Goal: Task Accomplishment & Management: Use online tool/utility

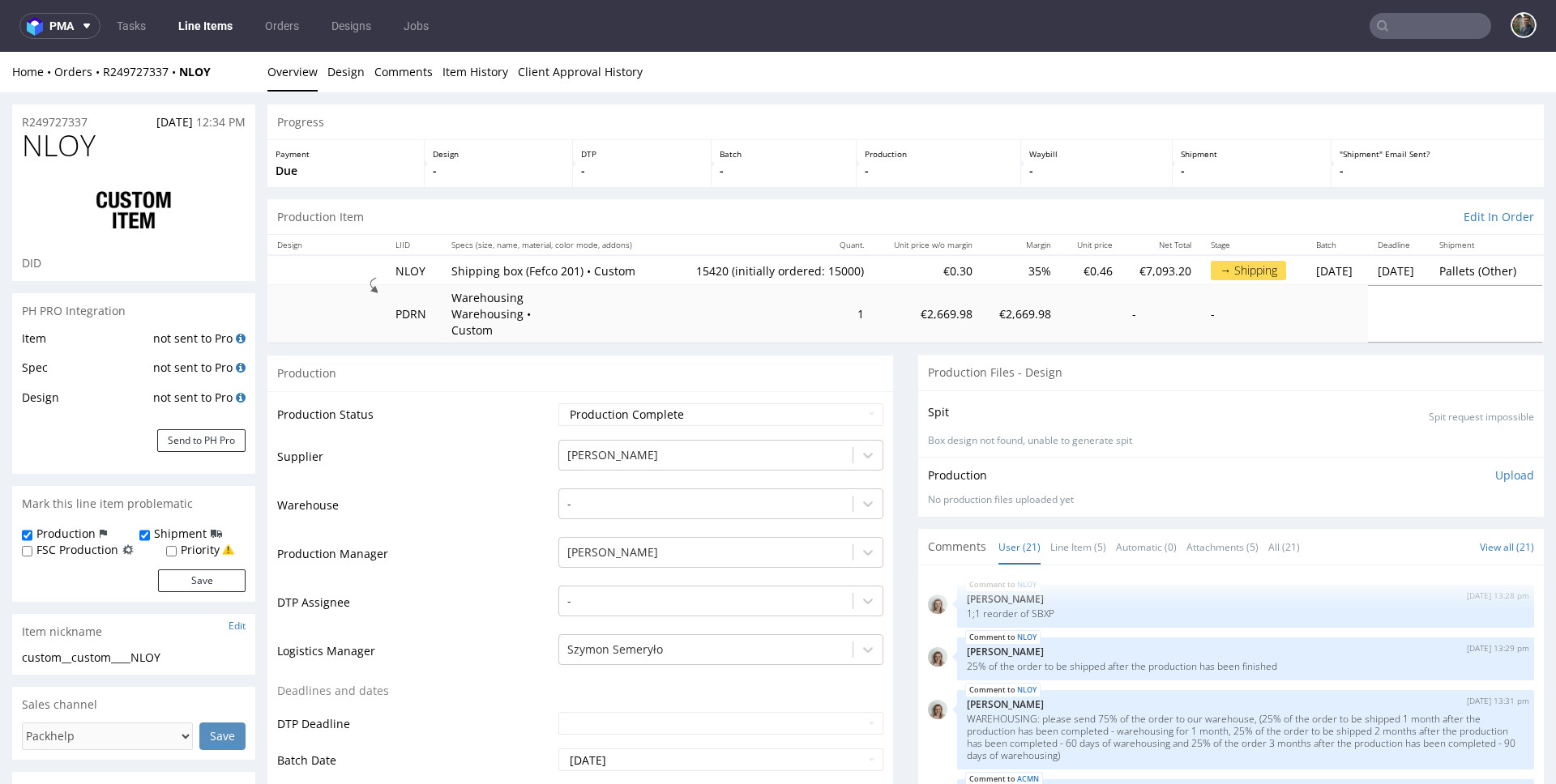
scroll to position [1089, 0]
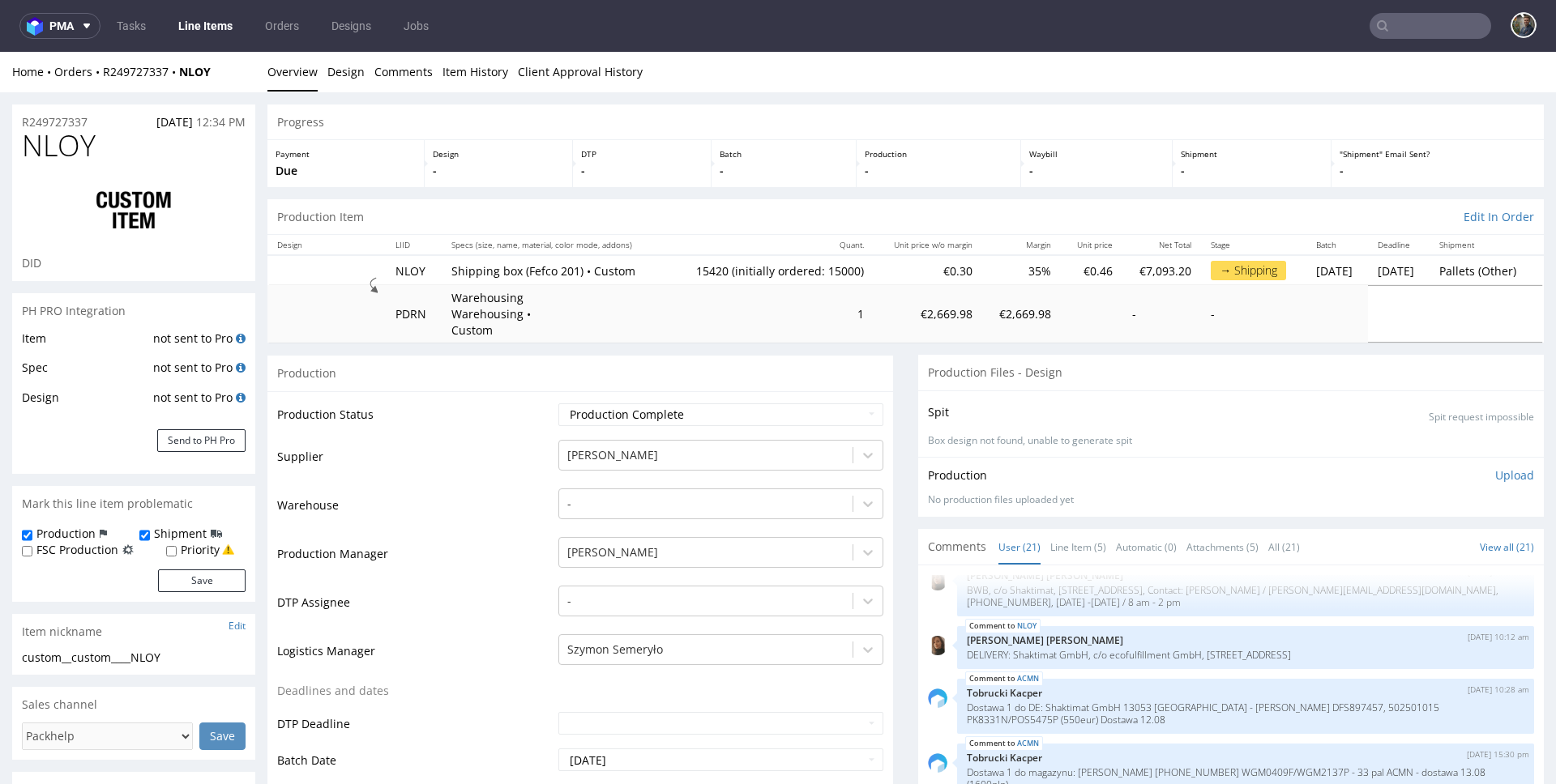
drag, startPoint x: 225, startPoint y: 77, endPoint x: 238, endPoint y: 70, distance: 14.8
click at [225, 76] on div "Home Orders R249727337 NLOY" at bounding box center [134, 72] width 243 height 16
drag, startPoint x: 238, startPoint y: 70, endPoint x: 104, endPoint y: 68, distance: 134.0
click at [104, 68] on div "Home Orders R249727337 NLOY" at bounding box center [134, 72] width 243 height 16
copy div "R249727337 NLOY"
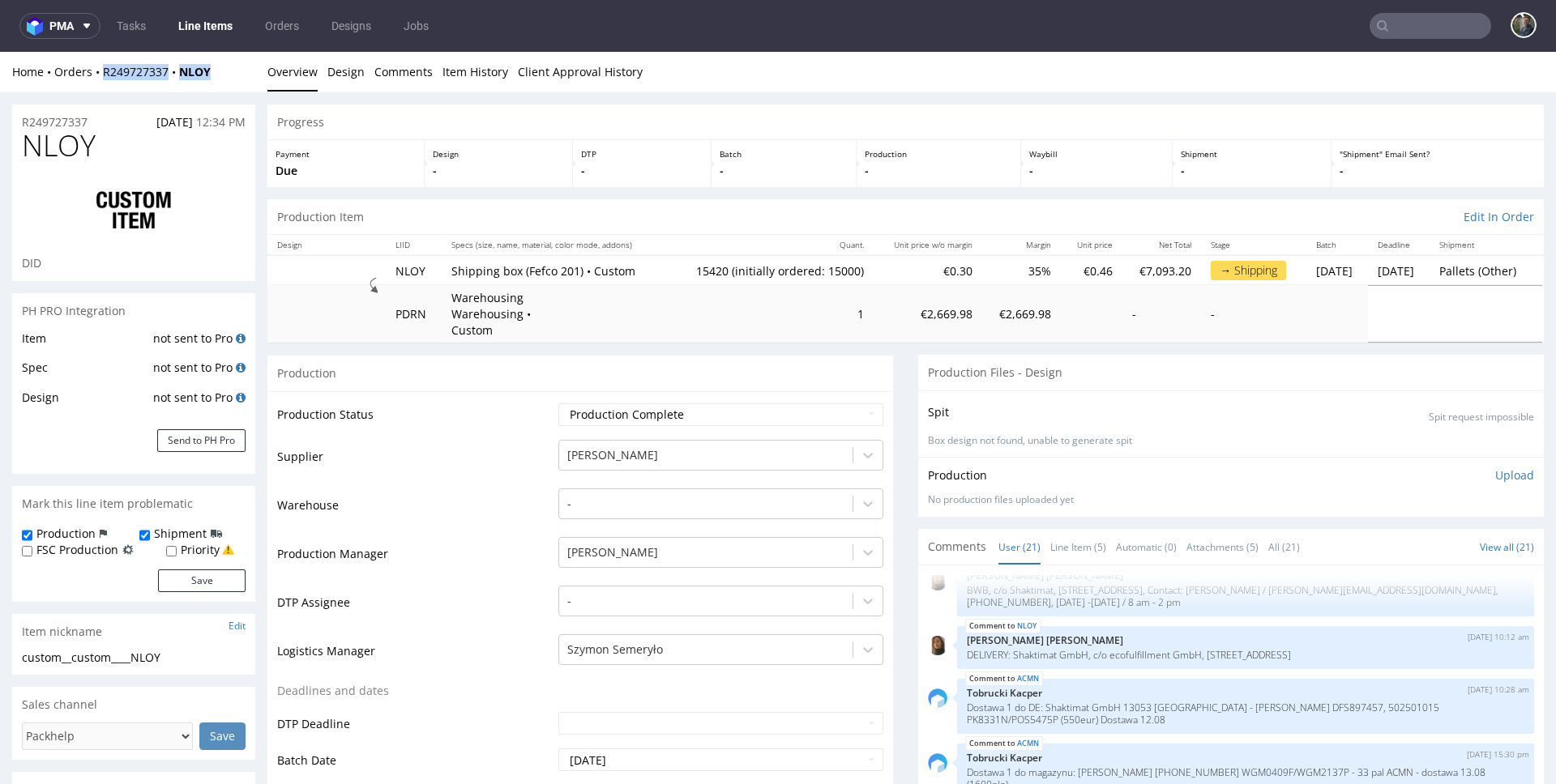
click at [230, 69] on div "Home Orders R249727337 NLOY" at bounding box center [134, 72] width 243 height 16
drag, startPoint x: 232, startPoint y: 72, endPoint x: 103, endPoint y: 78, distance: 129.1
click at [103, 78] on div "Home Orders R249727337 NLOY" at bounding box center [134, 72] width 243 height 16
copy div "R249727337 NLOY"
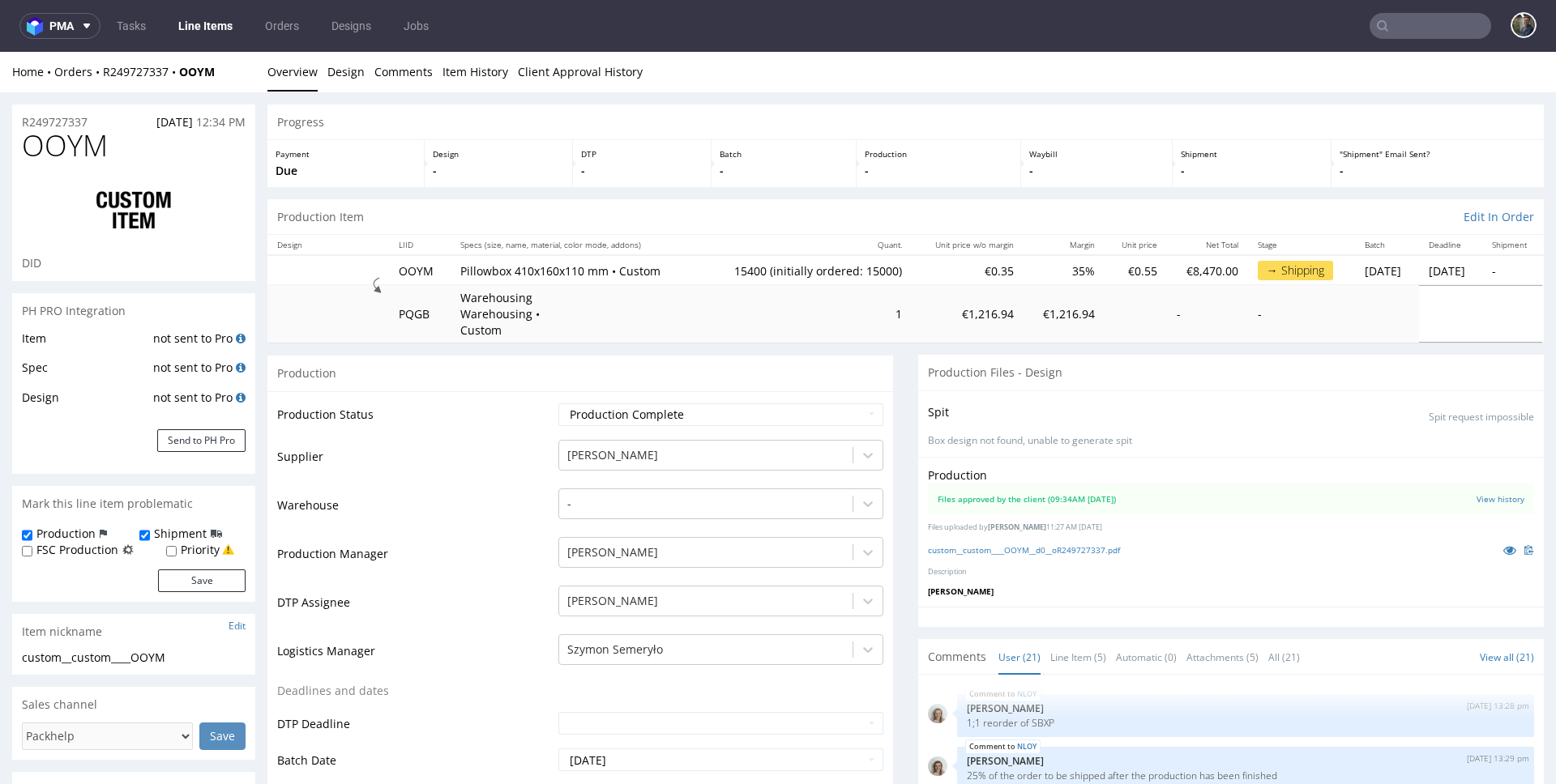
scroll to position [1089, 0]
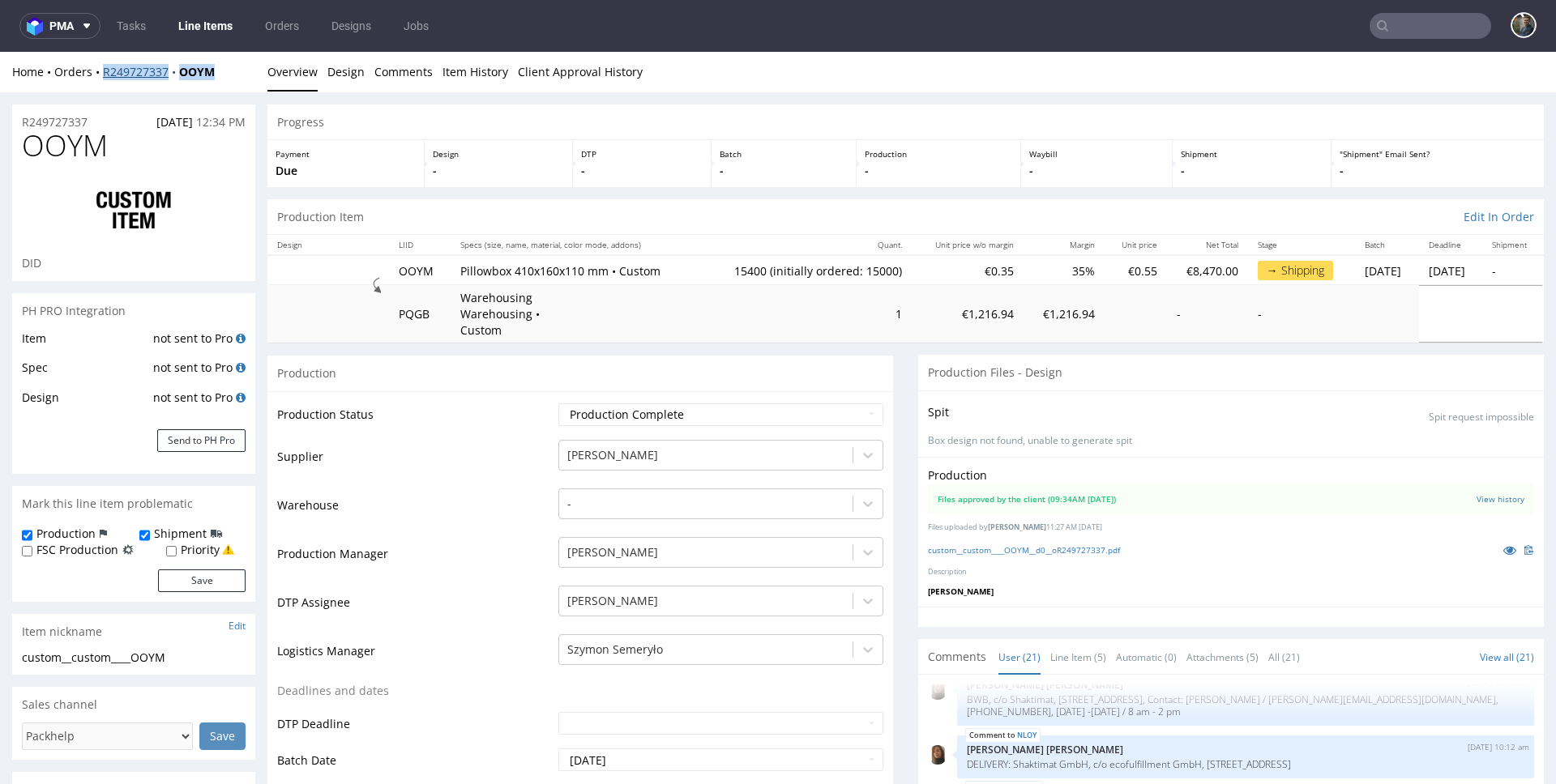
drag, startPoint x: 237, startPoint y: 79, endPoint x: 104, endPoint y: 70, distance: 133.3
click at [104, 70] on div "Home Orders R249727337 OOYM" at bounding box center [134, 72] width 243 height 16
copy div "R249727337 OOYM"
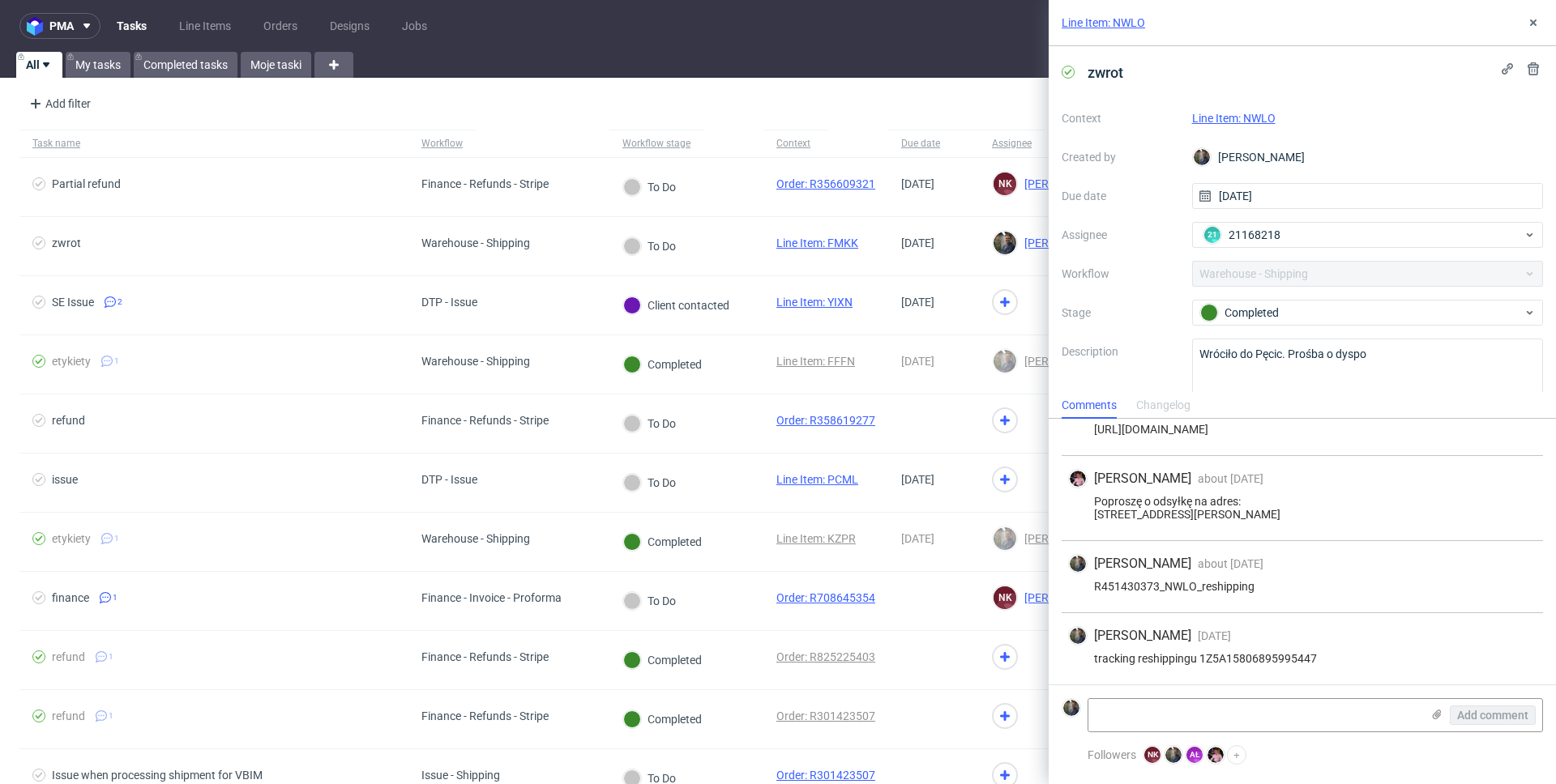
scroll to position [61, 0]
click at [1534, 22] on use at bounding box center [1533, 22] width 6 height 6
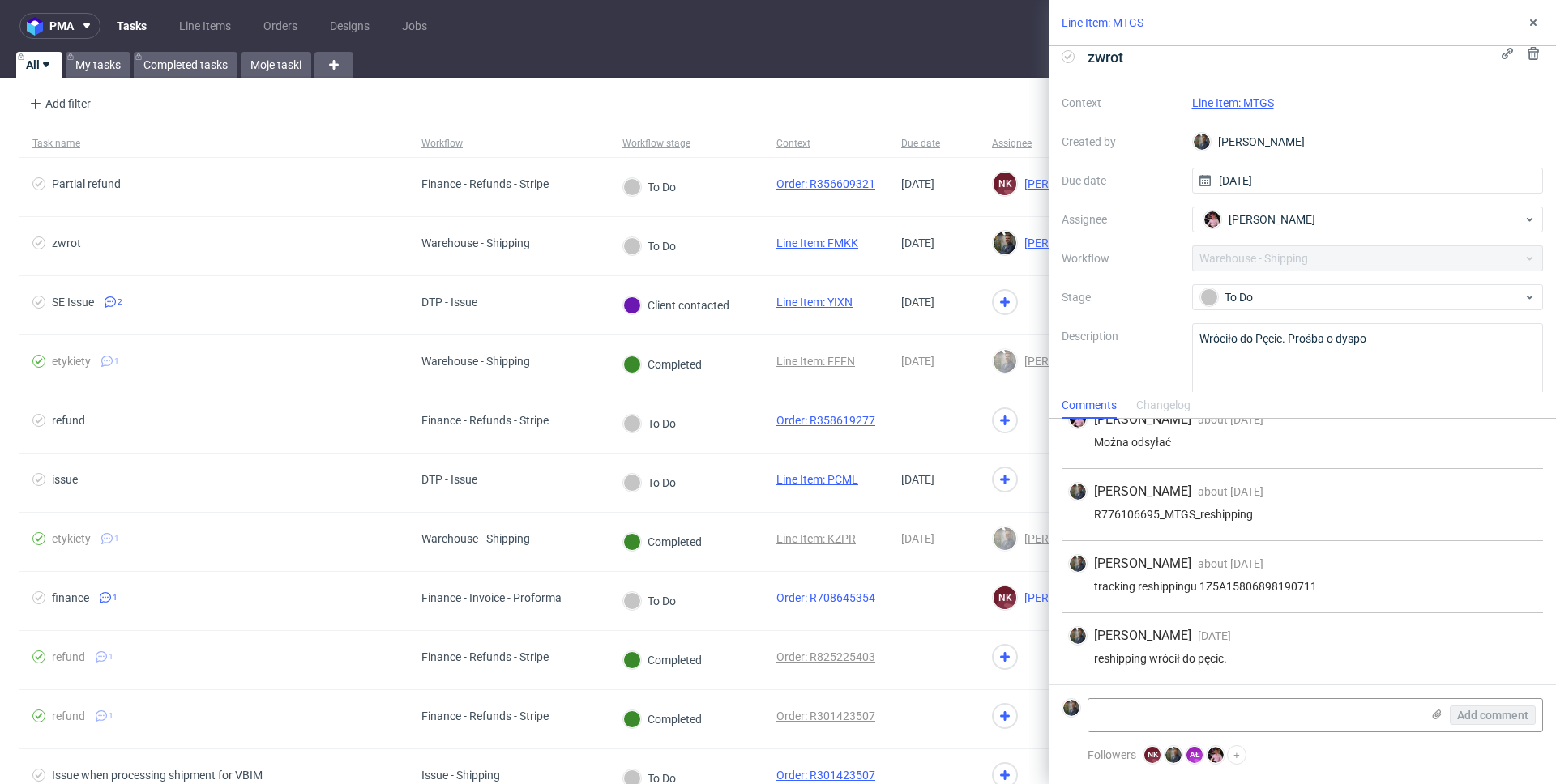
scroll to position [37, 0]
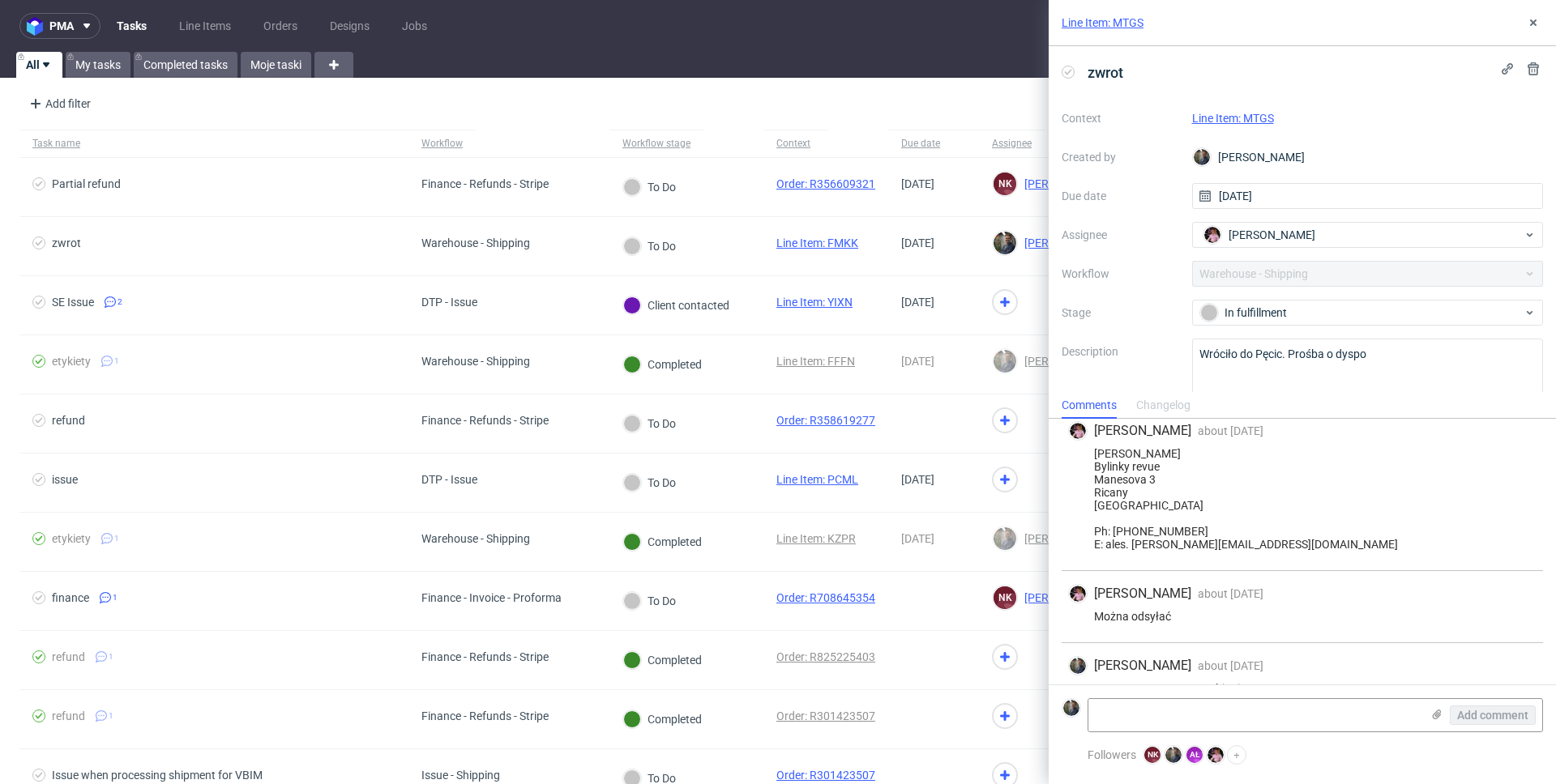
scroll to position [342, 0]
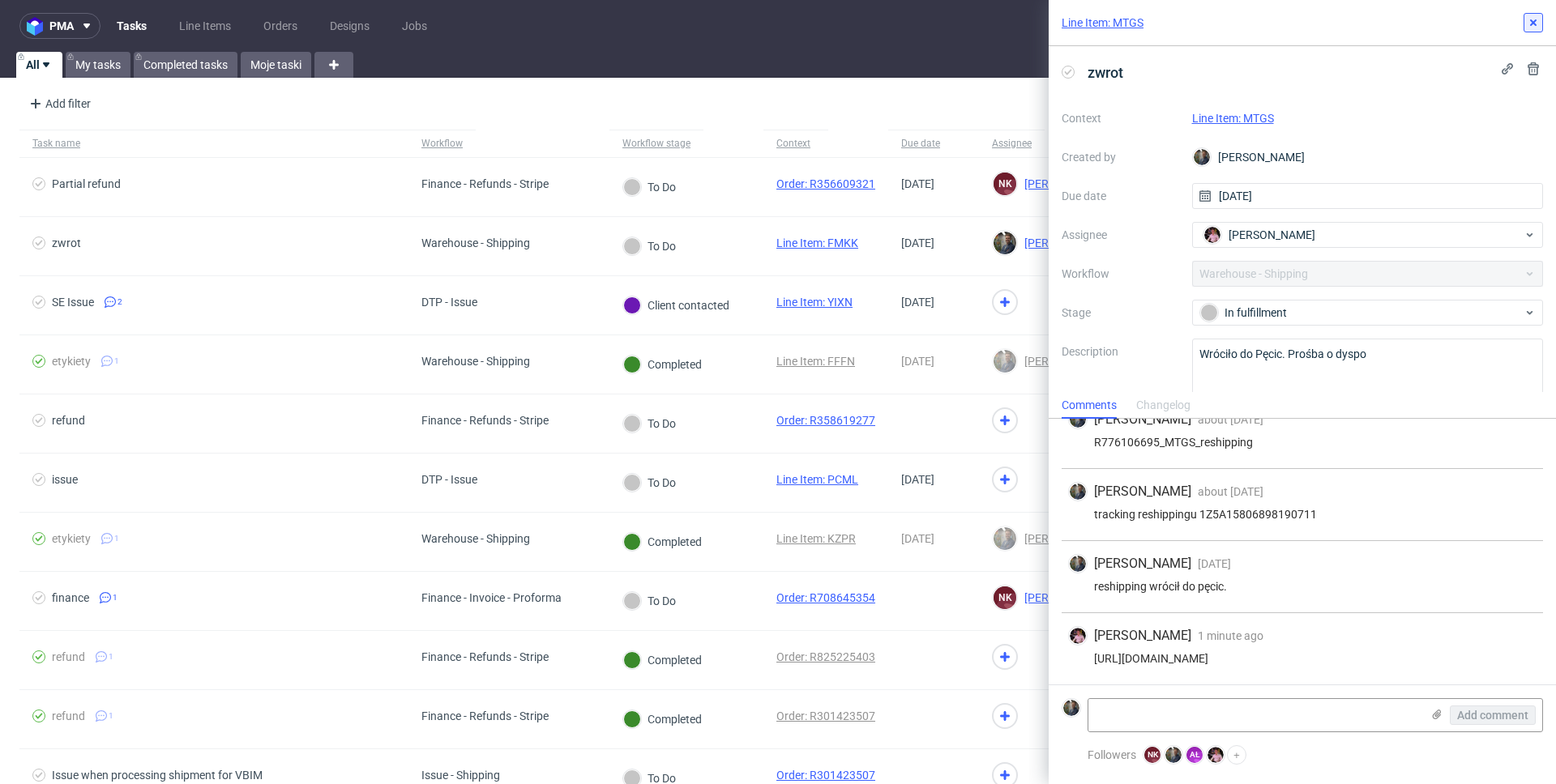
click at [1535, 28] on icon at bounding box center [1533, 22] width 13 height 13
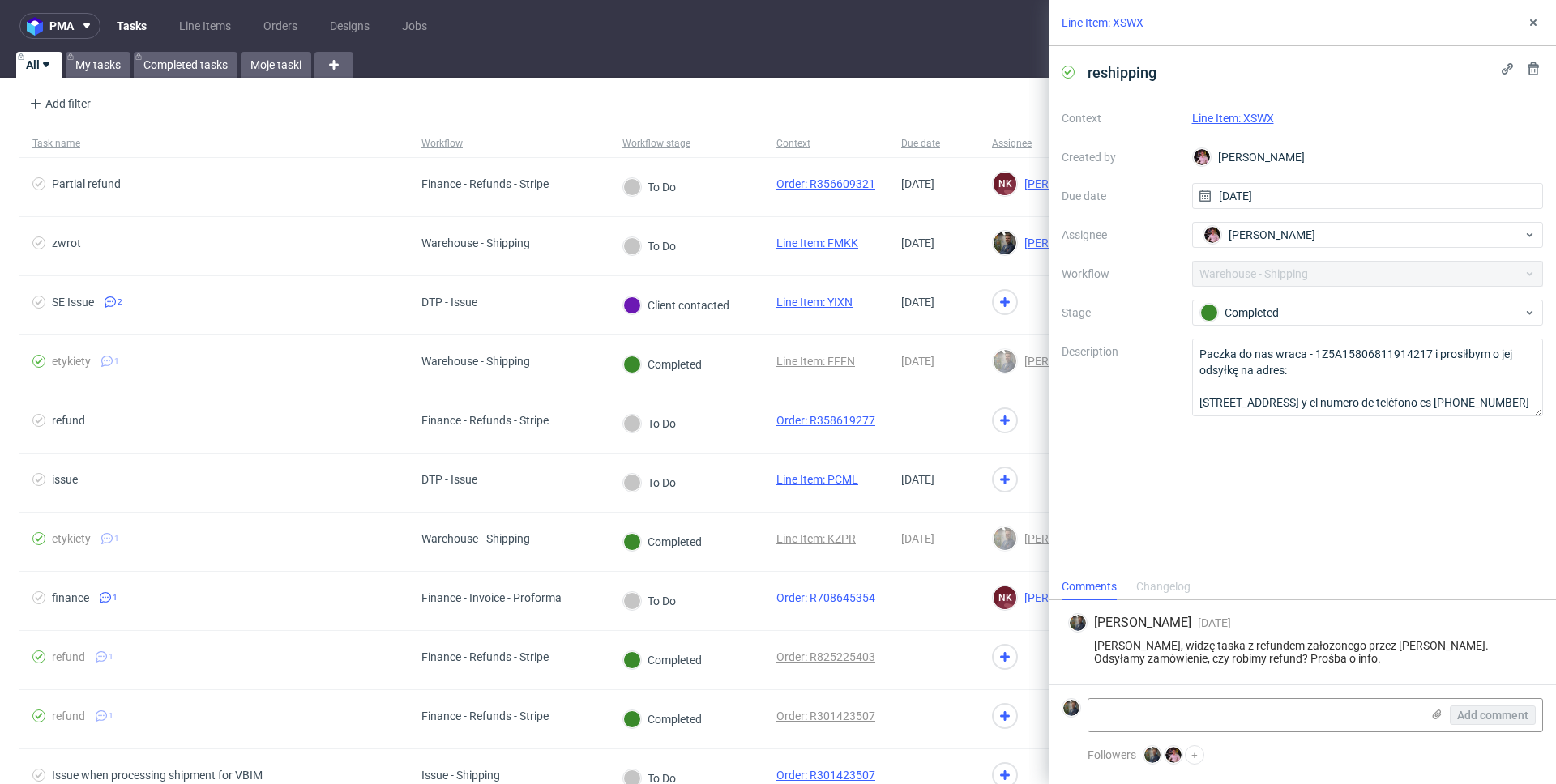
click at [1268, 501] on div "reshipping Context Line Item: XSWX Created by Aleks Ziemkowski Due date 13/06/2…" at bounding box center [1302, 310] width 507 height 527
click at [1334, 470] on div "reshipping Context Line Item: XSWX Created by Aleks Ziemkowski Due date 13/06/2…" at bounding box center [1302, 310] width 507 height 527
click at [1321, 474] on div "reshipping Context Line Item: XSWX Created by Aleks Ziemkowski Due date 13/06/2…" at bounding box center [1302, 310] width 507 height 527
click at [1534, 22] on use at bounding box center [1533, 22] width 6 height 6
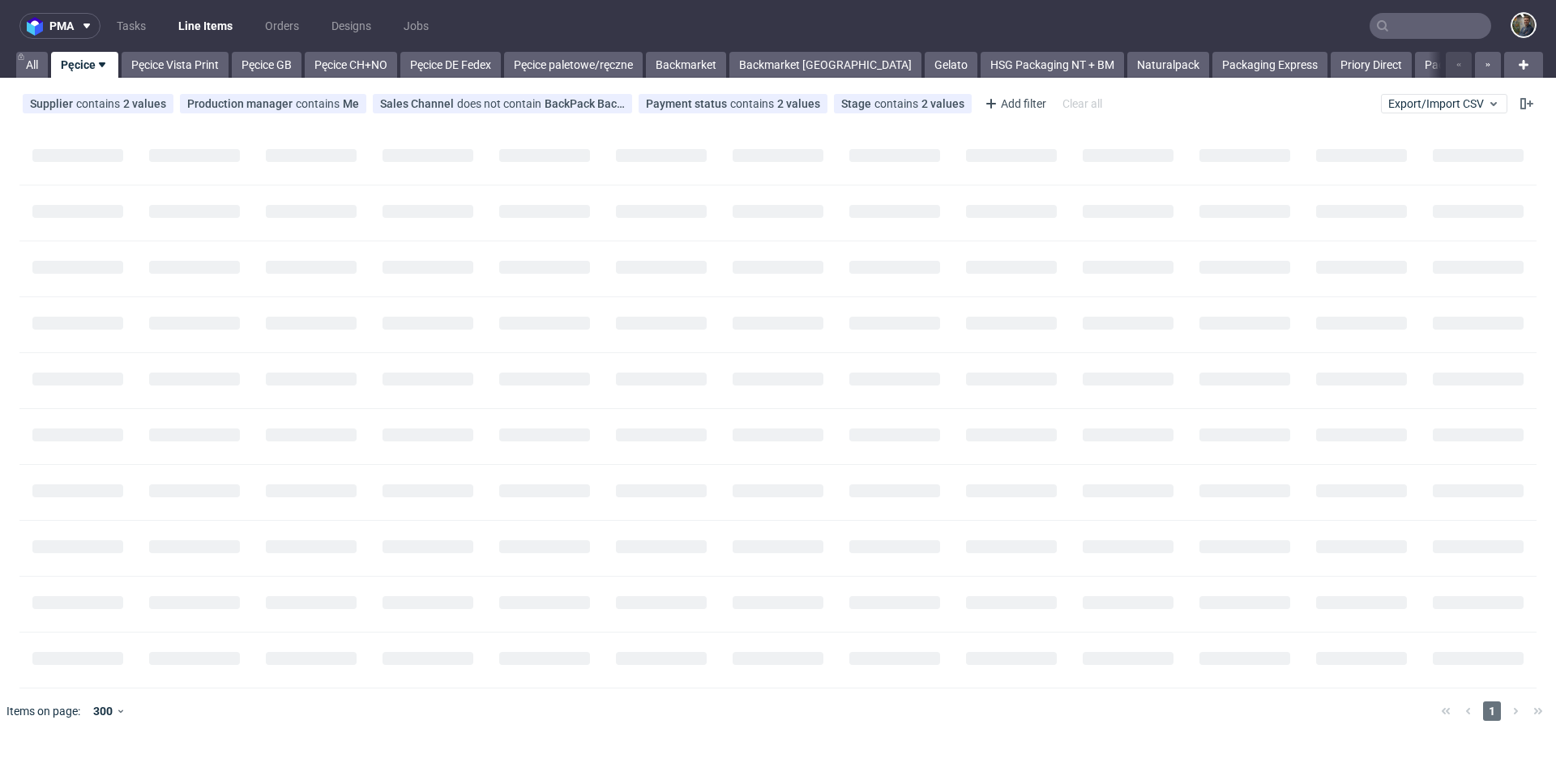
click at [1404, 31] on input "text" at bounding box center [1430, 26] width 121 height 26
paste input "YAUZ"
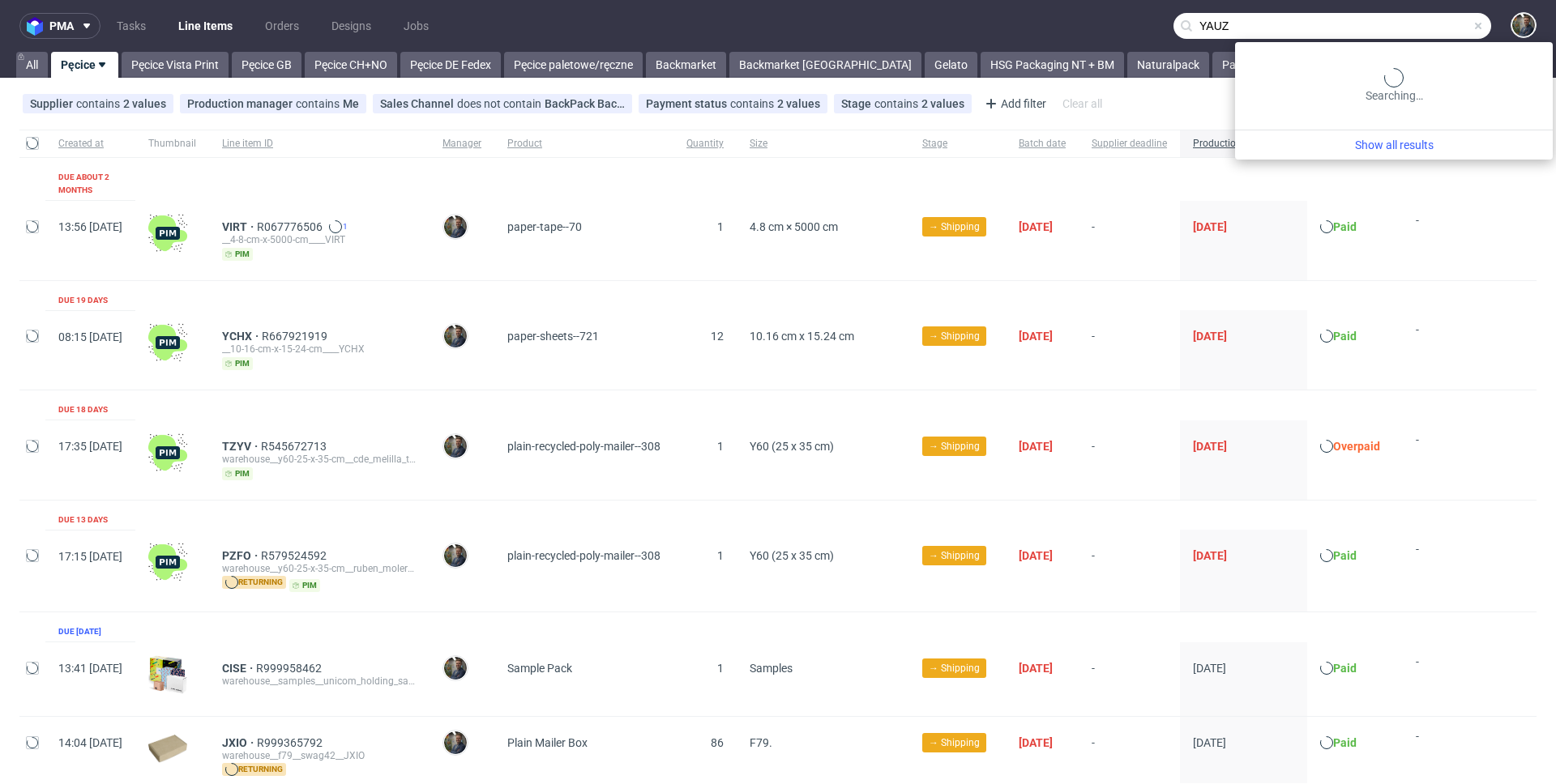
type input "YAUZ"
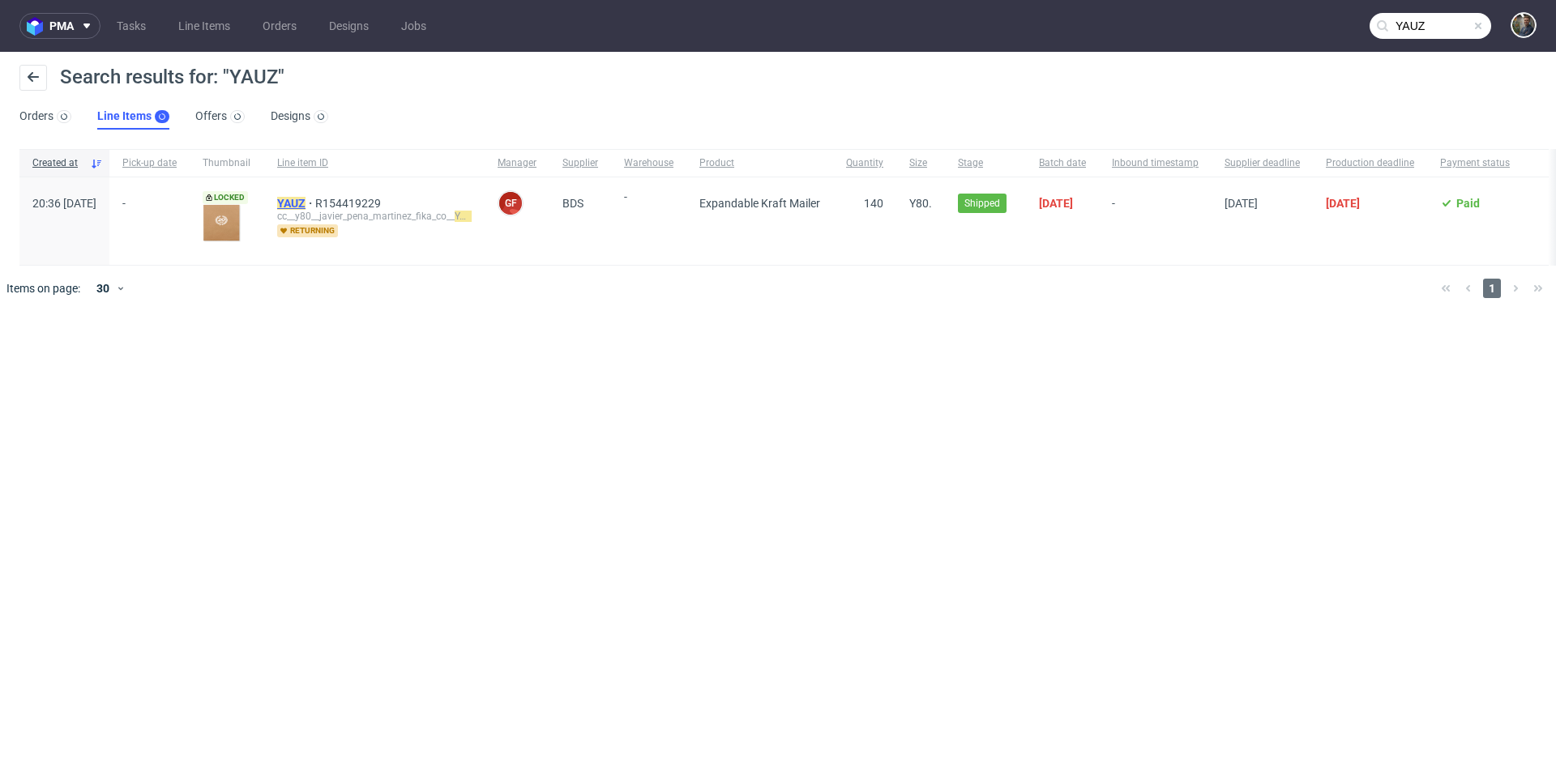
click at [306, 208] on mark "YAUZ" at bounding box center [291, 203] width 29 height 13
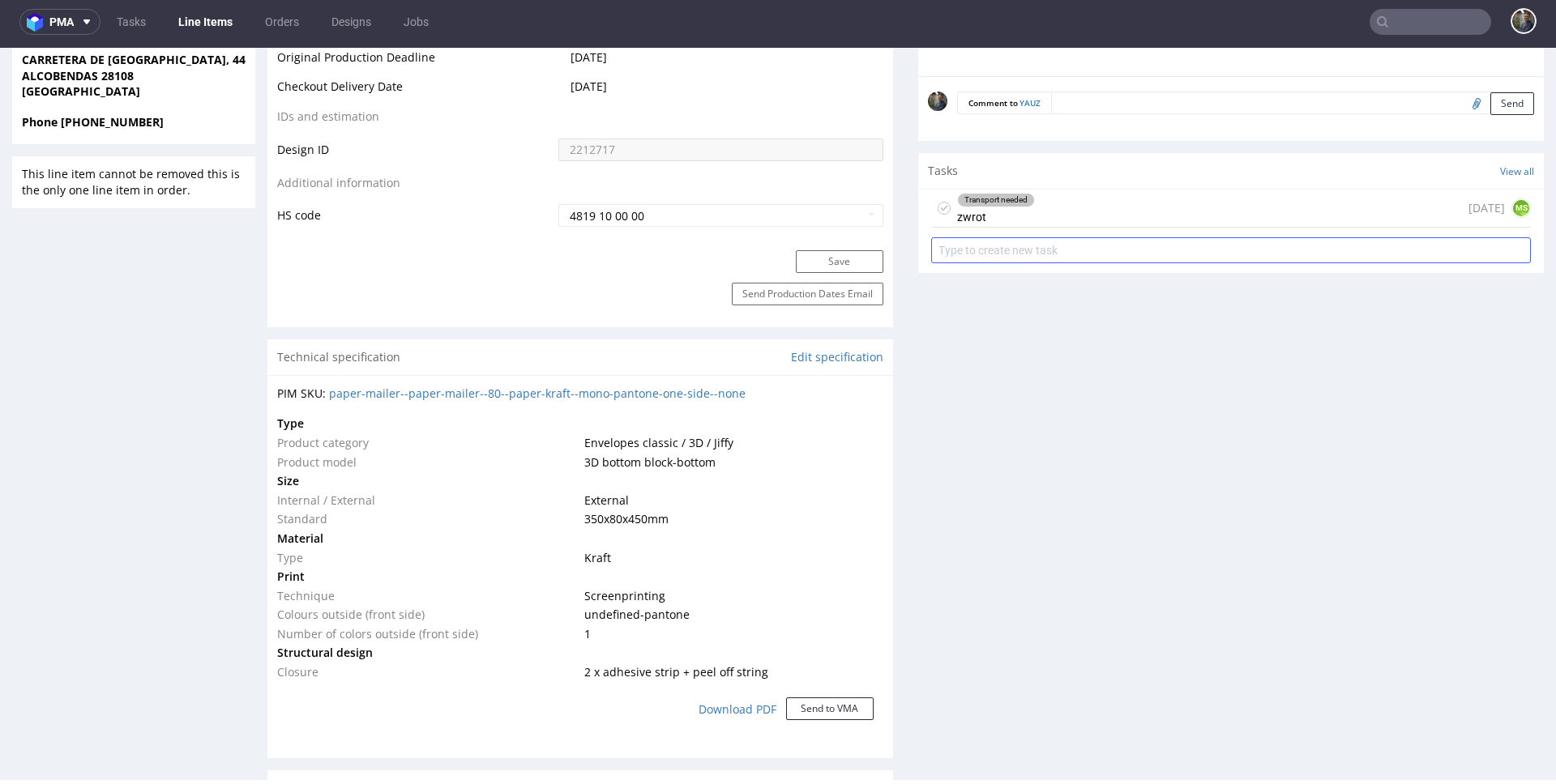
scroll to position [907, 0]
click at [1010, 224] on div "Transport needed zwrot" at bounding box center [995, 207] width 78 height 37
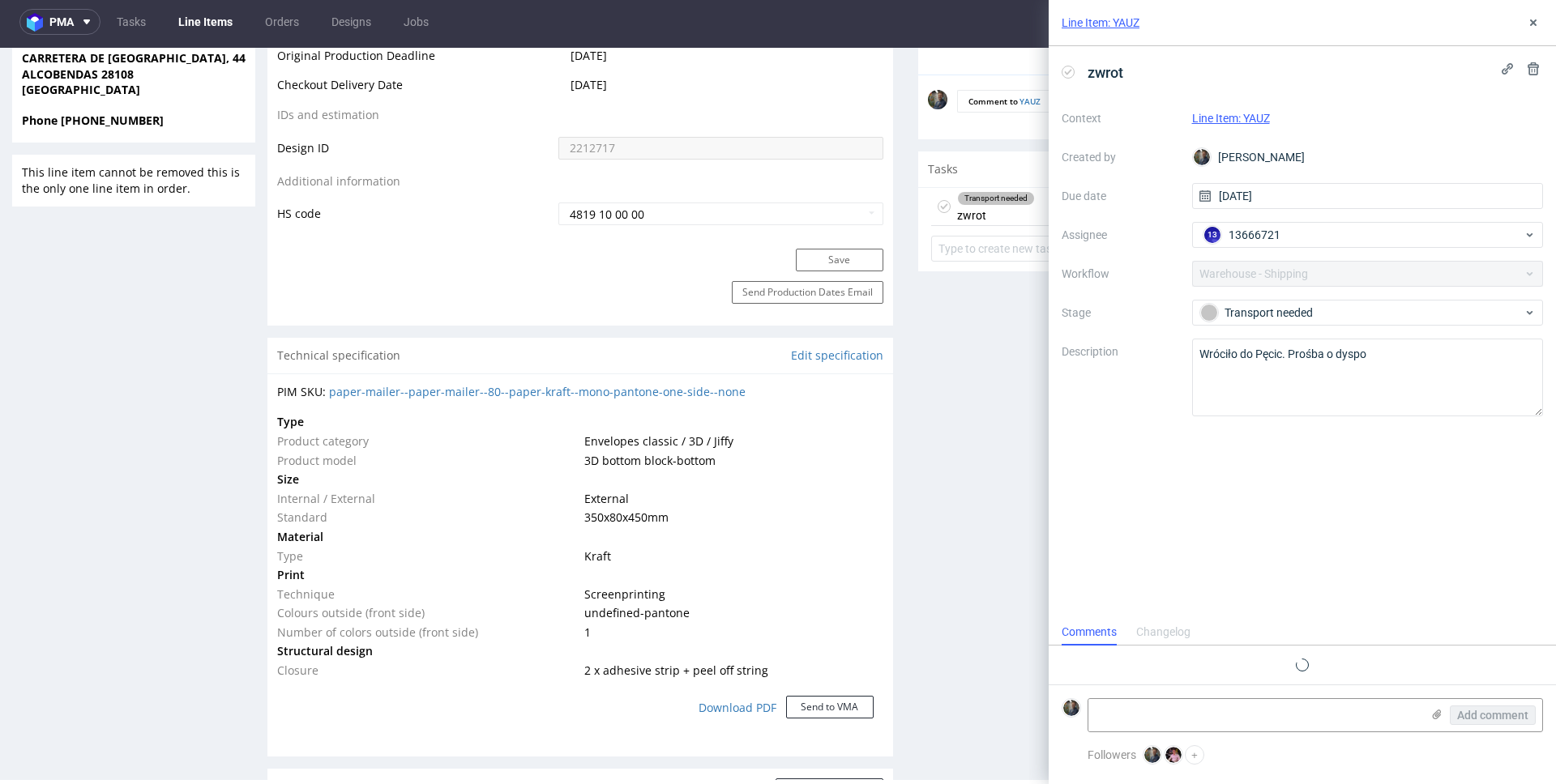
click at [1059, 200] on div "Line Item: YAUZ zwrot Context Line Item: YAUZ Created by Maciej Sobola Due date…" at bounding box center [1292, 392] width 527 height 784
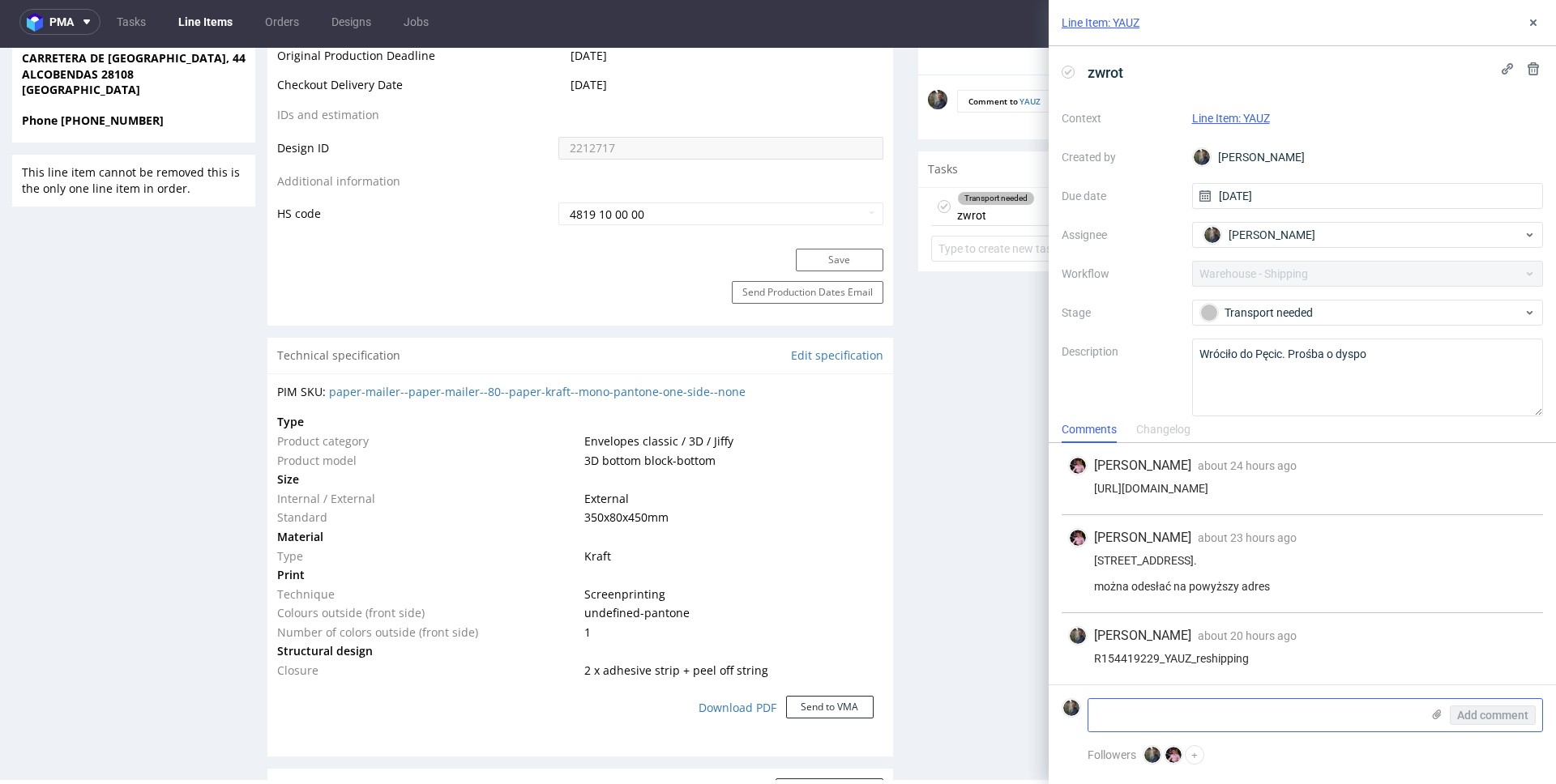
click at [1208, 721] on textarea at bounding box center [1254, 715] width 332 height 32
paste textarea "1Z5A15806895499251"
type textarea "1Z5A15806895499251"
click at [1486, 717] on span "Add comment" at bounding box center [1493, 715] width 71 height 12
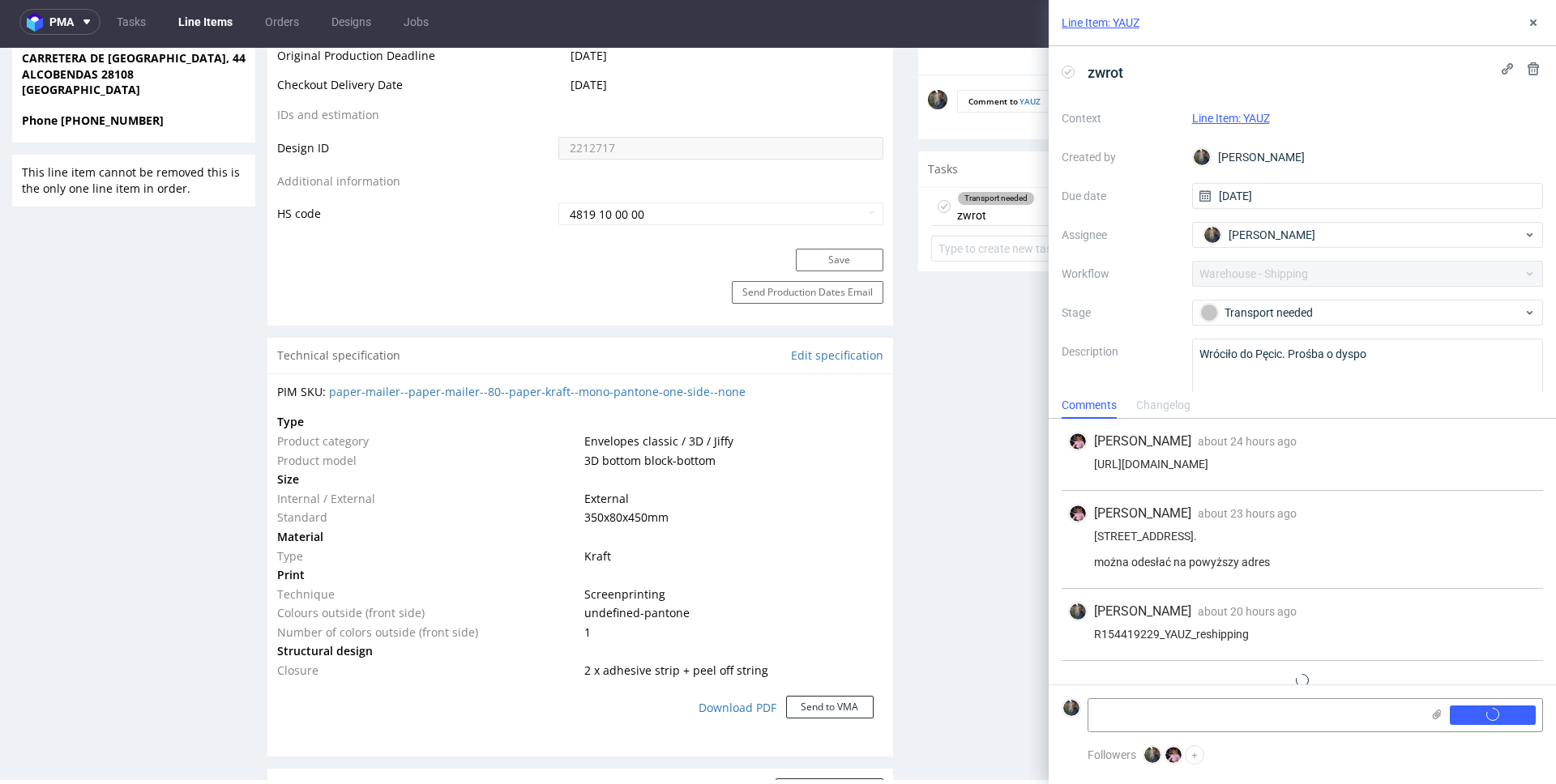
scroll to position [61, 0]
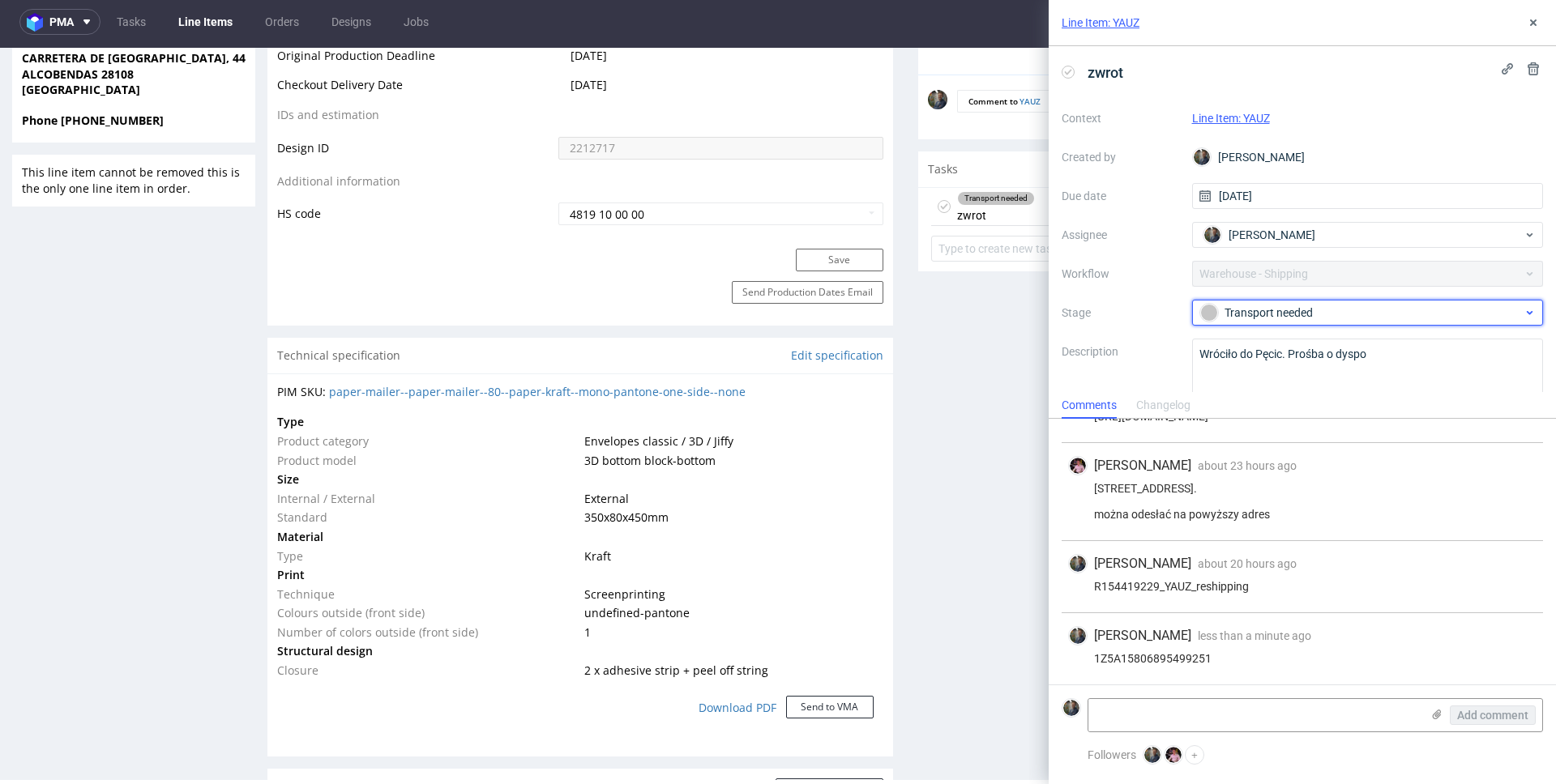
click at [1265, 317] on div "Transport needed" at bounding box center [1362, 313] width 323 height 18
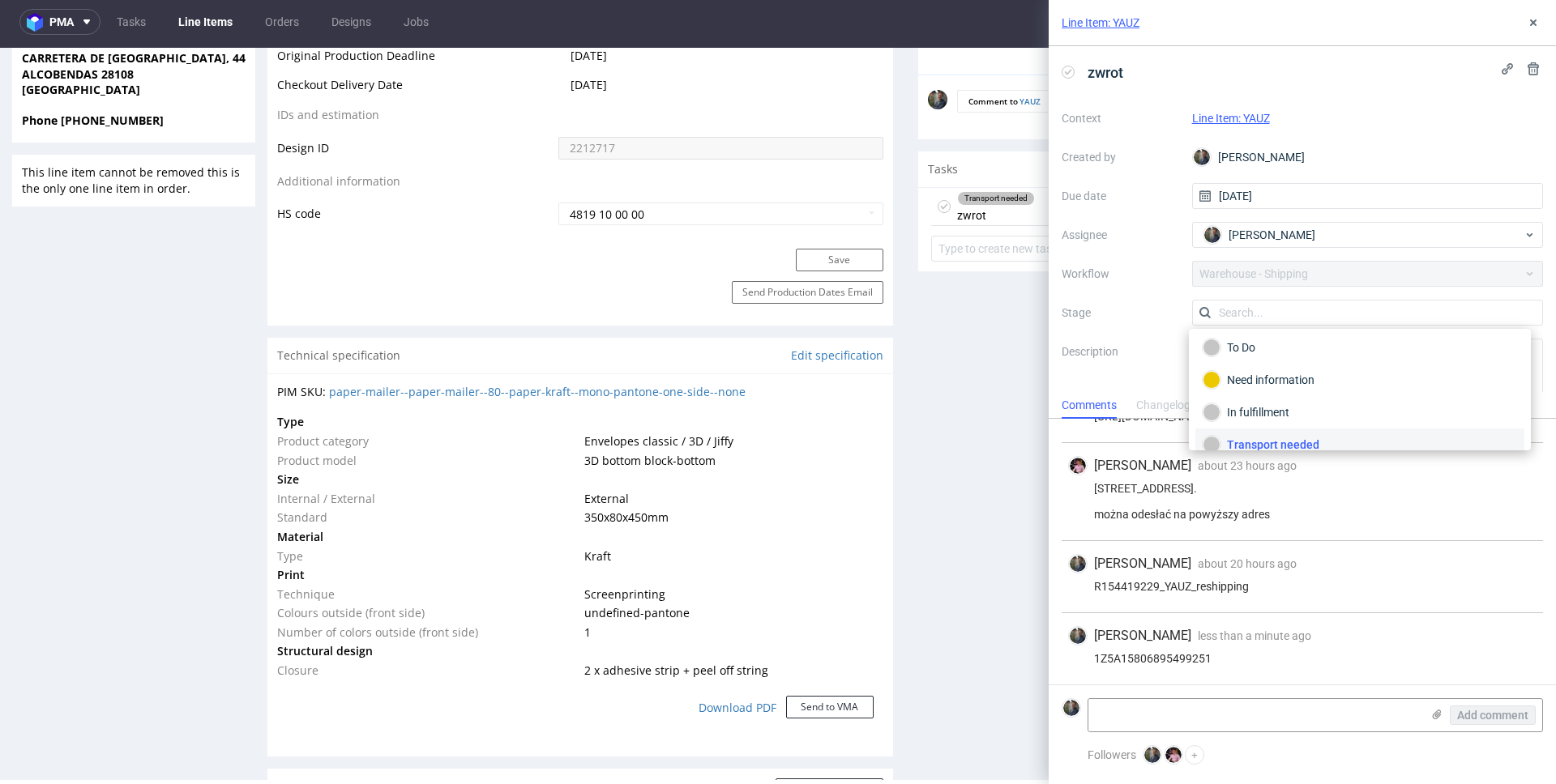
scroll to position [0, 0]
click at [1253, 353] on div "To Do" at bounding box center [1359, 352] width 315 height 18
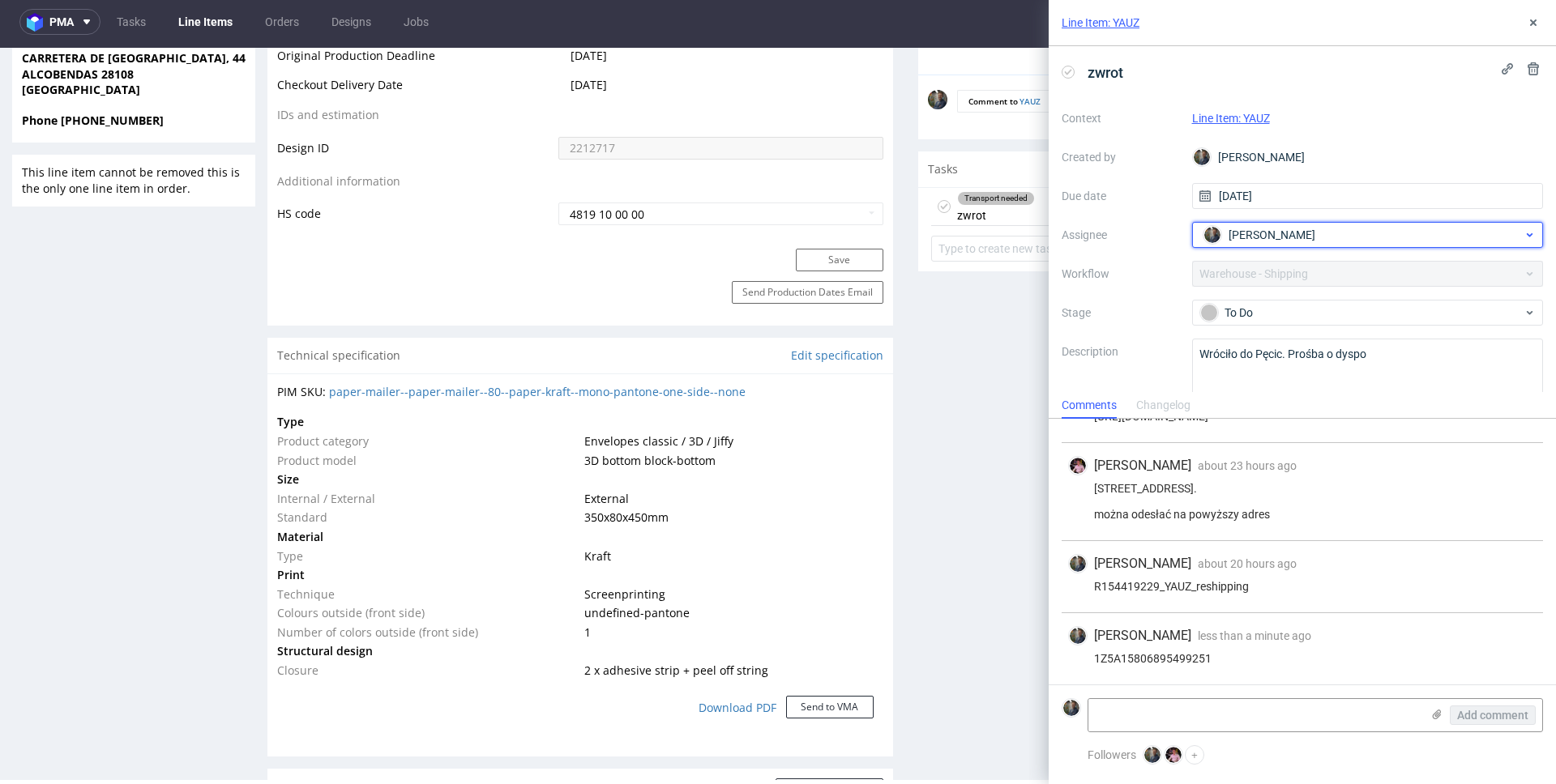
click at [1259, 238] on span "[PERSON_NAME]" at bounding box center [1272, 235] width 86 height 16
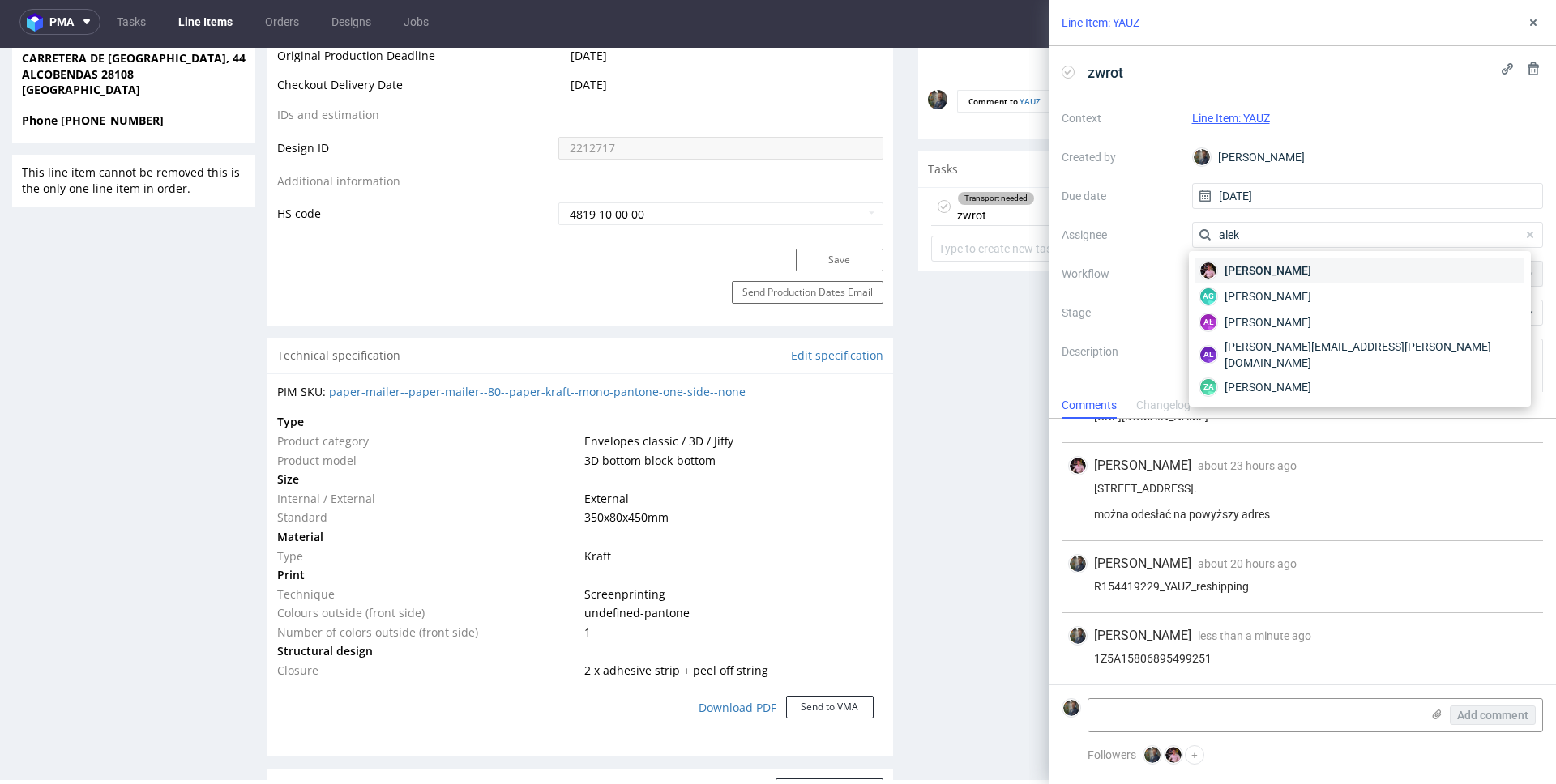
type input "alek"
click at [1254, 267] on span "Aleks Ziemkowski" at bounding box center [1267, 271] width 86 height 16
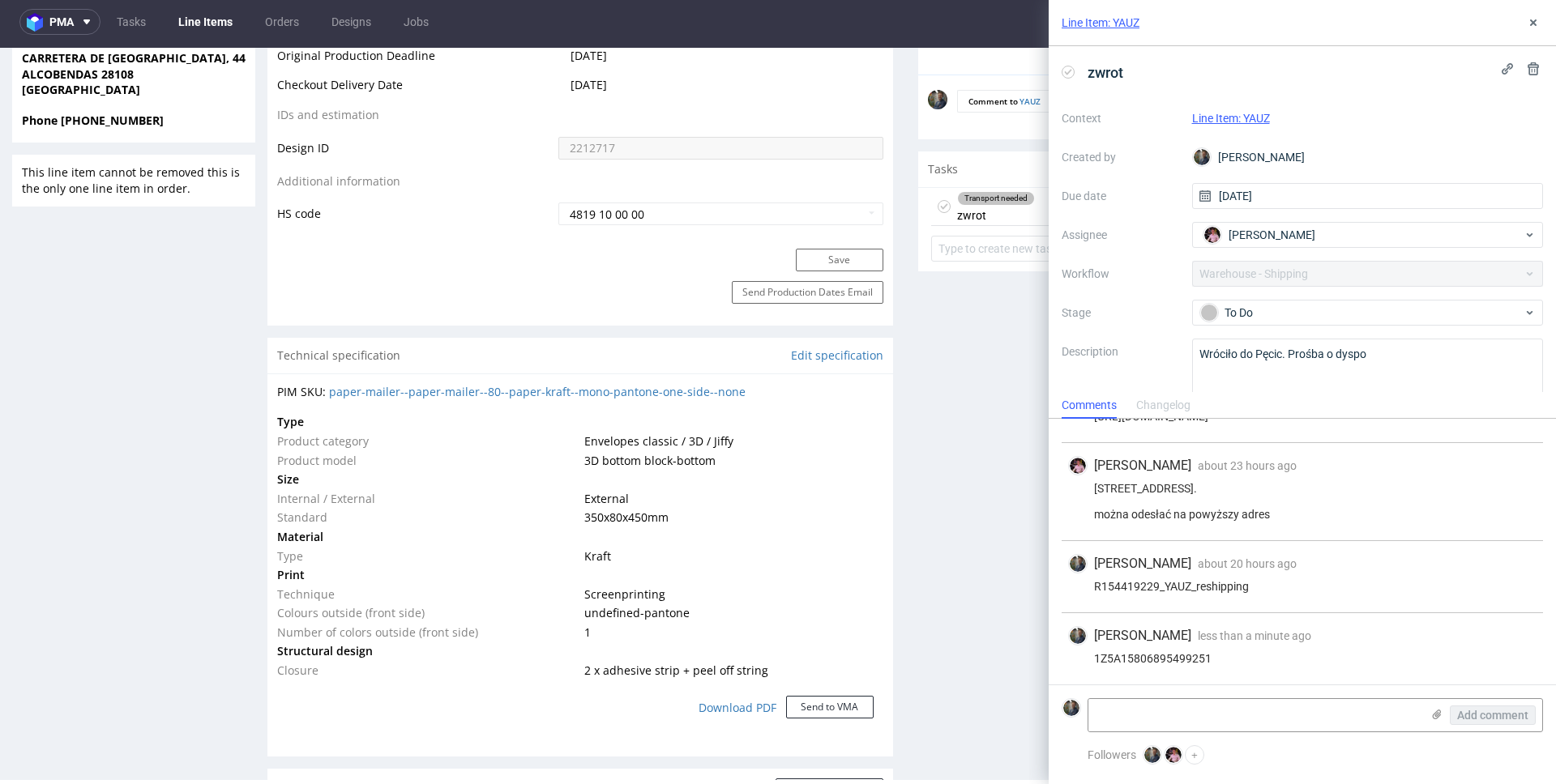
click at [1142, 246] on div "Context Line Item: YAUZ Created by Maciej Sobola Due date 16/07/2025 Assignee A…" at bounding box center [1302, 260] width 481 height 311
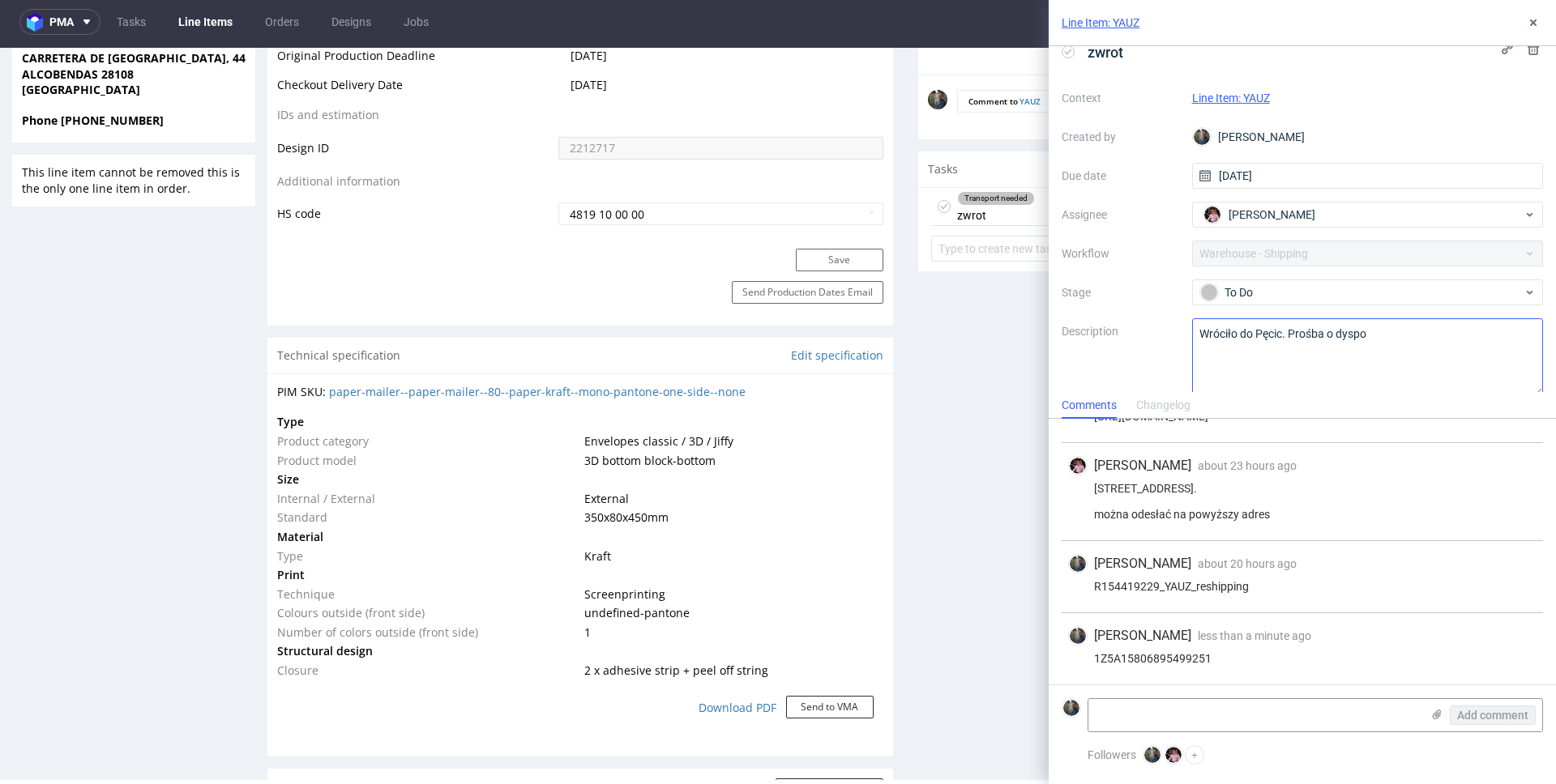
scroll to position [37, 0]
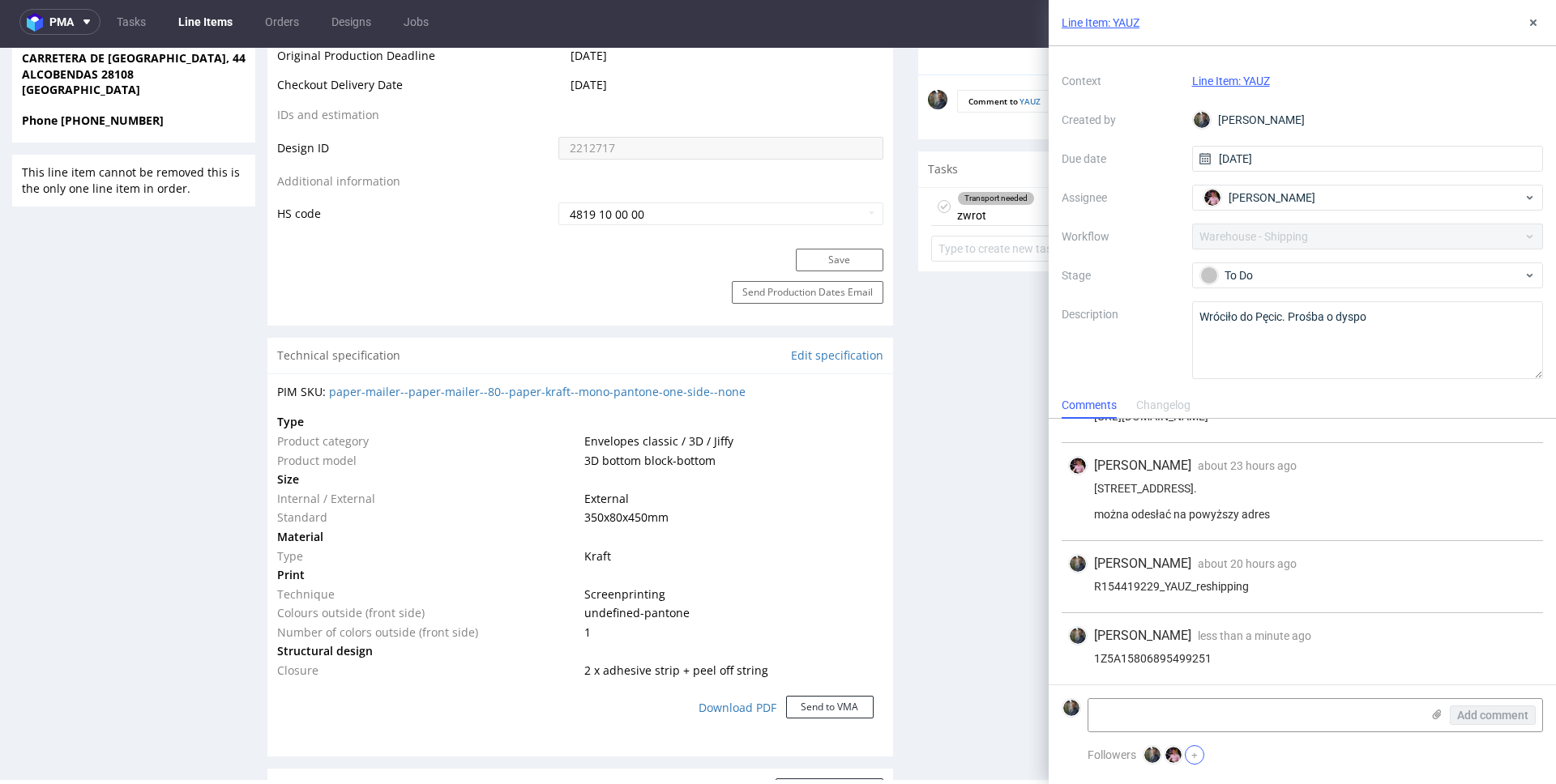
click at [1196, 750] on button "+" at bounding box center [1194, 755] width 20 height 20
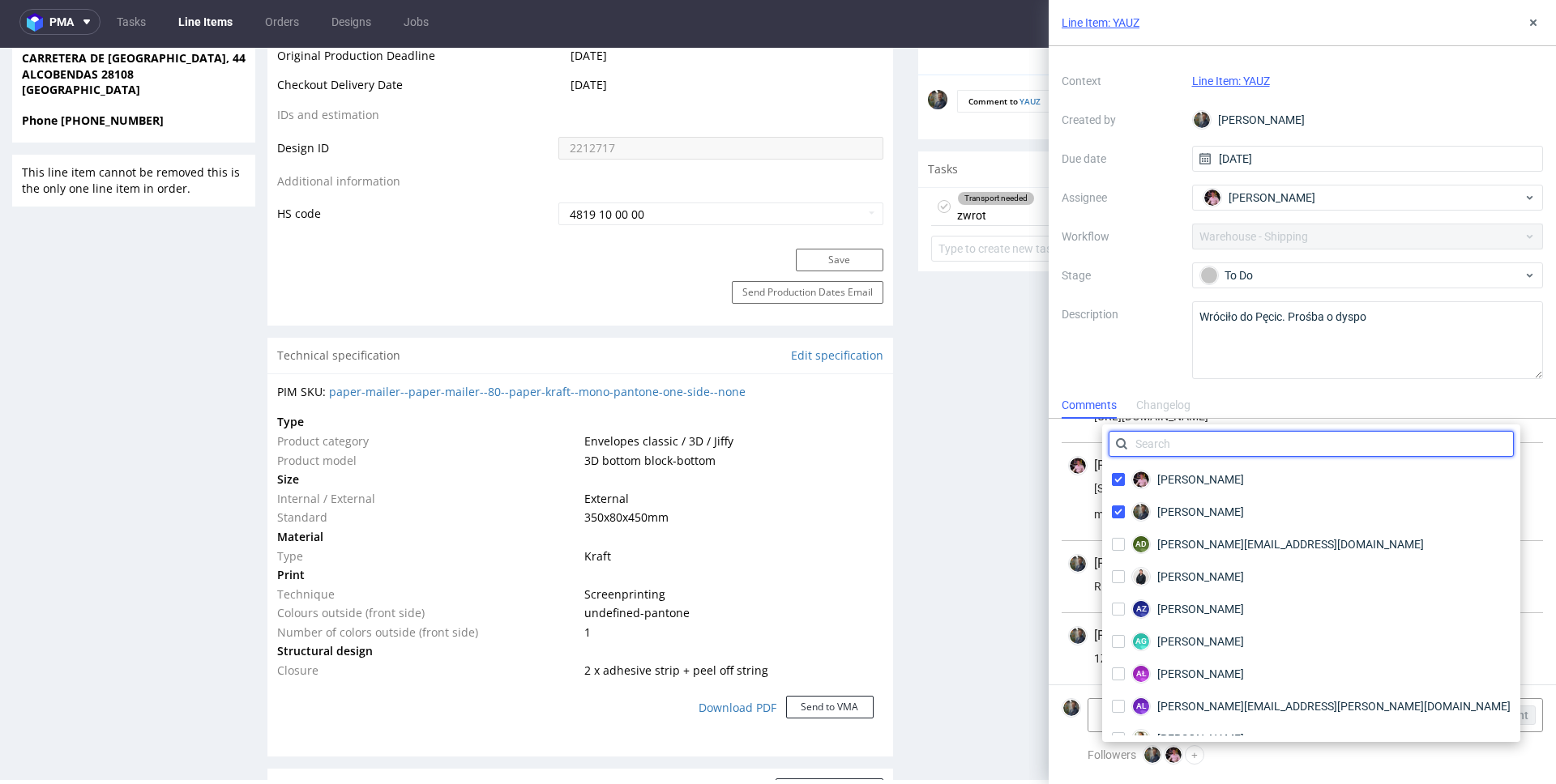
click at [1209, 445] on input "text" at bounding box center [1311, 444] width 405 height 26
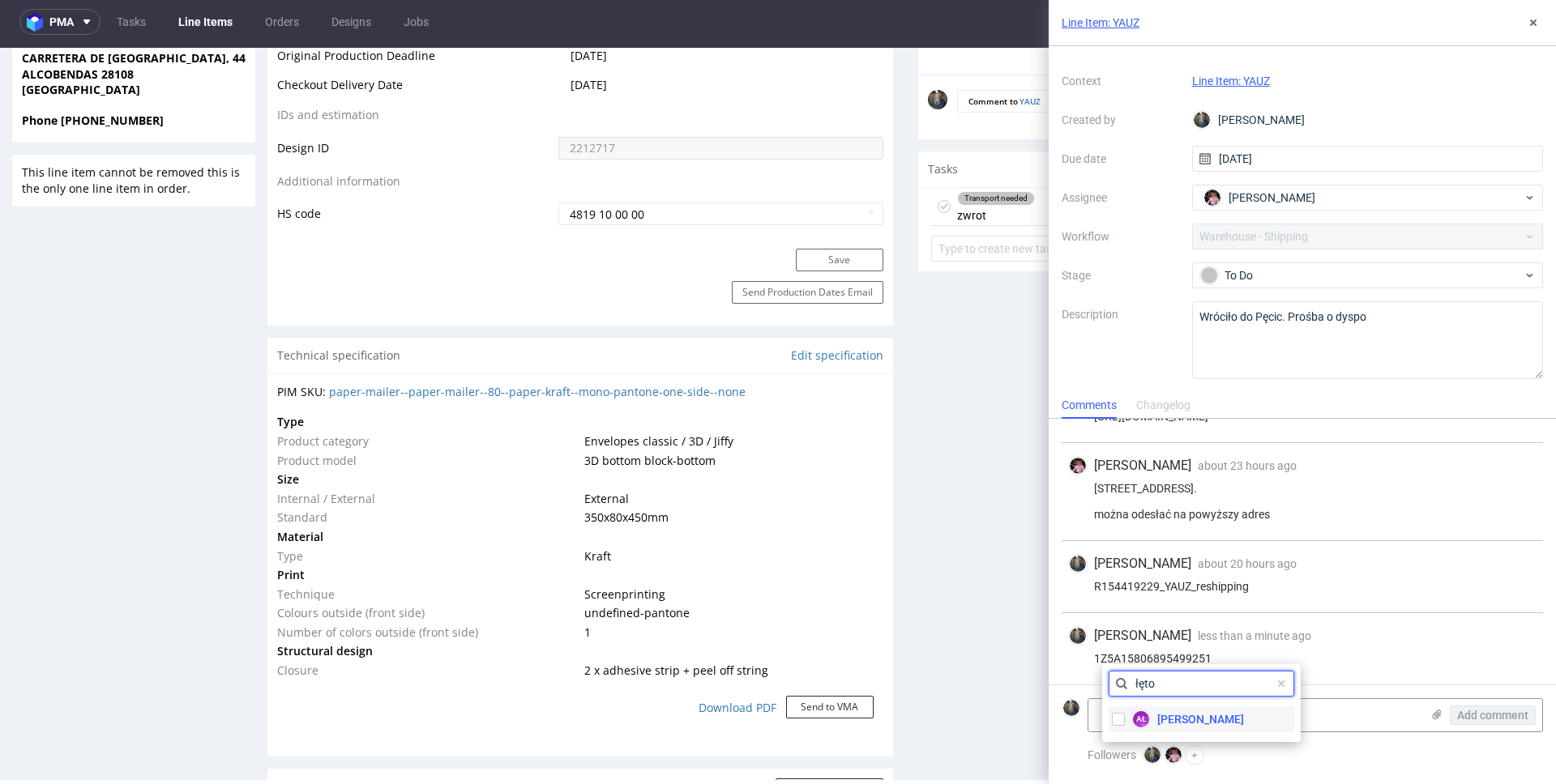
type input "łęto"
click at [1191, 720] on span "[PERSON_NAME]" at bounding box center [1200, 719] width 86 height 16
checkbox input "true"
click at [1174, 679] on input "łęto" at bounding box center [1201, 683] width 185 height 26
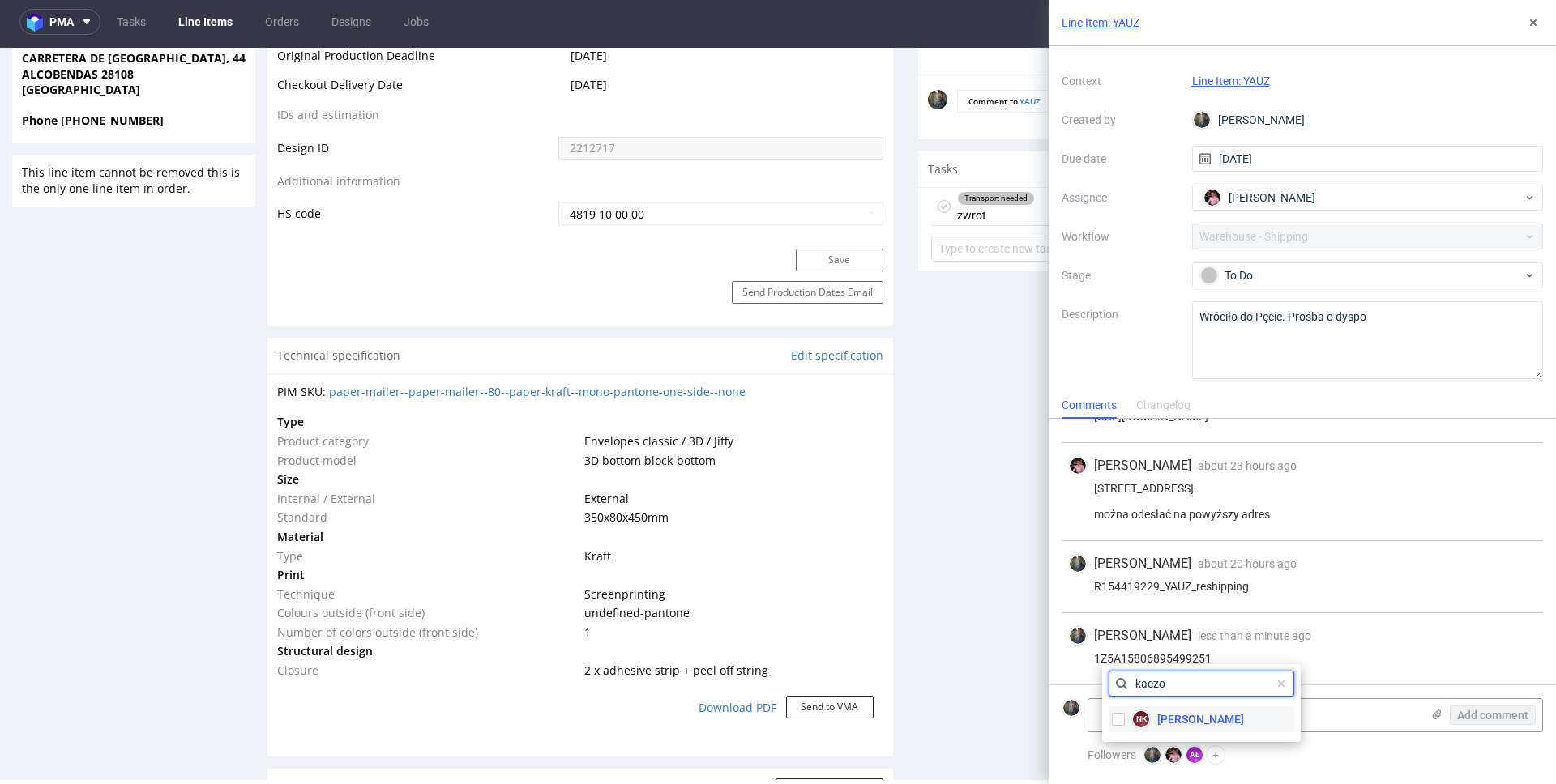
type input "kaczo"
click at [1206, 728] on div "NK Natalia Kaczorowska" at bounding box center [1177, 719] width 138 height 26
checkbox input "true"
click at [1378, 633] on div "Maciej Sobola less than a minute ago 12th Aug 2025, 11:23" at bounding box center [1303, 636] width 469 height 20
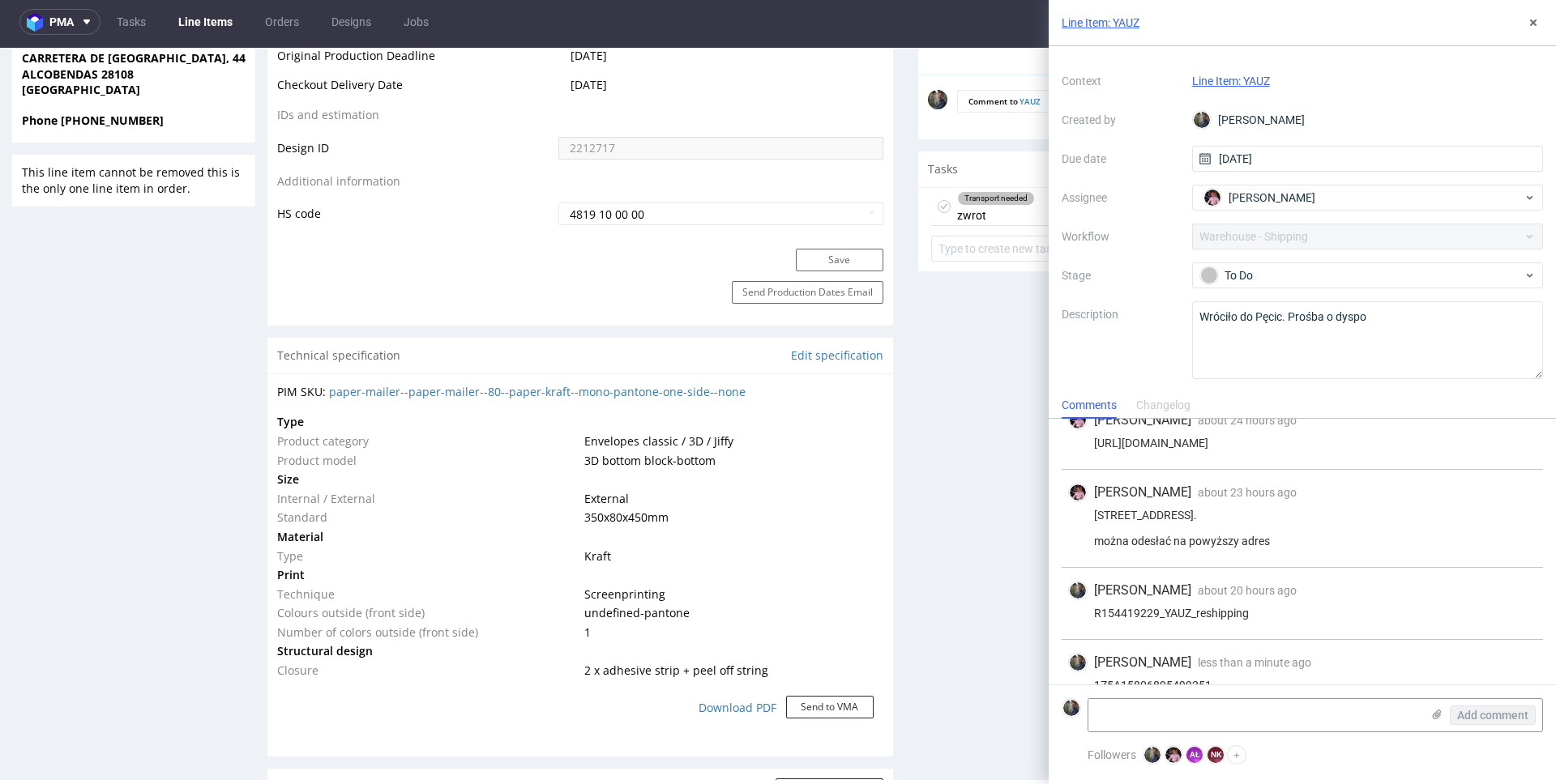
scroll to position [0, 0]
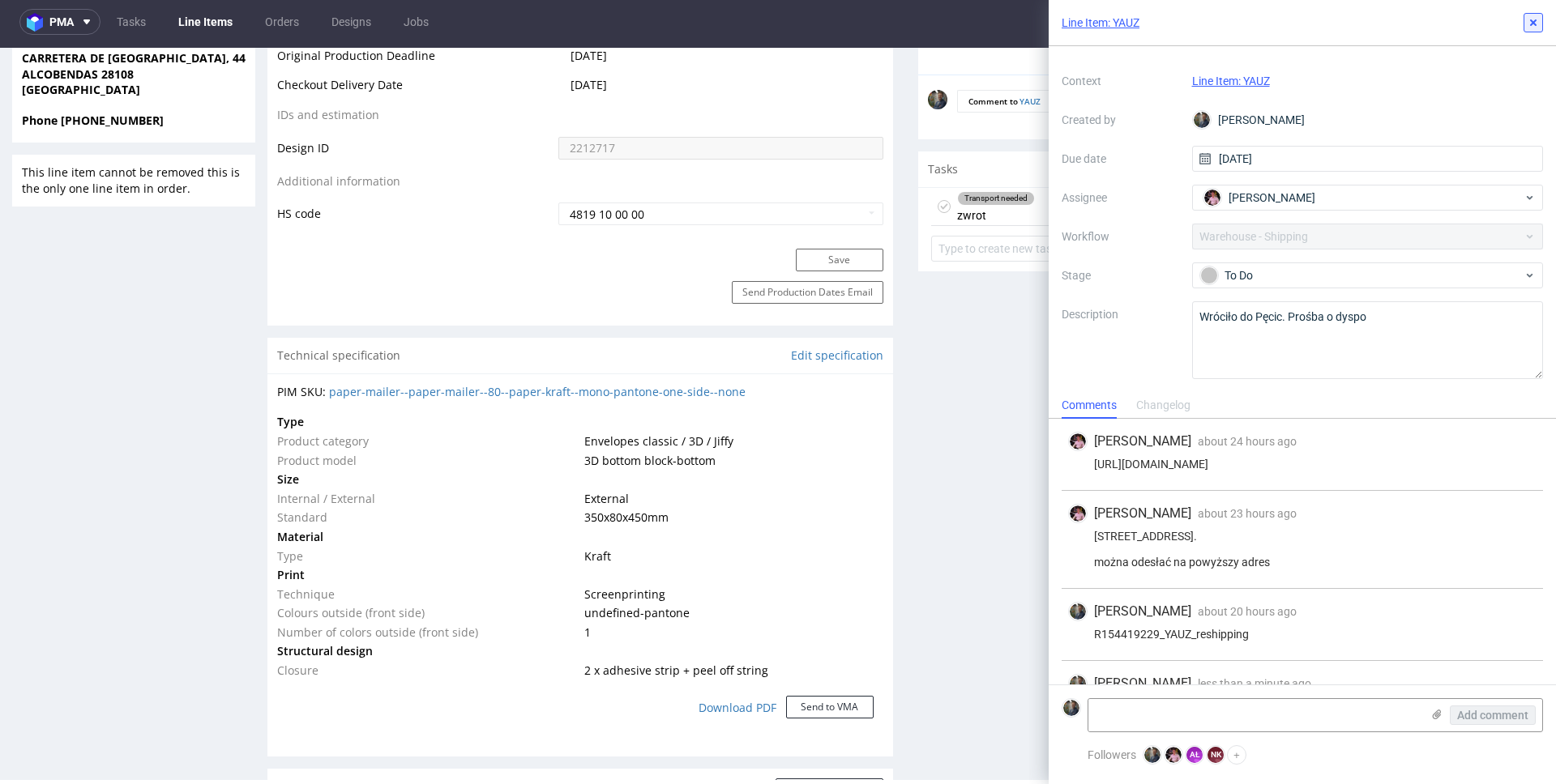
click at [1532, 23] on use at bounding box center [1533, 22] width 6 height 6
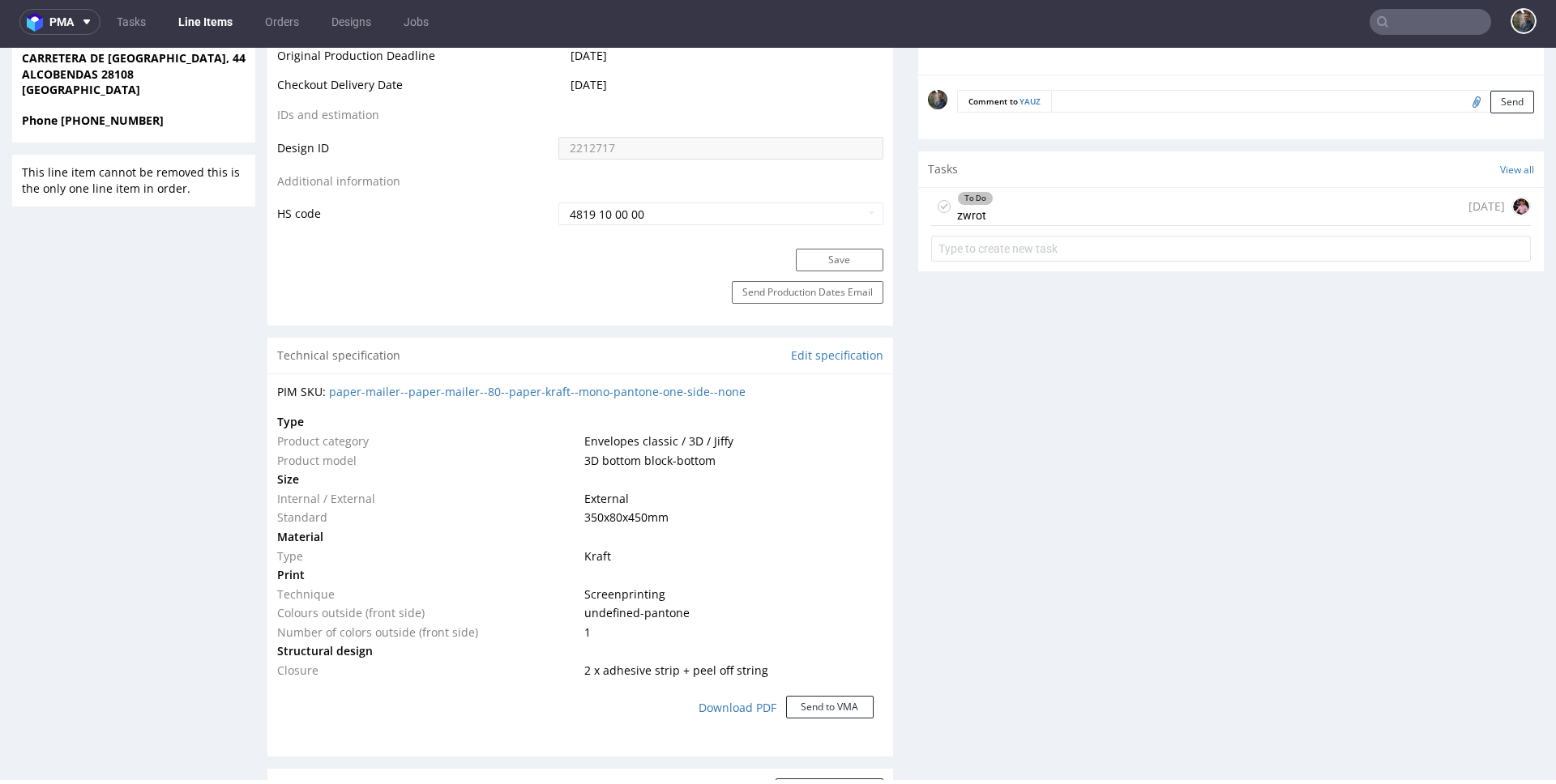
click at [1027, 210] on div "To Do zwrot 27 days ago" at bounding box center [1231, 207] width 600 height 38
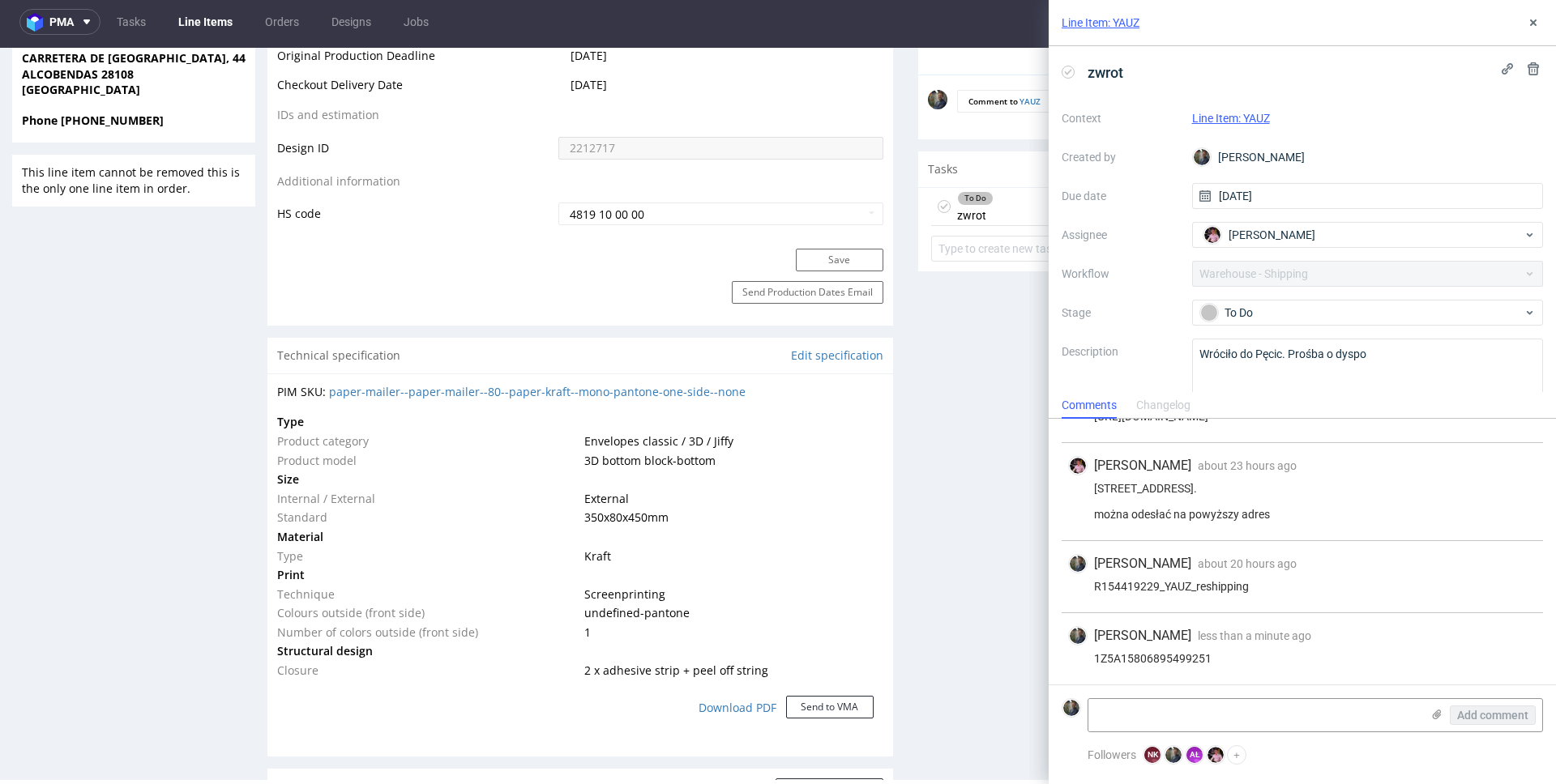
scroll to position [61, 0]
click at [1528, 28] on icon at bounding box center [1533, 22] width 13 height 13
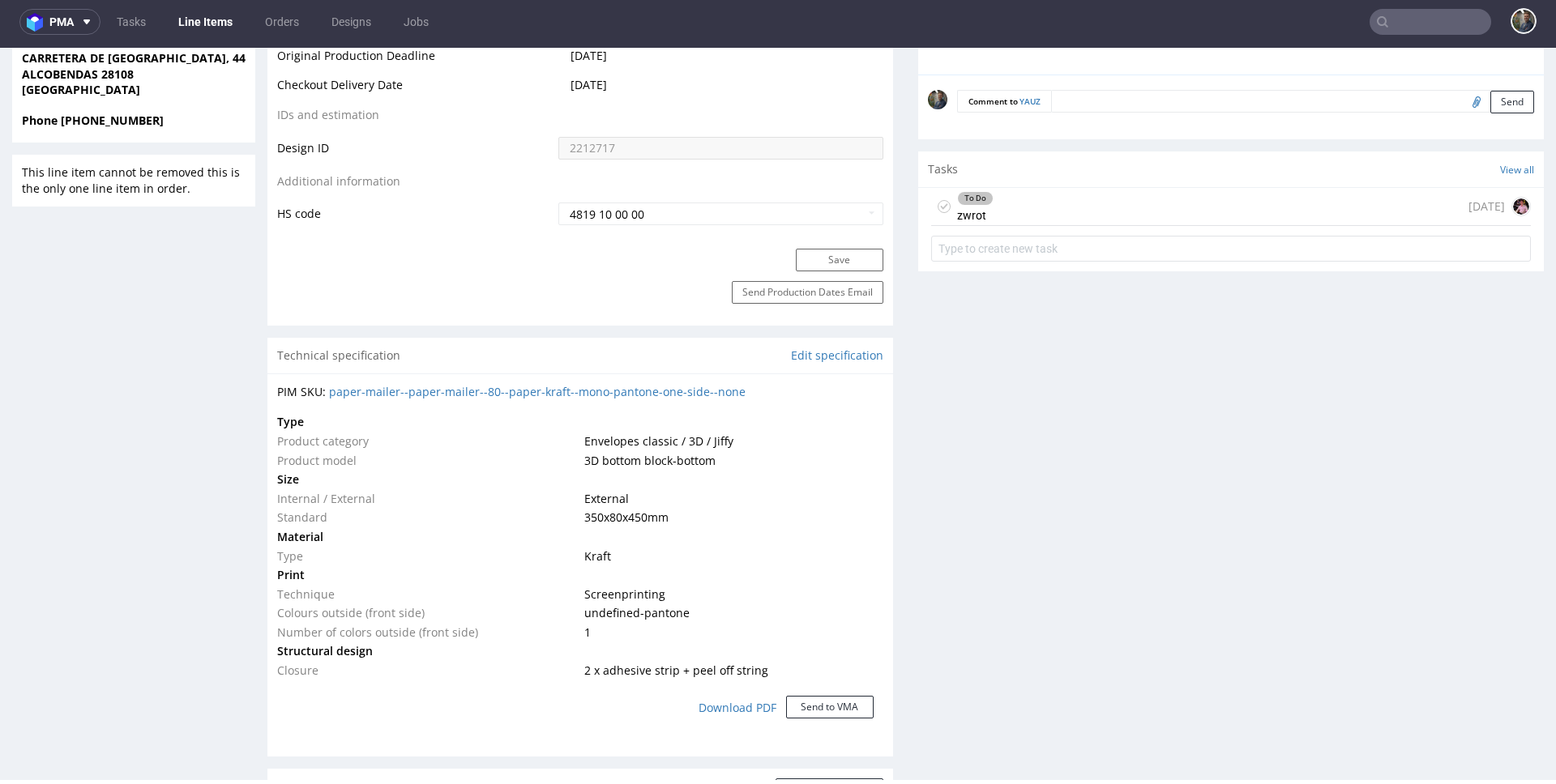
click at [1465, 20] on input "text" at bounding box center [1430, 21] width 121 height 26
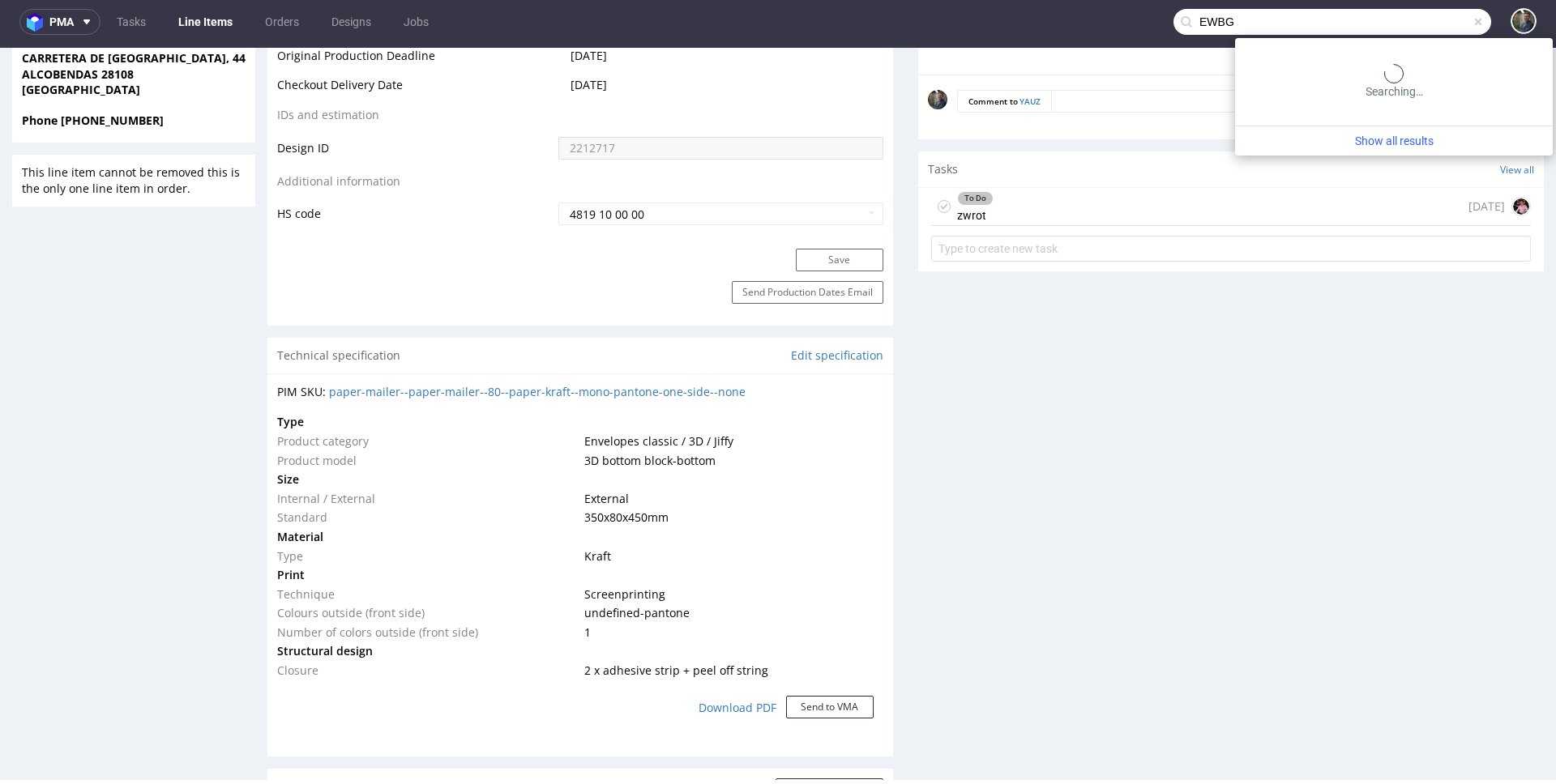
type input "EWBG"
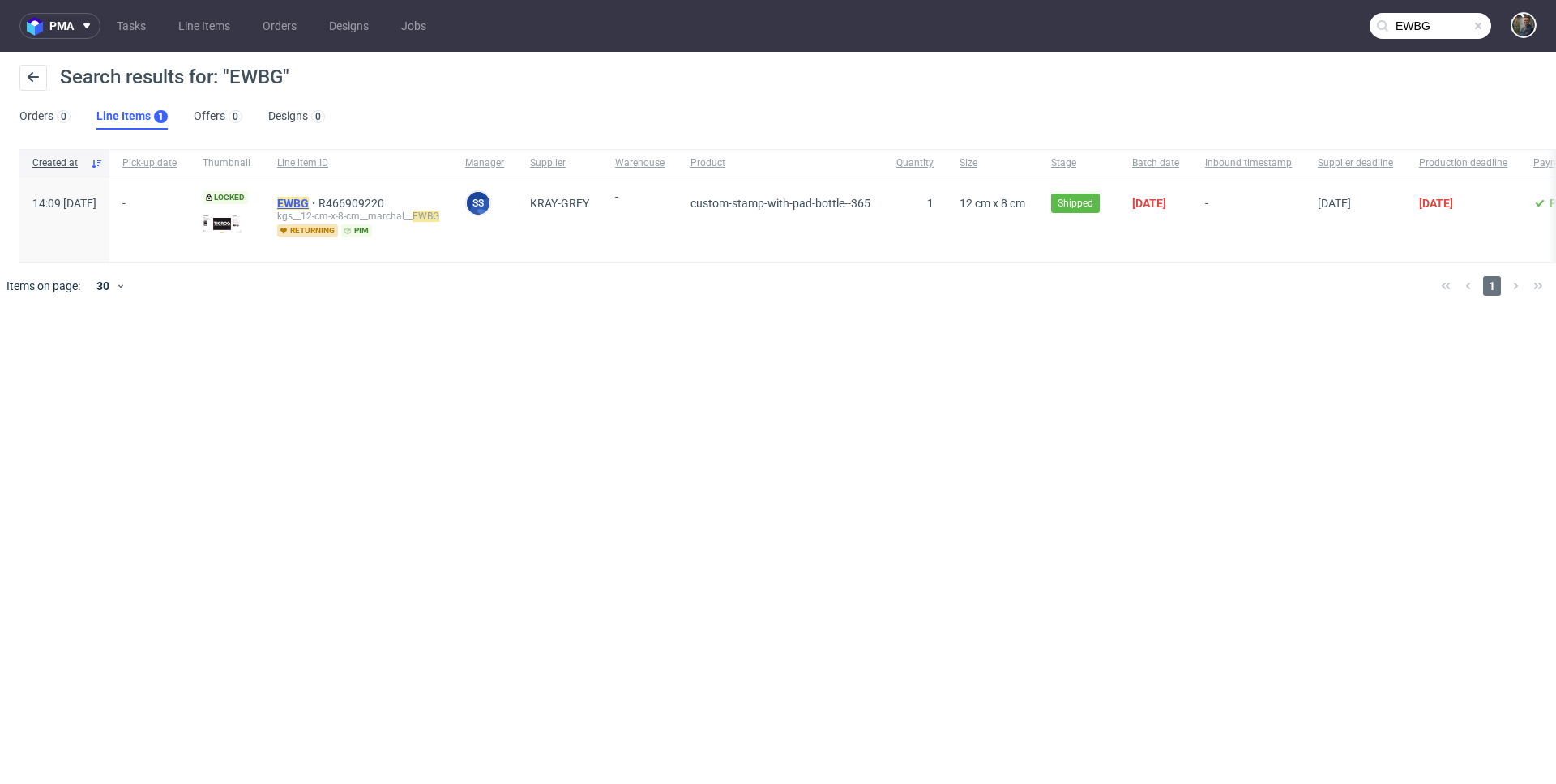
click at [308, 206] on mark "EWBG" at bounding box center [292, 203] width 31 height 13
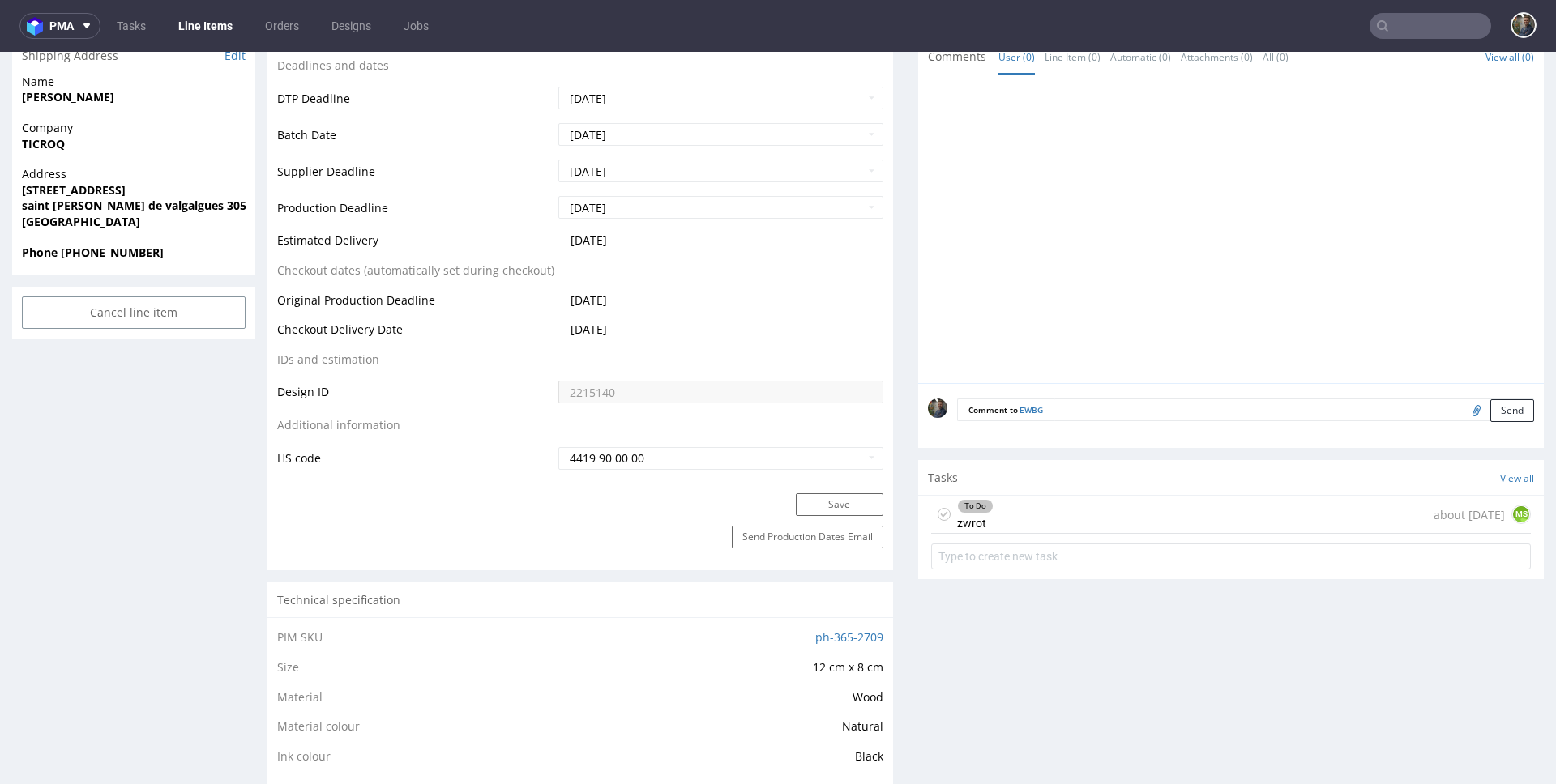
scroll to position [704, 0]
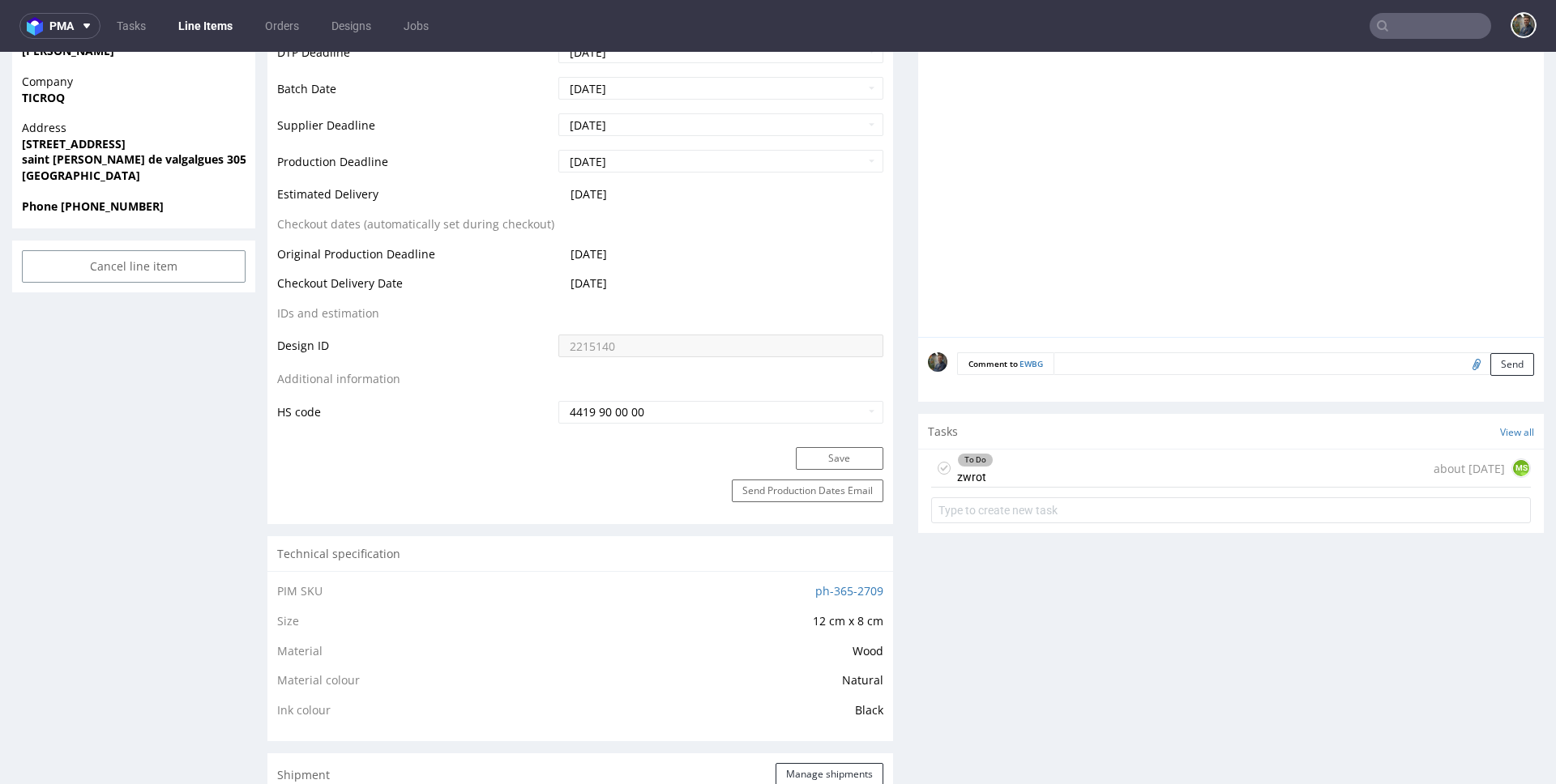
click at [1019, 484] on div "To Do zwrot about 2 months ago MS" at bounding box center [1231, 469] width 600 height 38
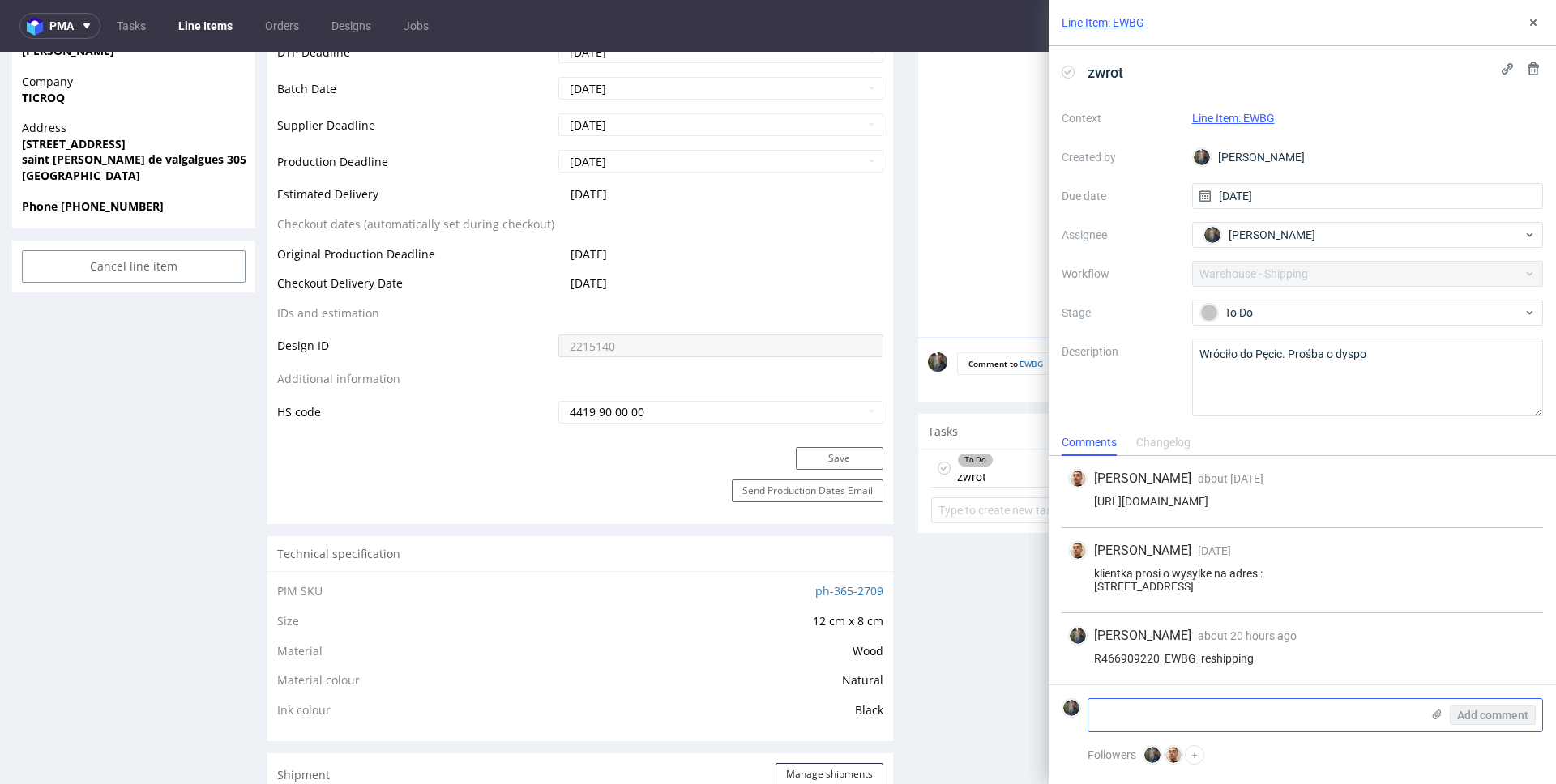
click at [1179, 720] on textarea at bounding box center [1254, 715] width 332 height 32
paste textarea "1Z5A15806898482441"
type textarea "1Z5A15806898482441"
click at [1488, 717] on span "Add comment" at bounding box center [1493, 715] width 71 height 12
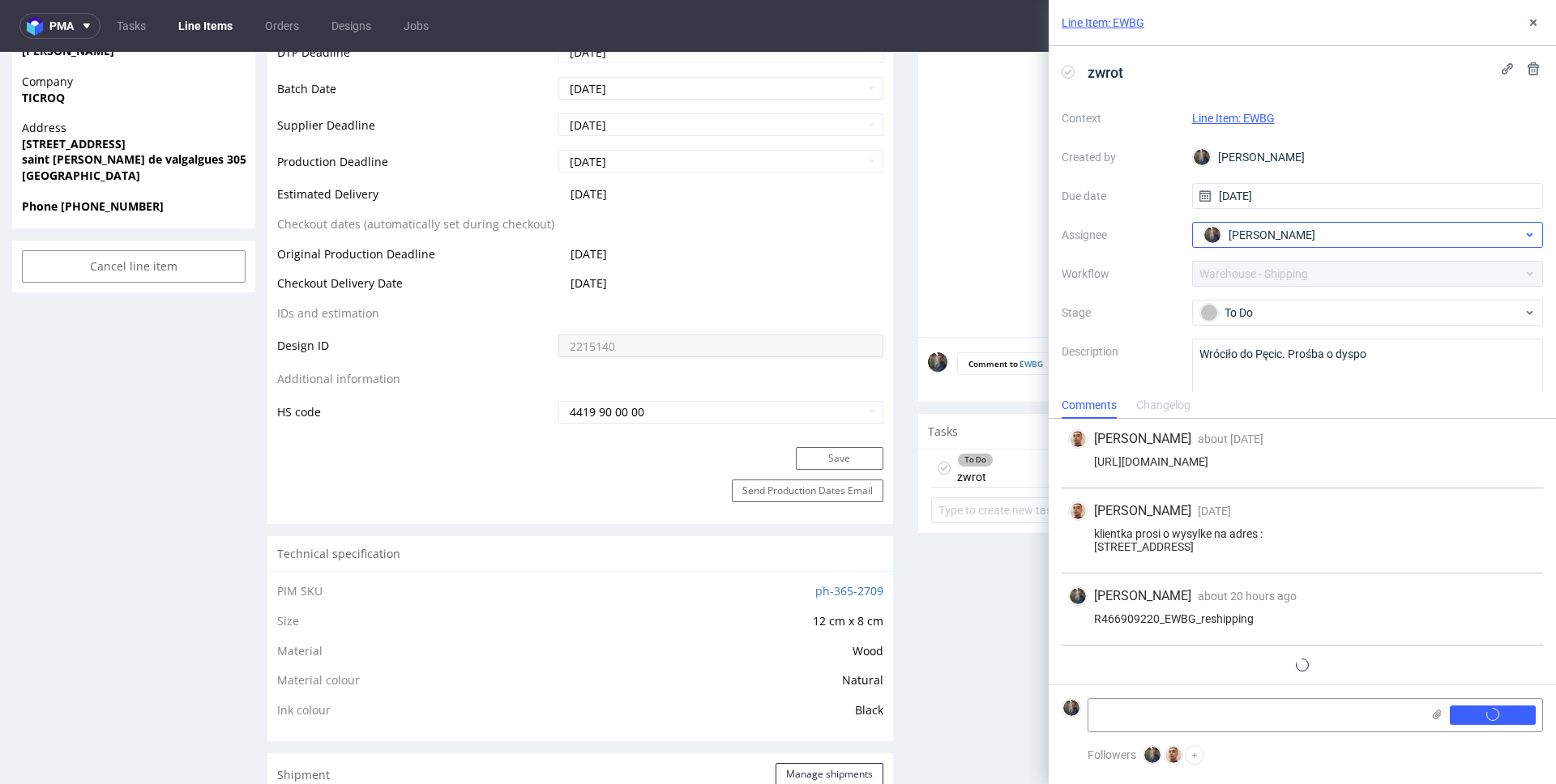
scroll to position [48, 0]
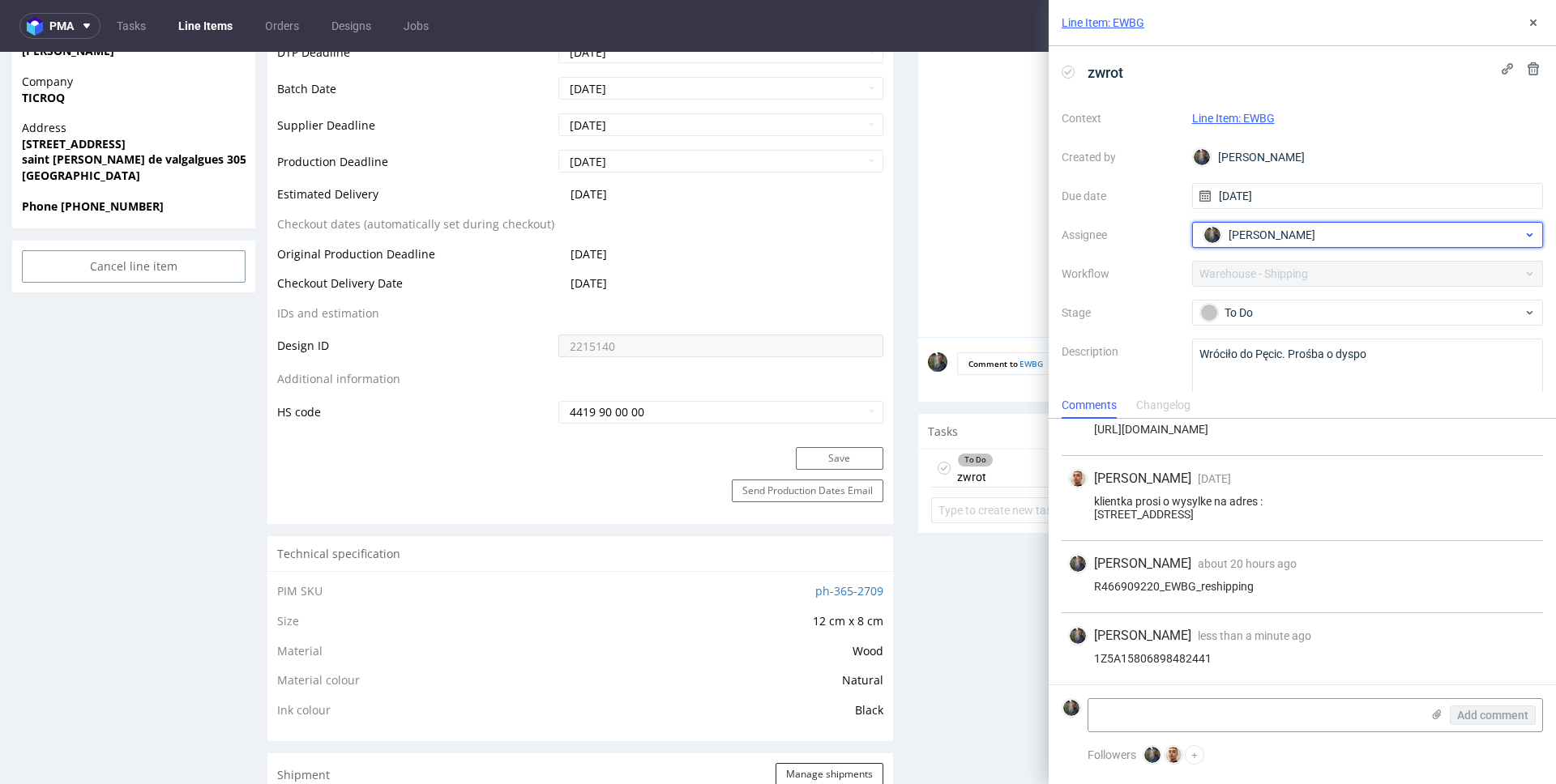
click at [1280, 228] on span "[PERSON_NAME]" at bounding box center [1272, 235] width 86 height 16
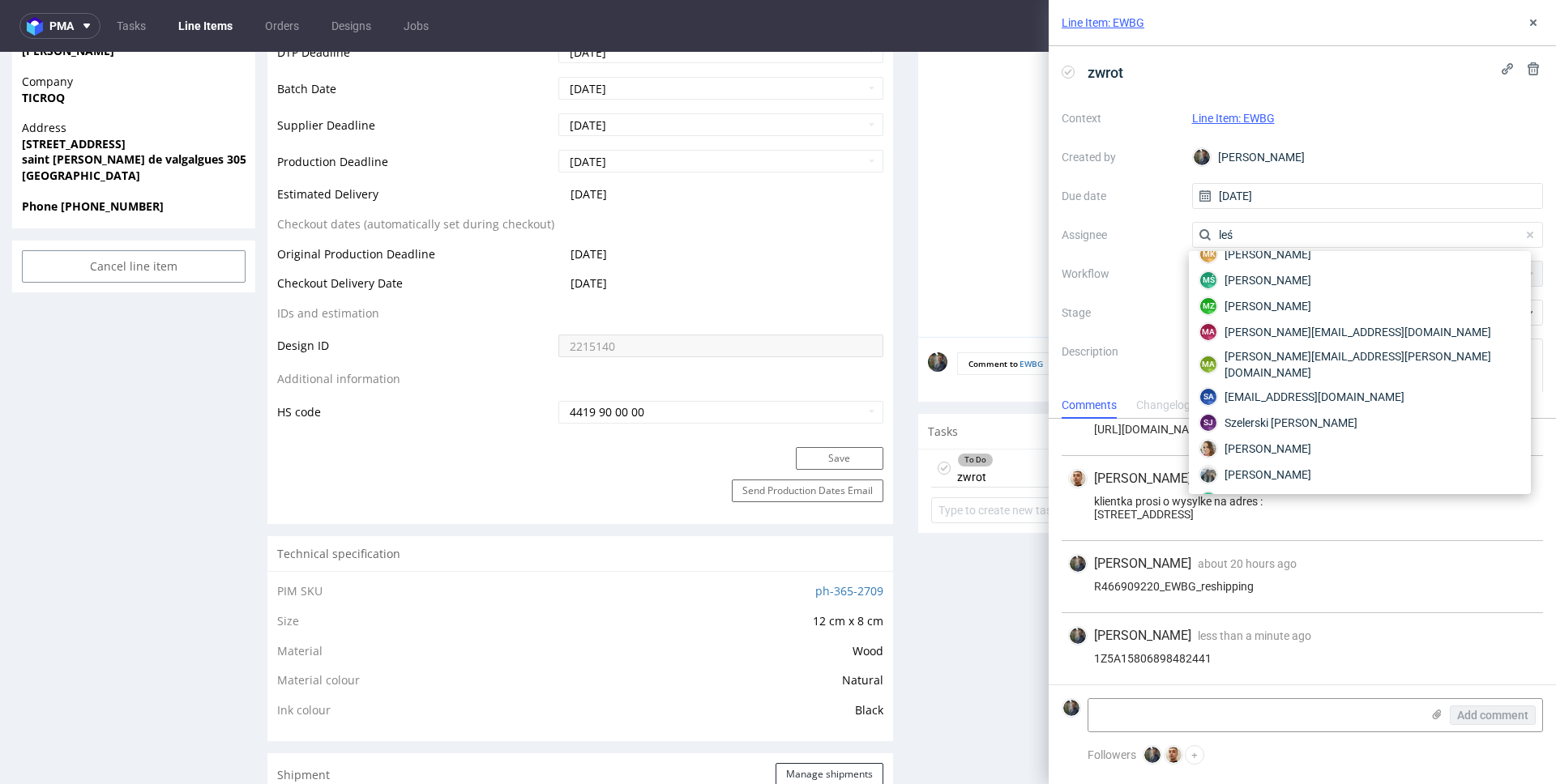
scroll to position [0, 0]
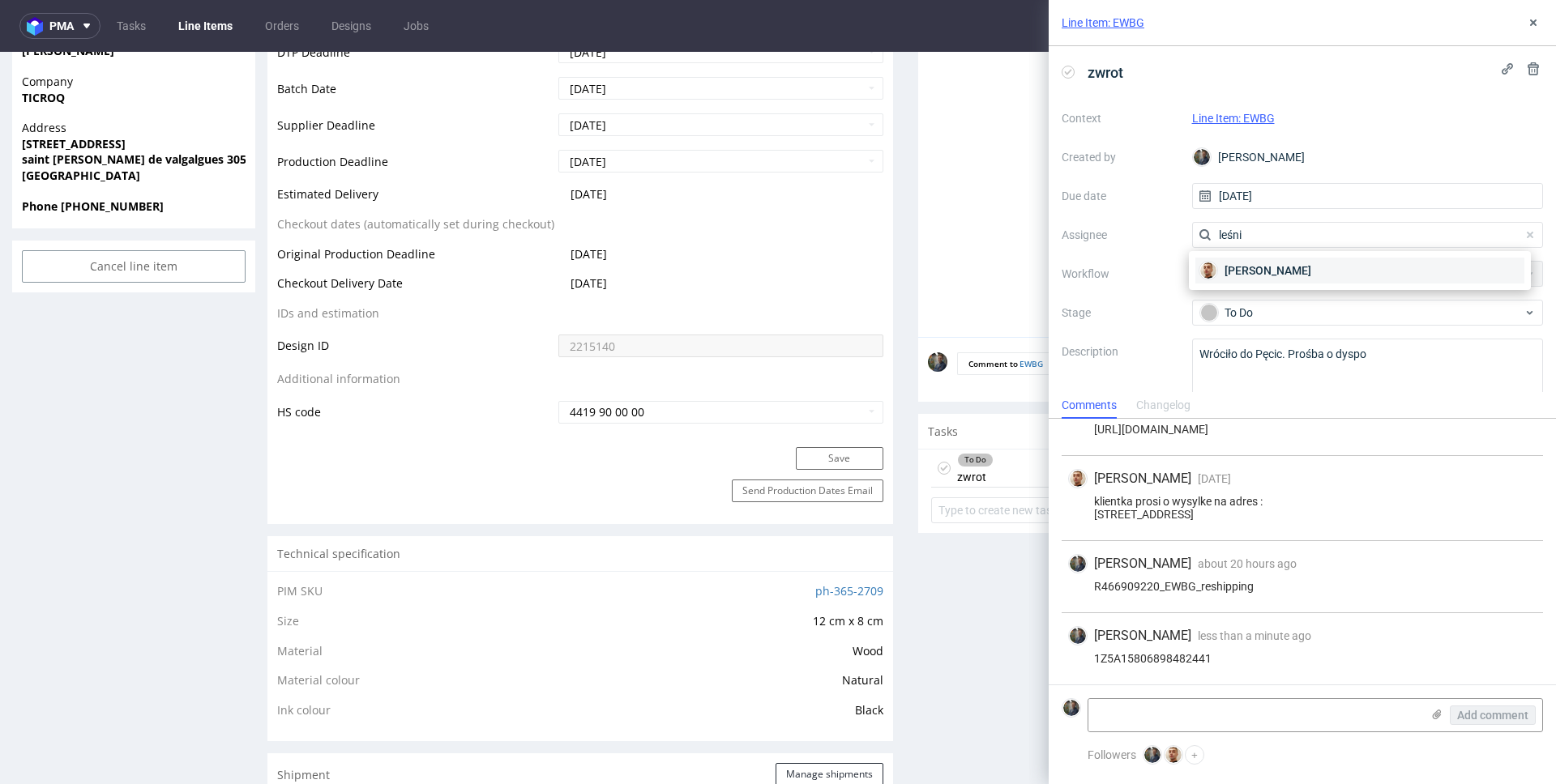
type input "leśni"
click at [1265, 280] on div "[PERSON_NAME]" at bounding box center [1359, 270] width 329 height 26
click at [1142, 265] on label "Workflow" at bounding box center [1120, 274] width 118 height 20
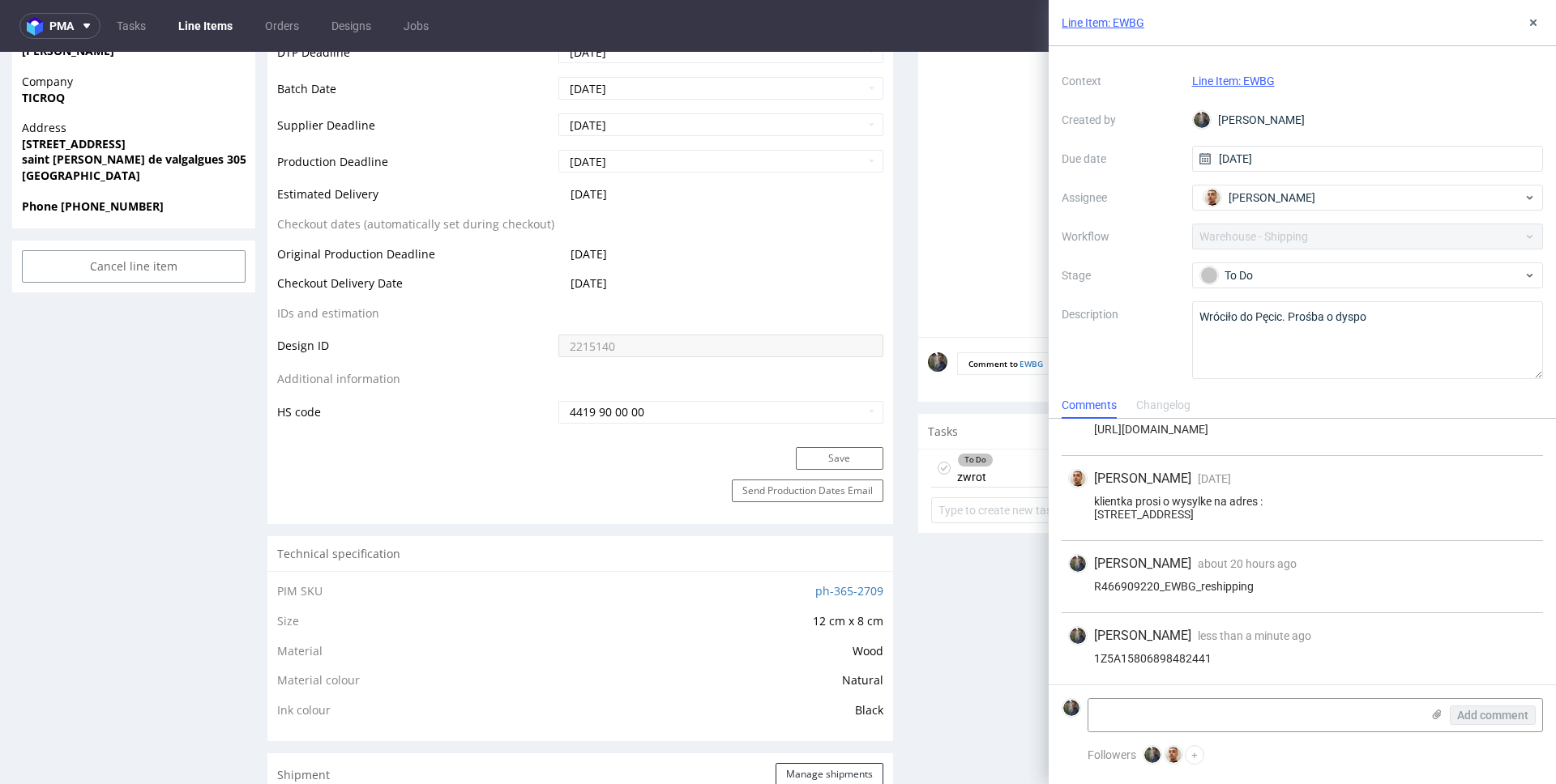
click at [1193, 752] on button "+" at bounding box center [1194, 755] width 20 height 20
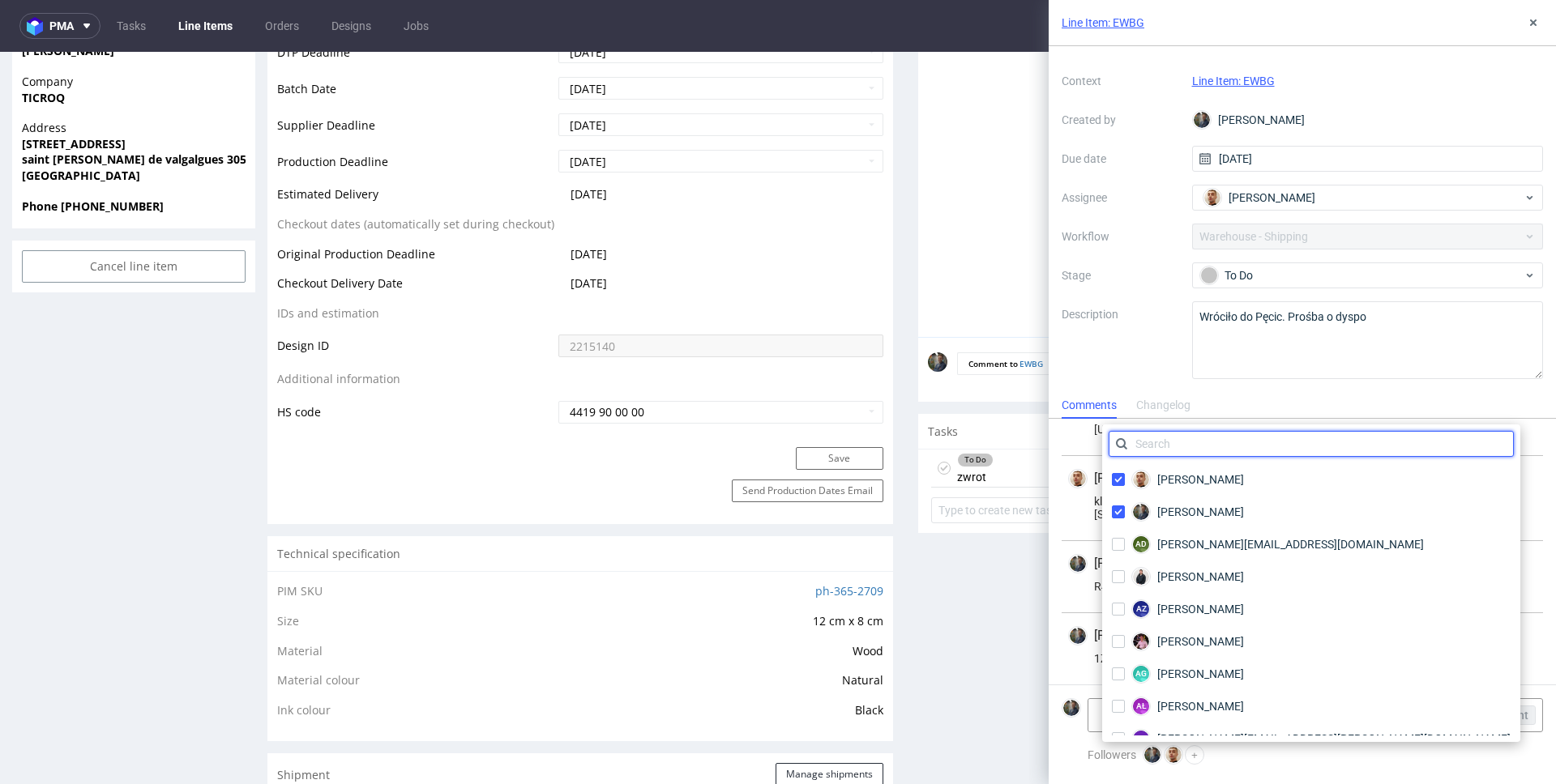
click at [1198, 444] on input "text" at bounding box center [1311, 444] width 405 height 26
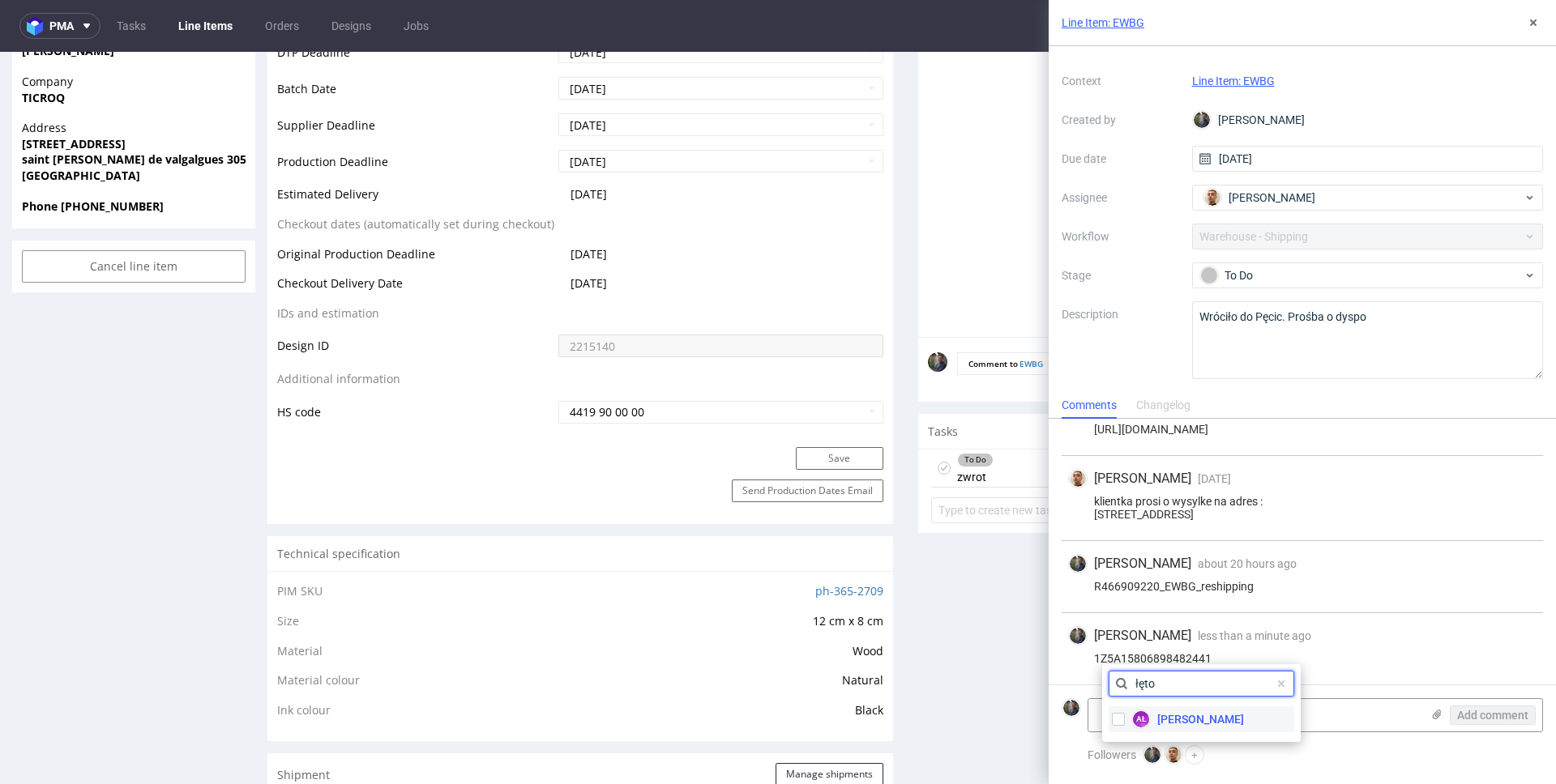
type input "łęto"
click at [1167, 717] on span "[PERSON_NAME]" at bounding box center [1200, 719] width 86 height 16
checkbox input "true"
click at [1163, 687] on input "łęto" at bounding box center [1201, 683] width 185 height 26
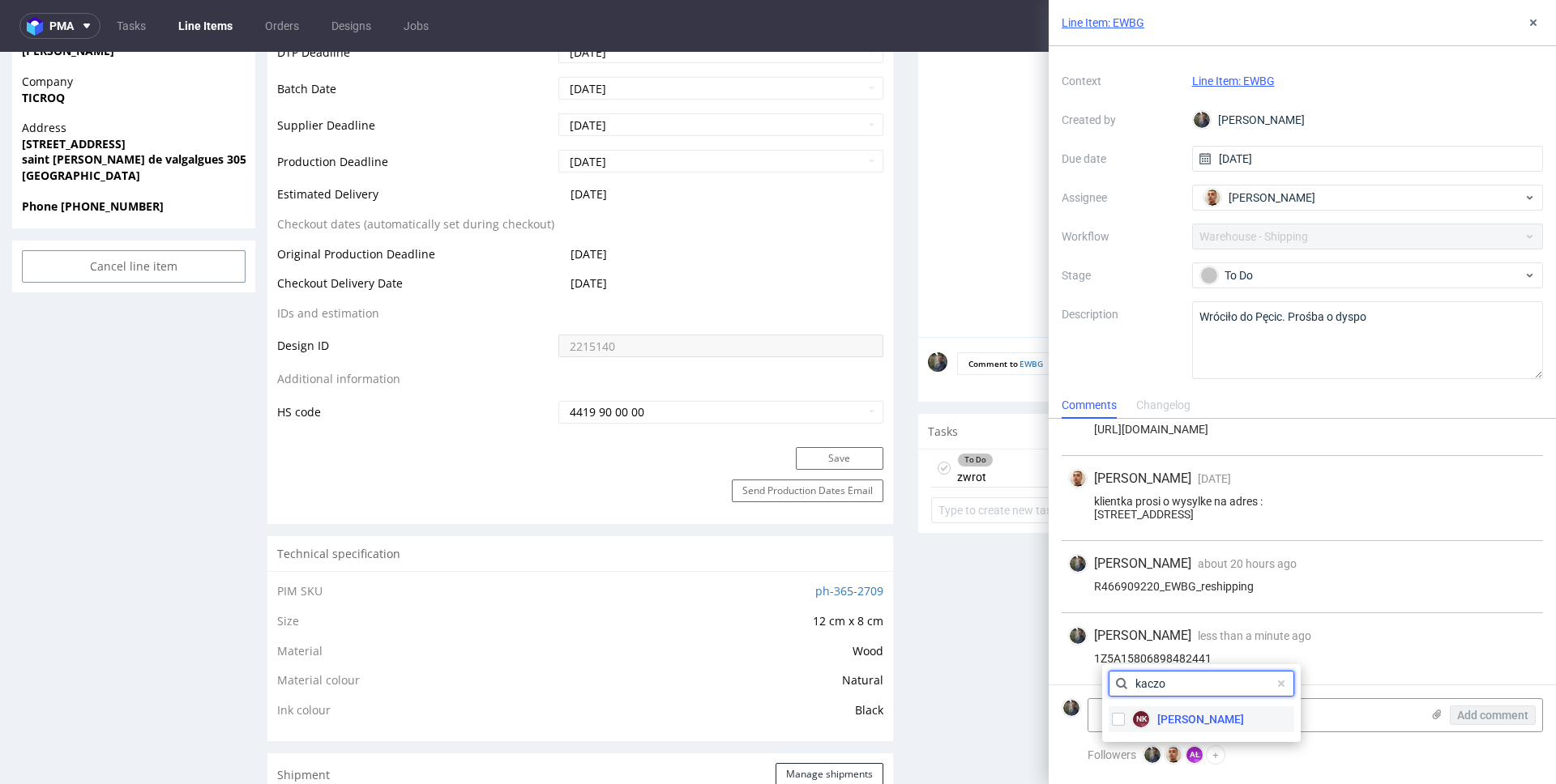
type input "kaczo"
click at [1176, 713] on span "[PERSON_NAME]" at bounding box center [1200, 719] width 86 height 16
checkbox input "true"
click at [1361, 648] on div "Maciej Sobola less than a minute ago 12th Aug 2025, 11:23 1Z5A15806898482441" at bounding box center [1302, 649] width 481 height 71
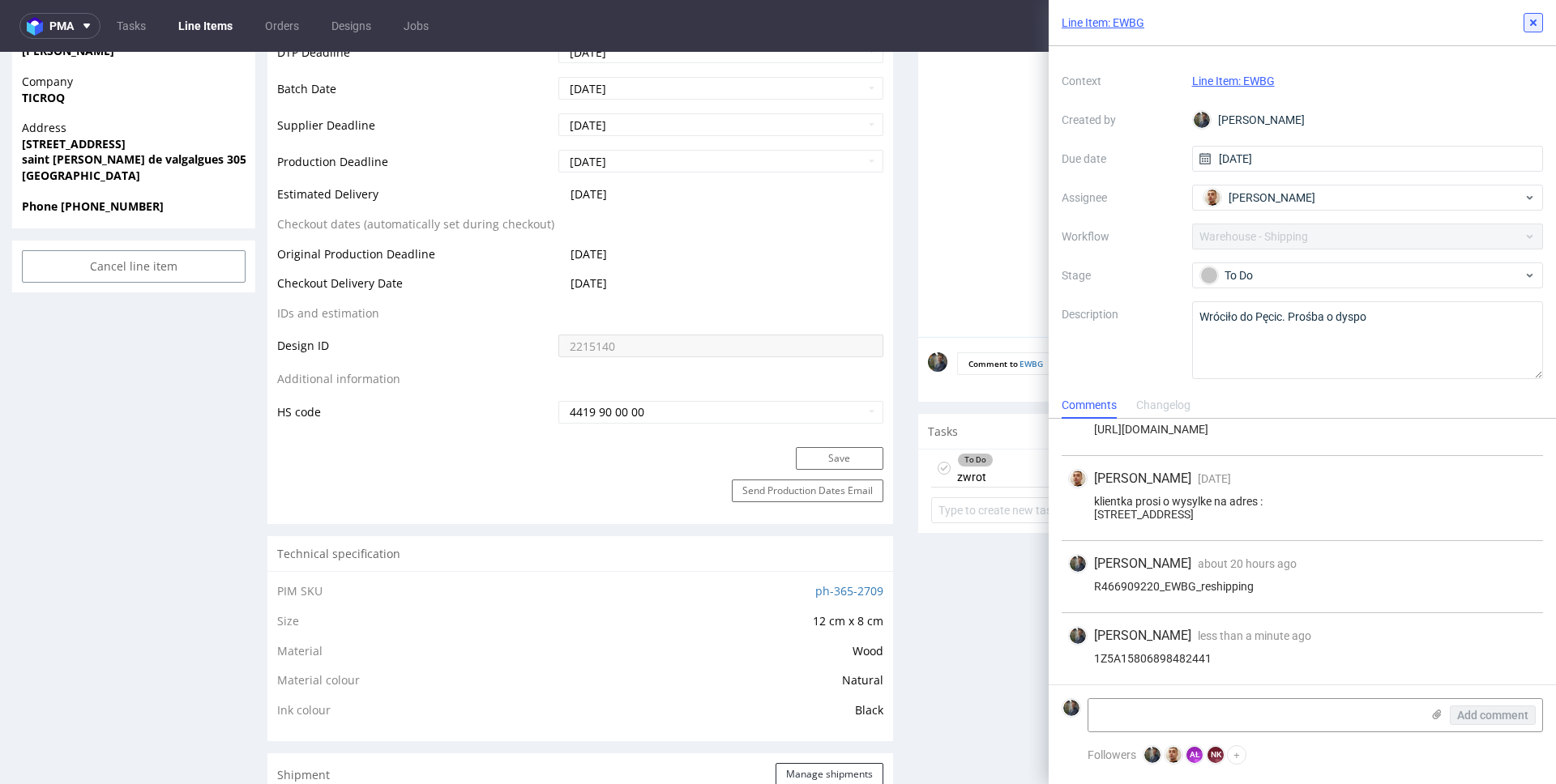
click at [1536, 21] on icon at bounding box center [1533, 22] width 13 height 13
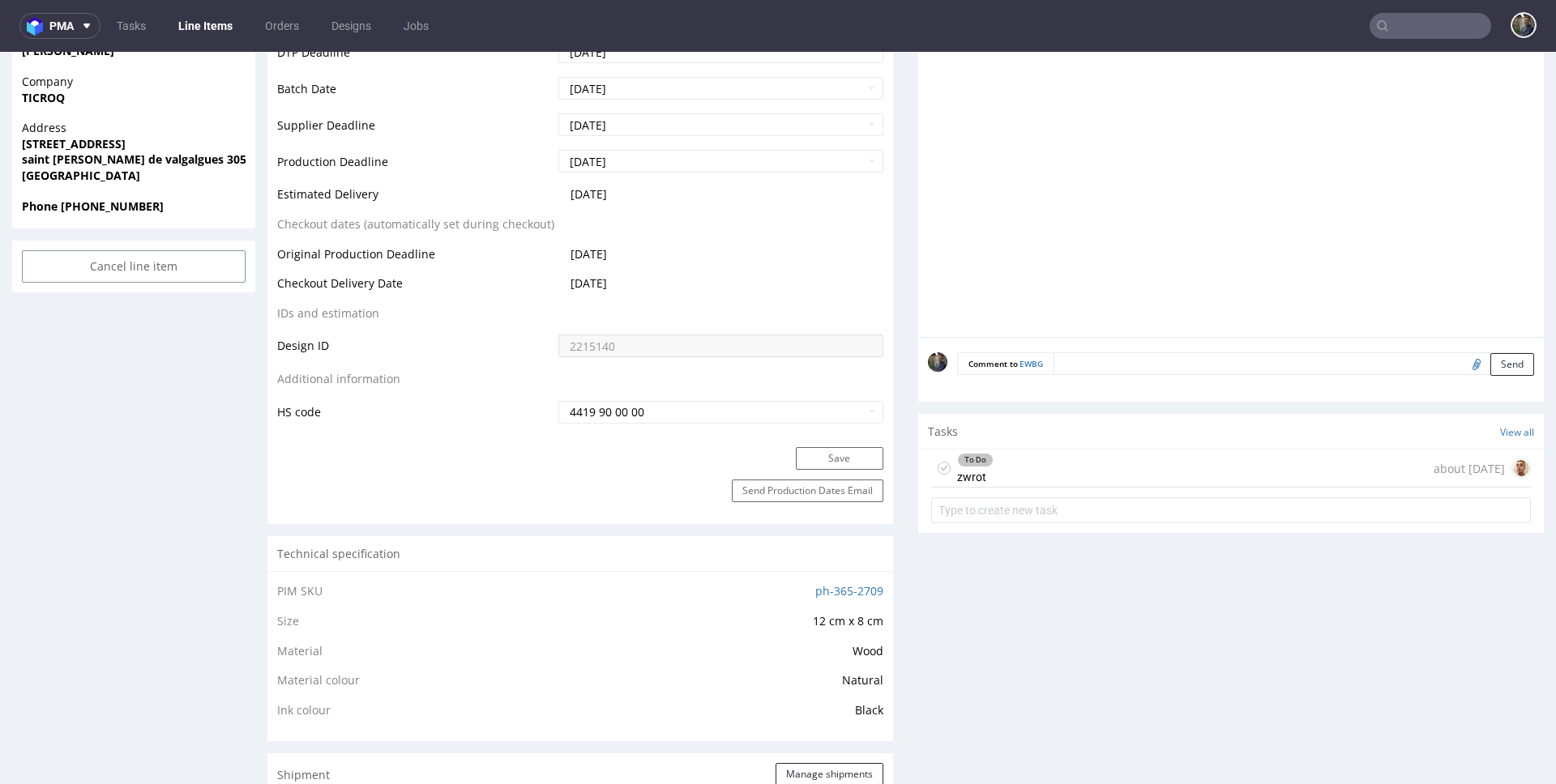
click at [1434, 21] on input "text" at bounding box center [1430, 26] width 121 height 26
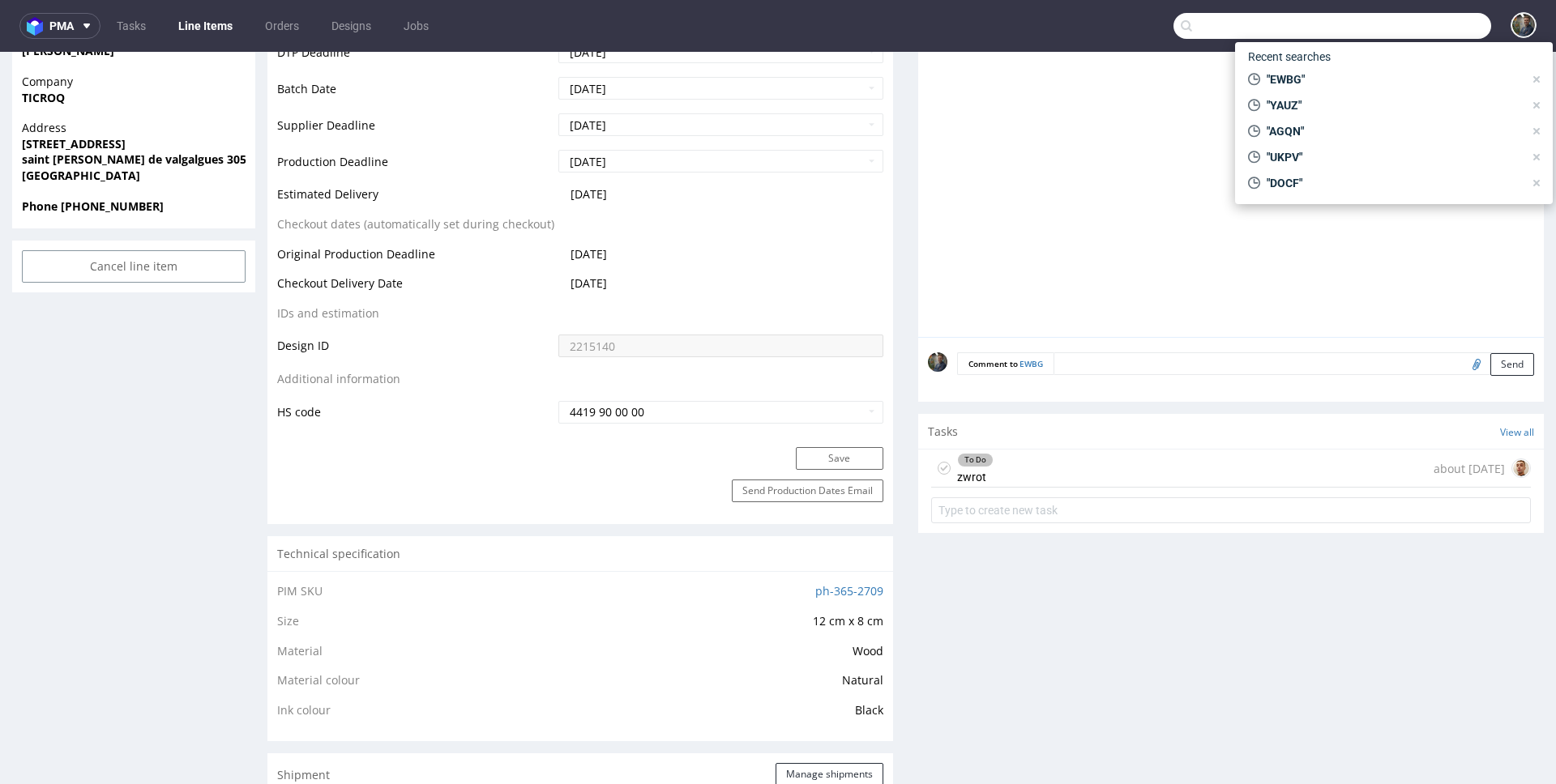
paste input "EFHD"
type input "EFHD"
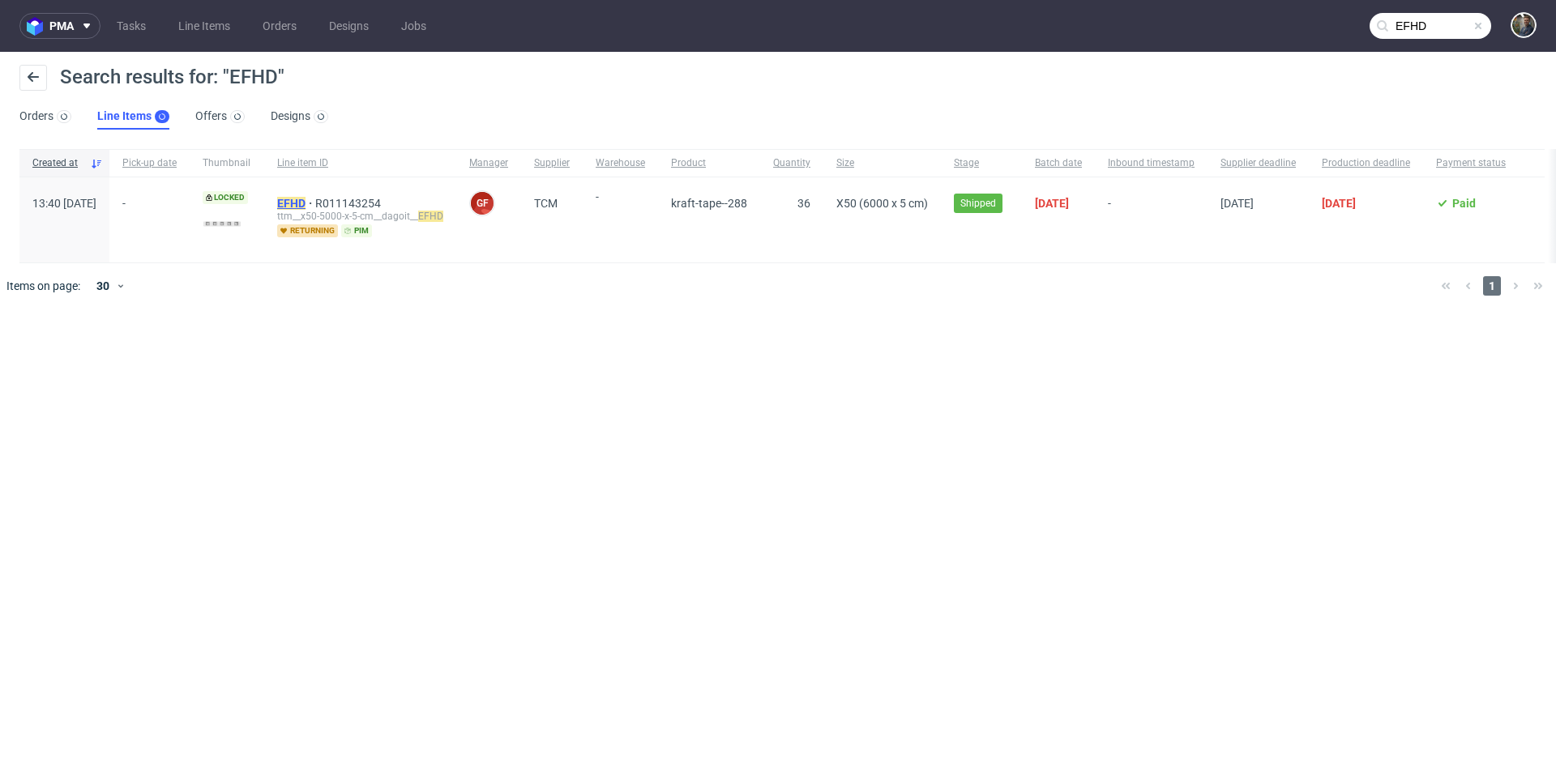
click at [306, 200] on mark "EFHD" at bounding box center [291, 203] width 29 height 13
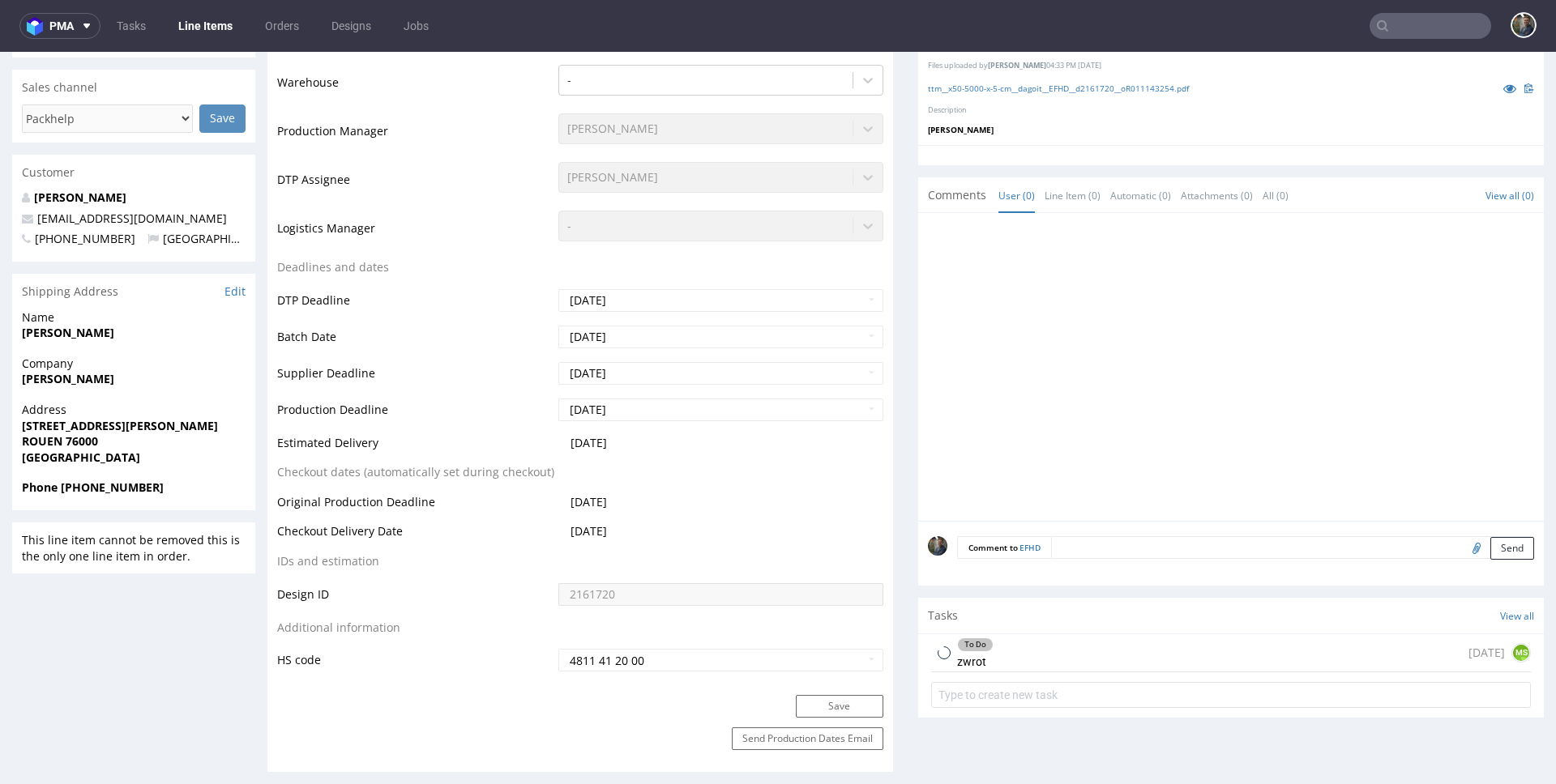
scroll to position [774, 0]
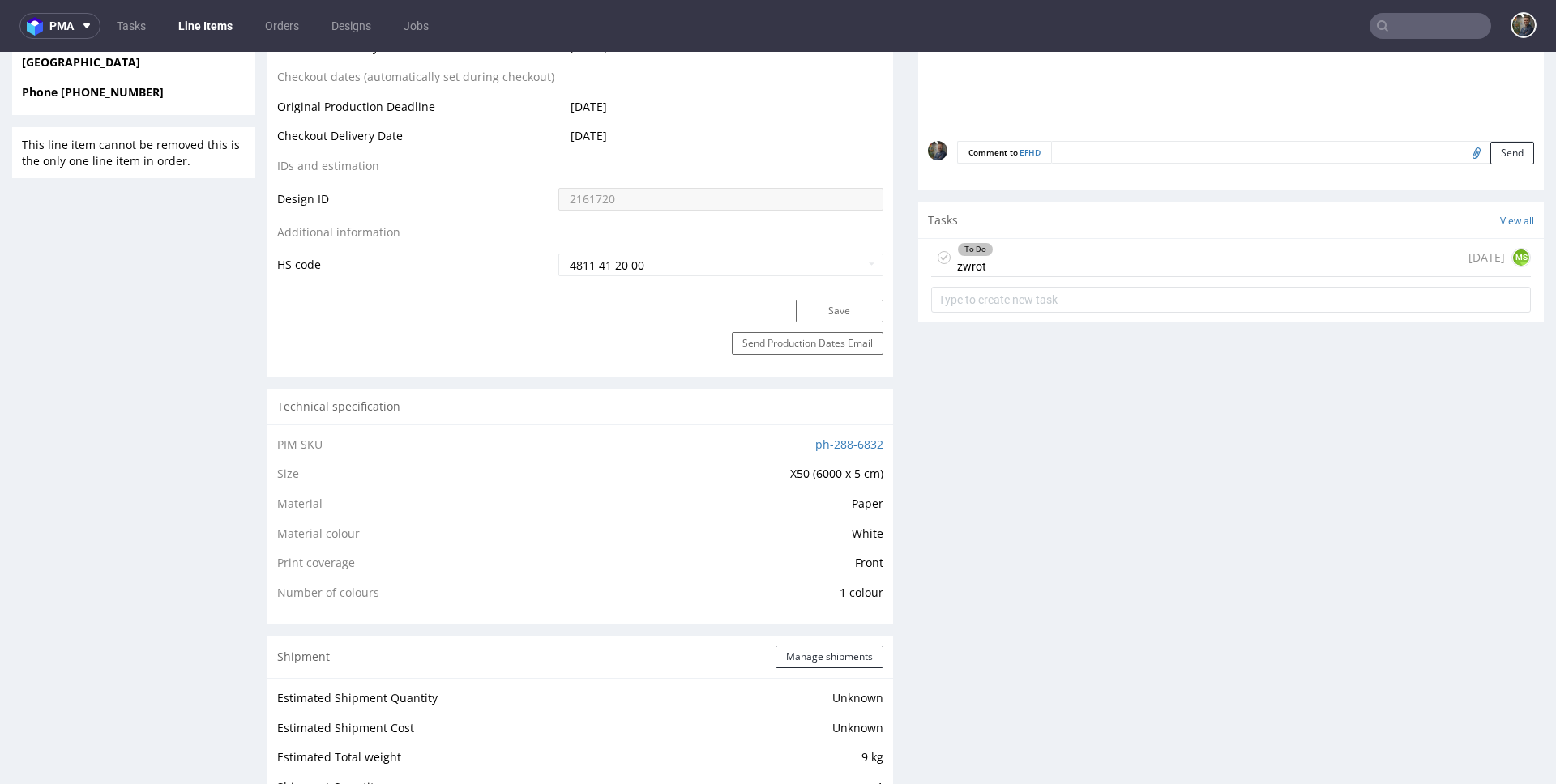
click at [1025, 247] on div "To Do zwrot 5 months ago MS" at bounding box center [1231, 257] width 600 height 38
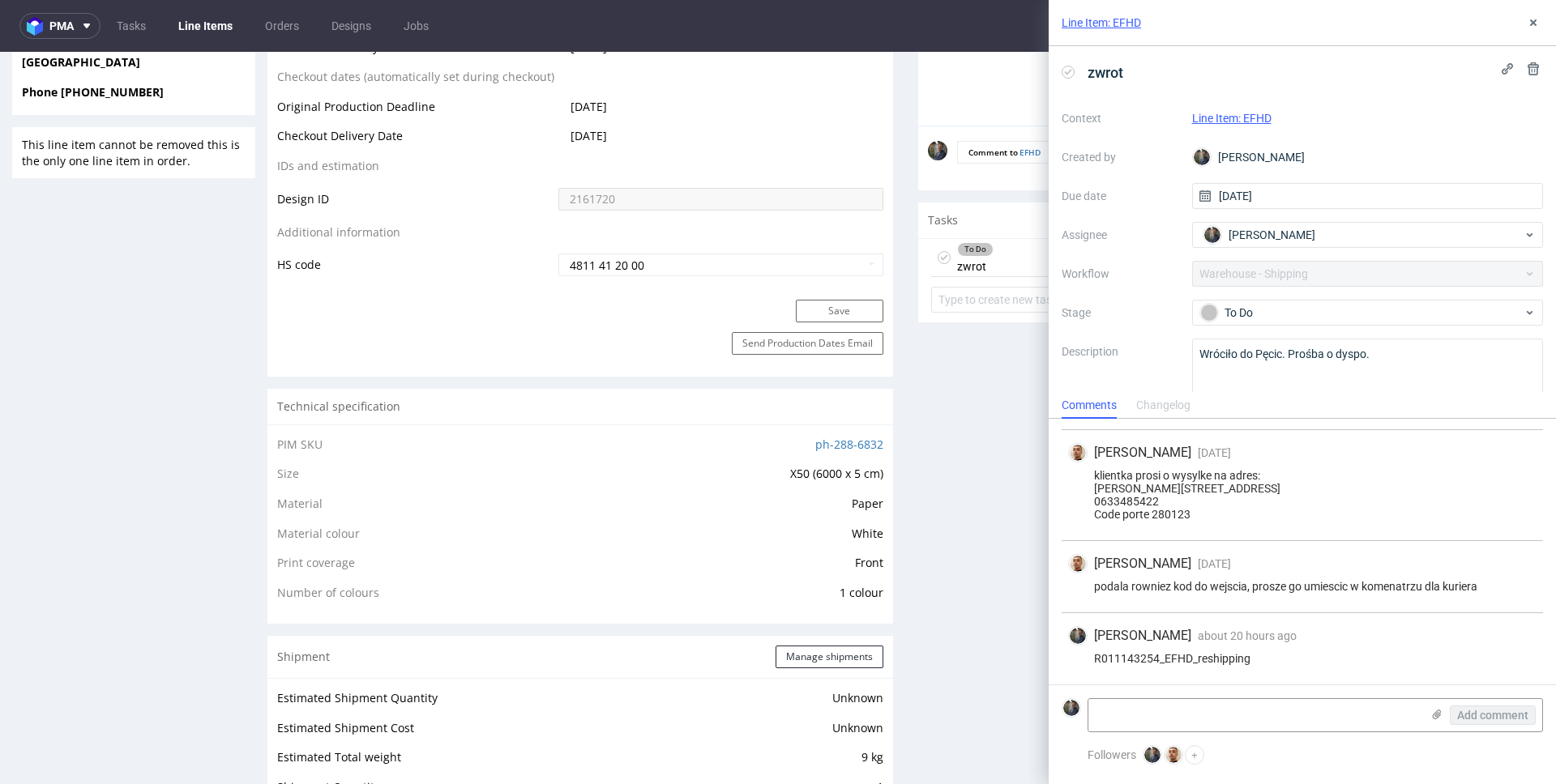
scroll to position [86, 0]
click at [1179, 710] on textarea at bounding box center [1254, 715] width 332 height 32
paste textarea "1Z5A15806893976659"
type textarea "1Z5A15806893976659"
click at [1510, 715] on span "Add comment" at bounding box center [1493, 715] width 71 height 12
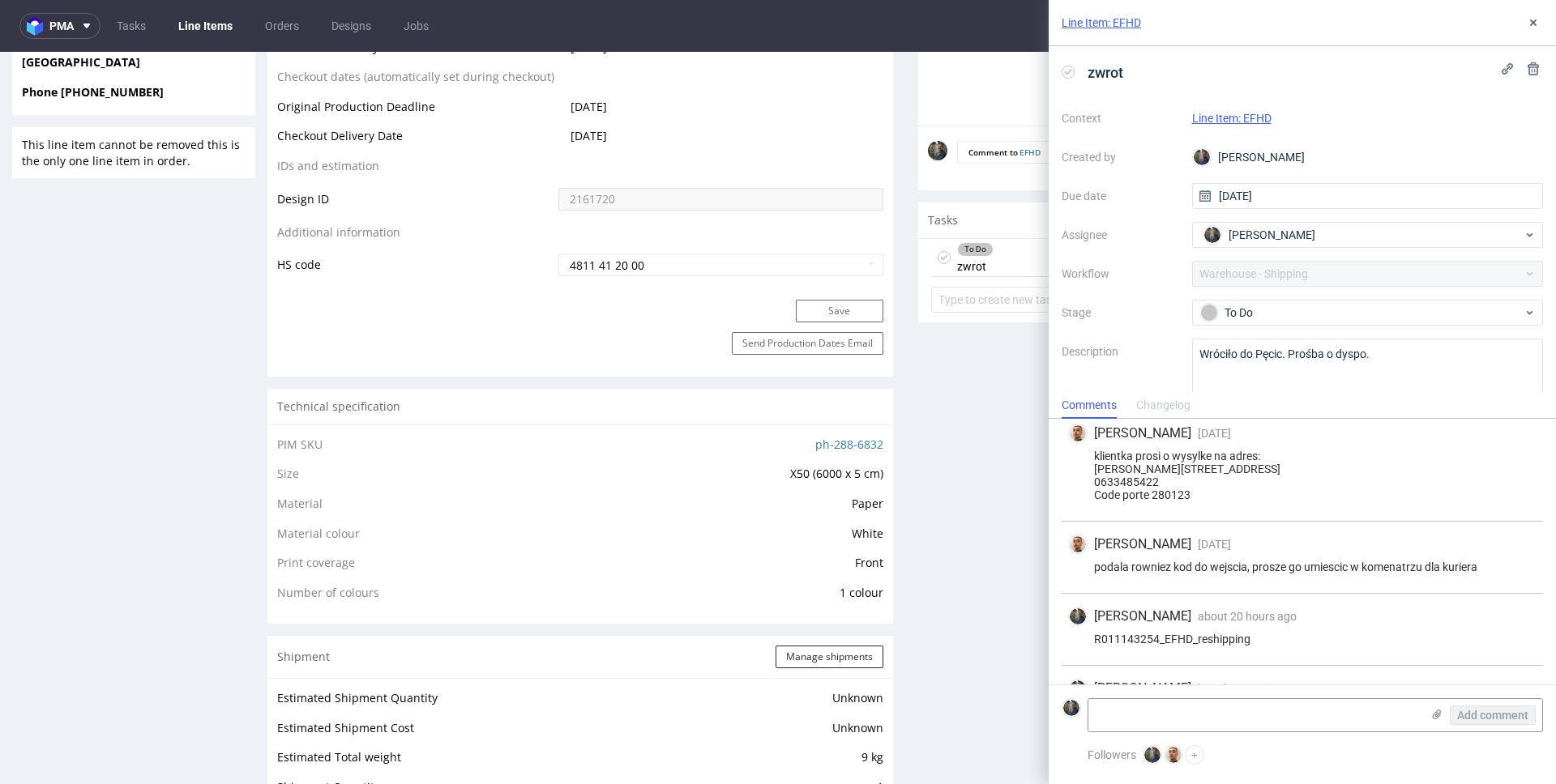
scroll to position [0, 0]
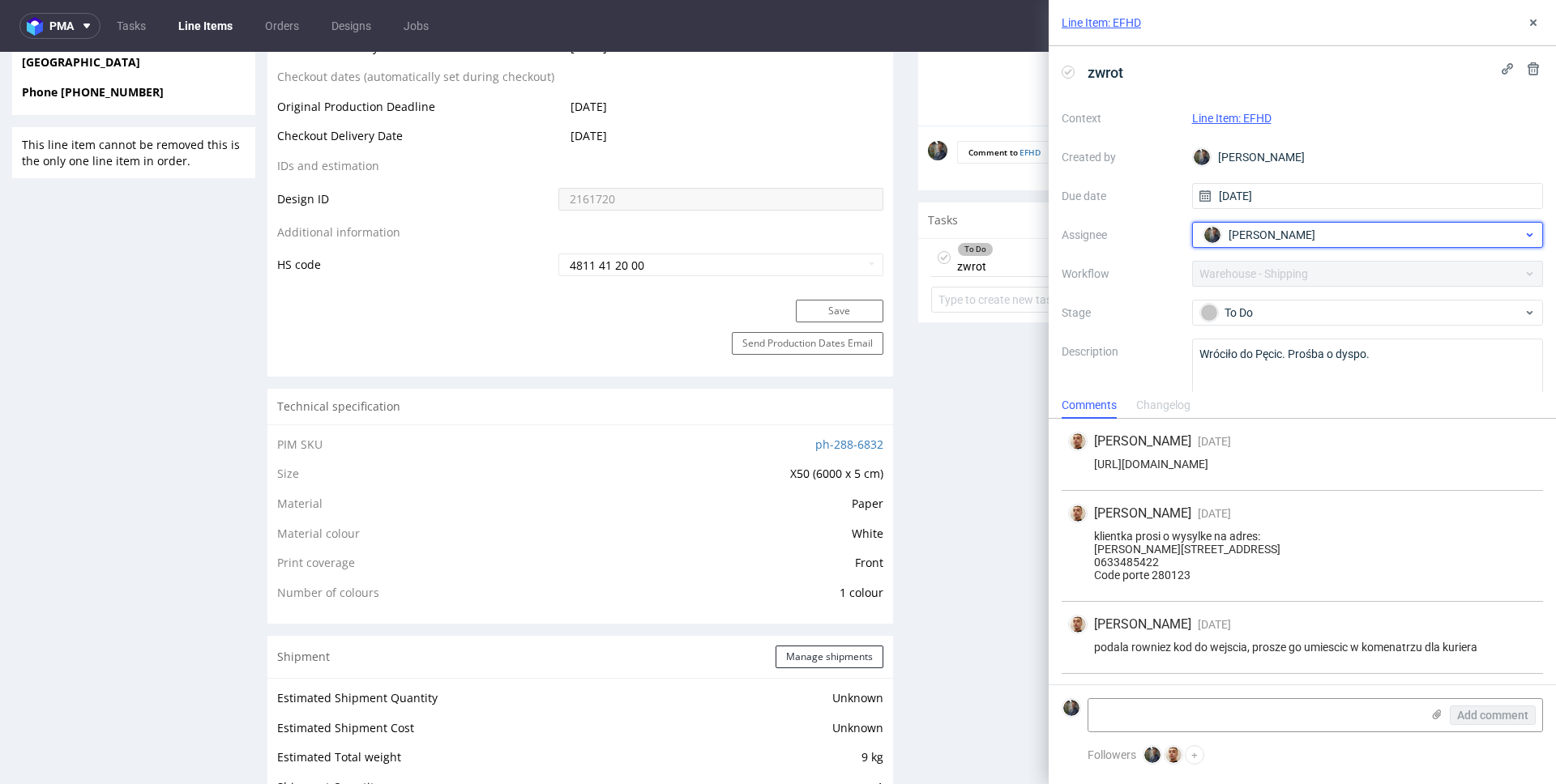
click at [1257, 241] on span "[PERSON_NAME]" at bounding box center [1272, 235] width 86 height 16
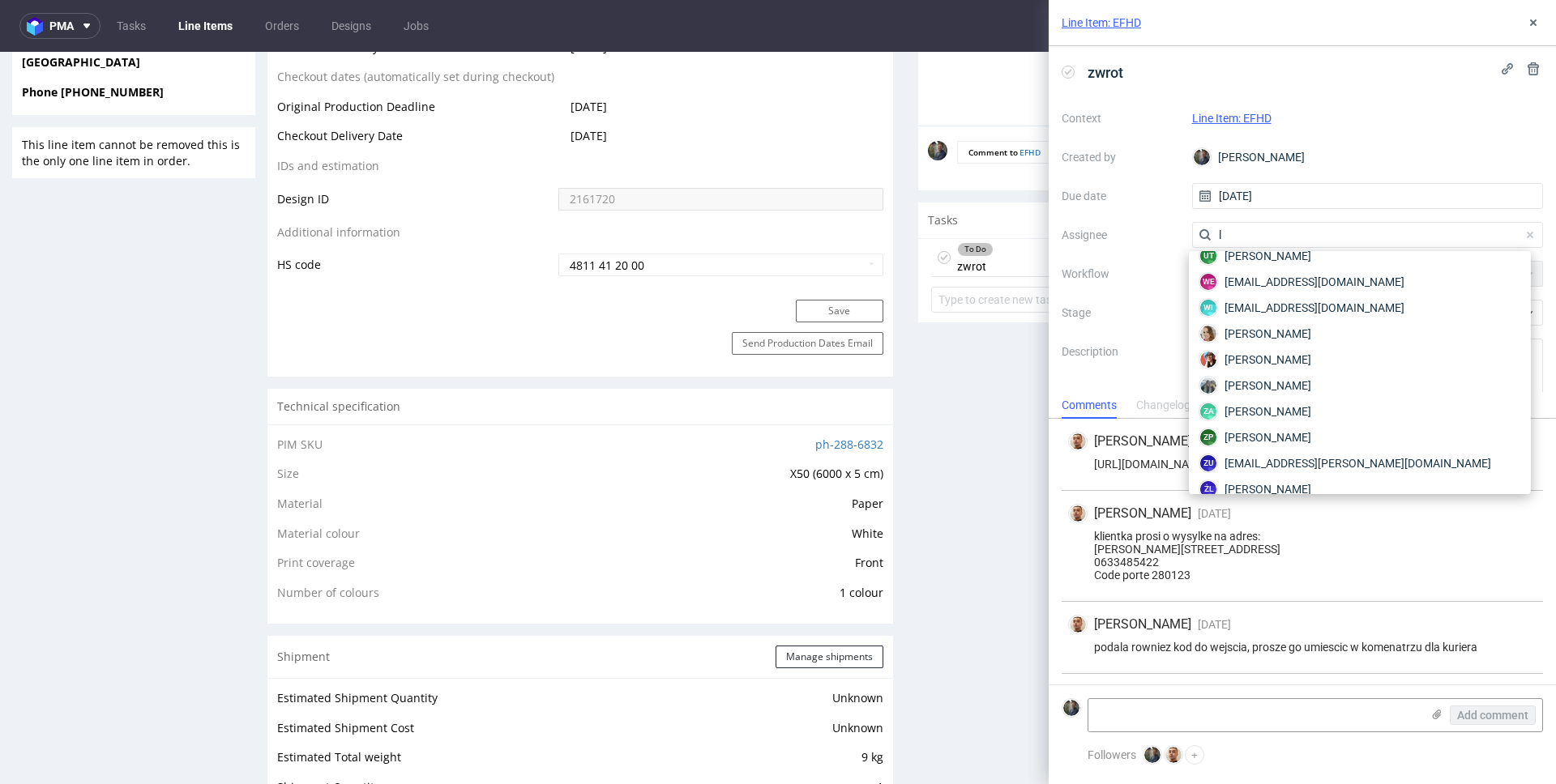
scroll to position [1999, 0]
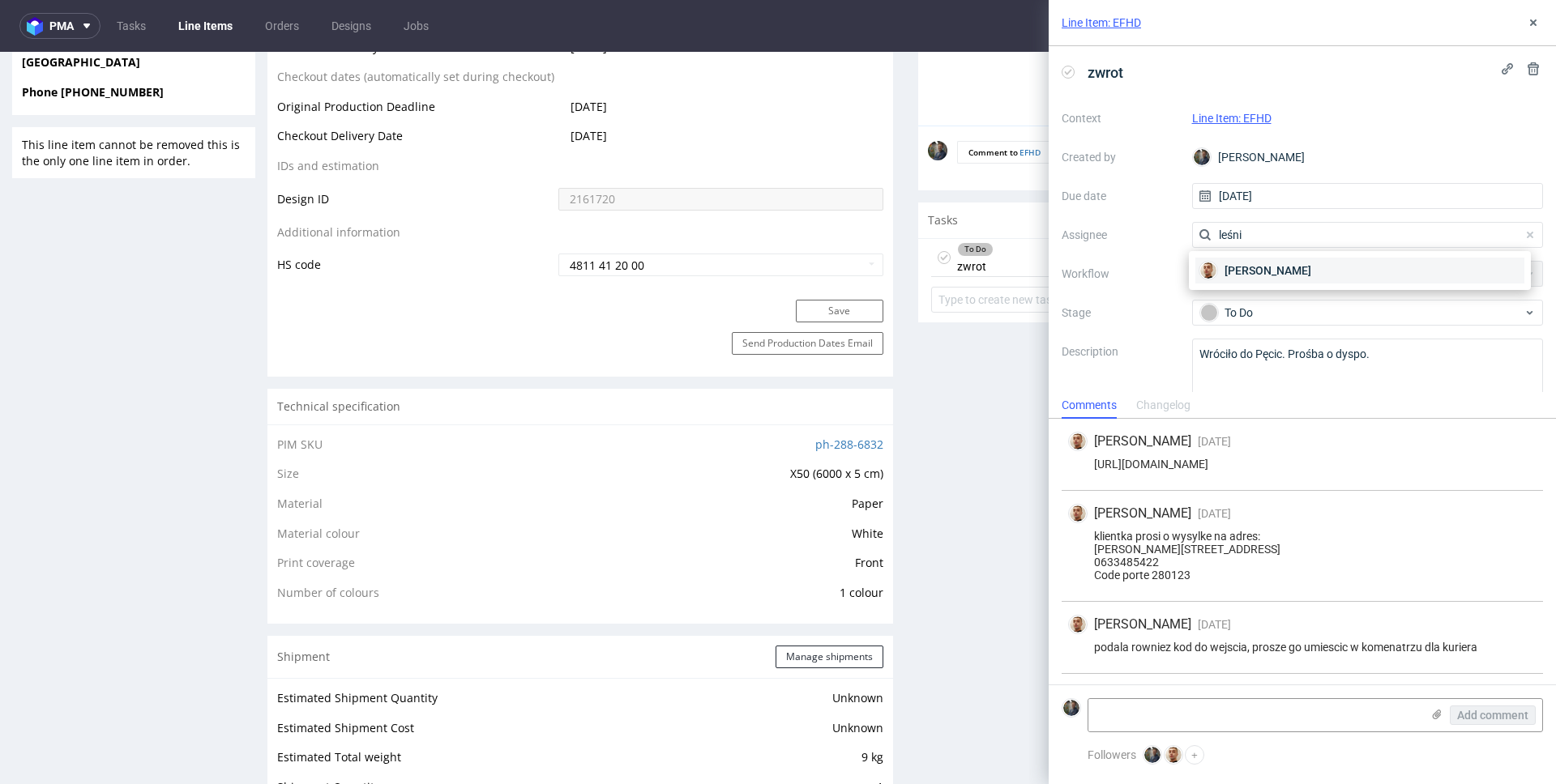
type input "leśni"
click at [1292, 265] on span "[PERSON_NAME]" at bounding box center [1267, 271] width 86 height 16
click at [1167, 281] on label "Workflow" at bounding box center [1120, 274] width 118 height 20
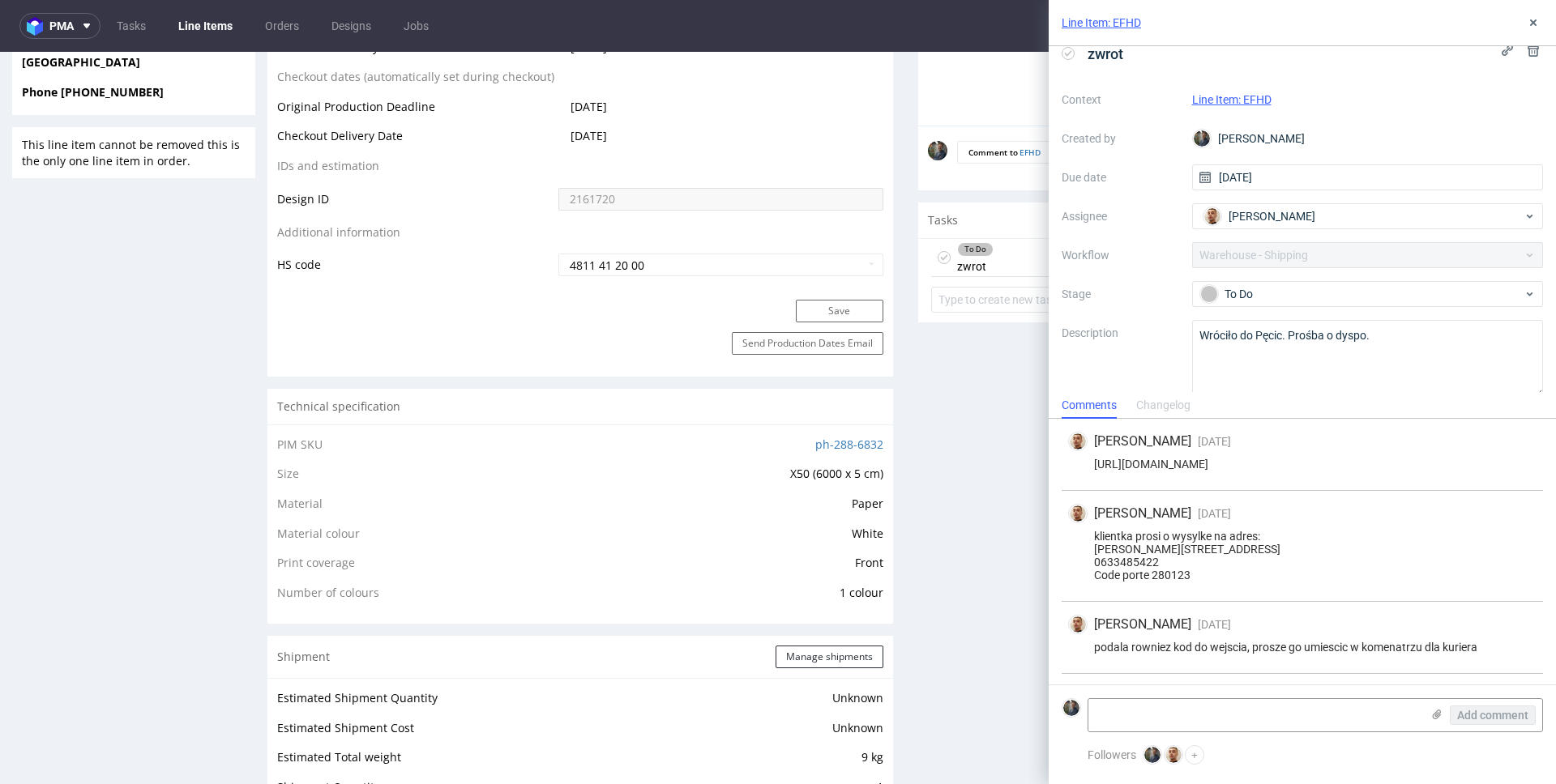
scroll to position [37, 0]
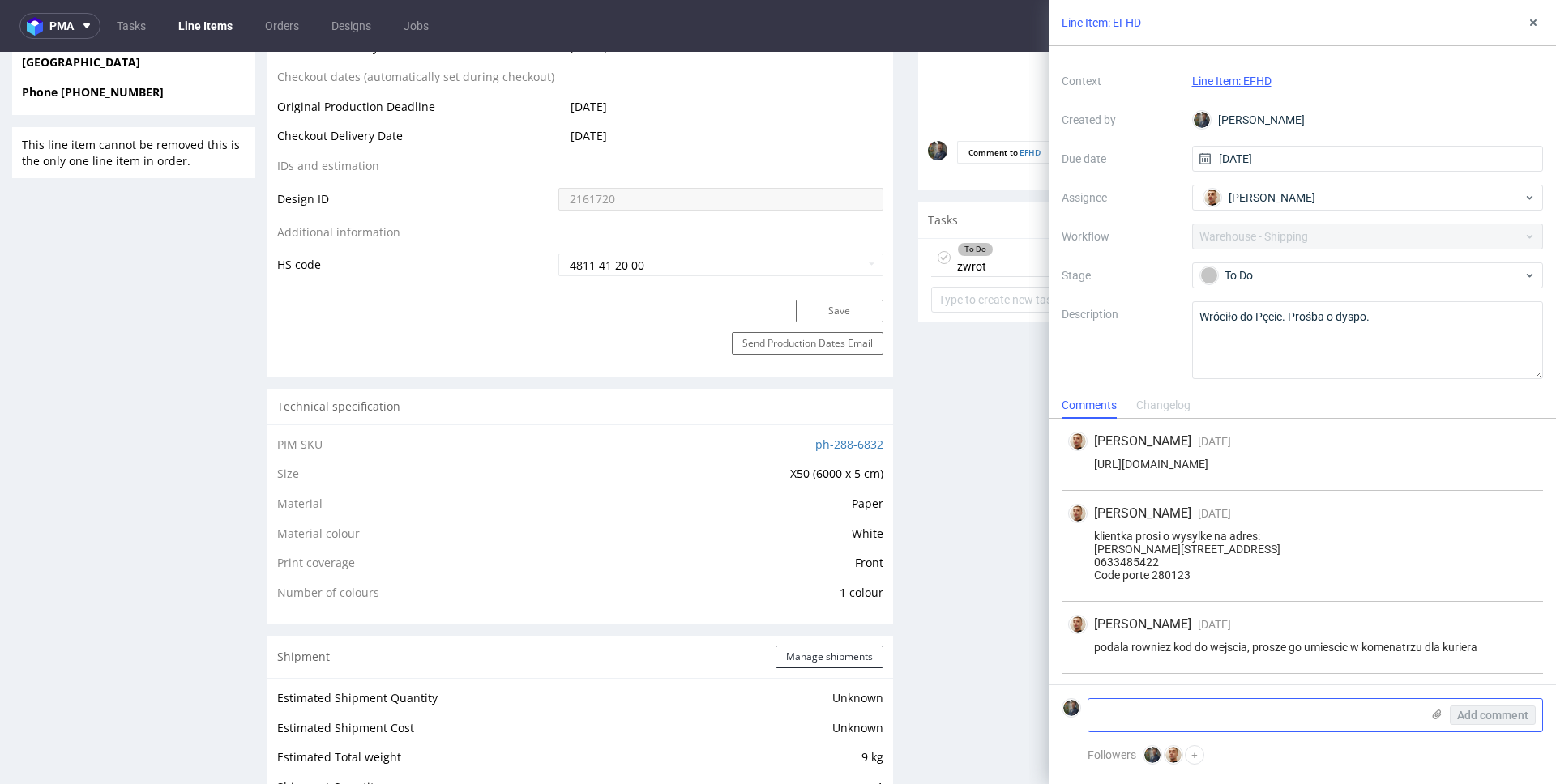
click at [1167, 719] on textarea at bounding box center [1254, 715] width 332 height 32
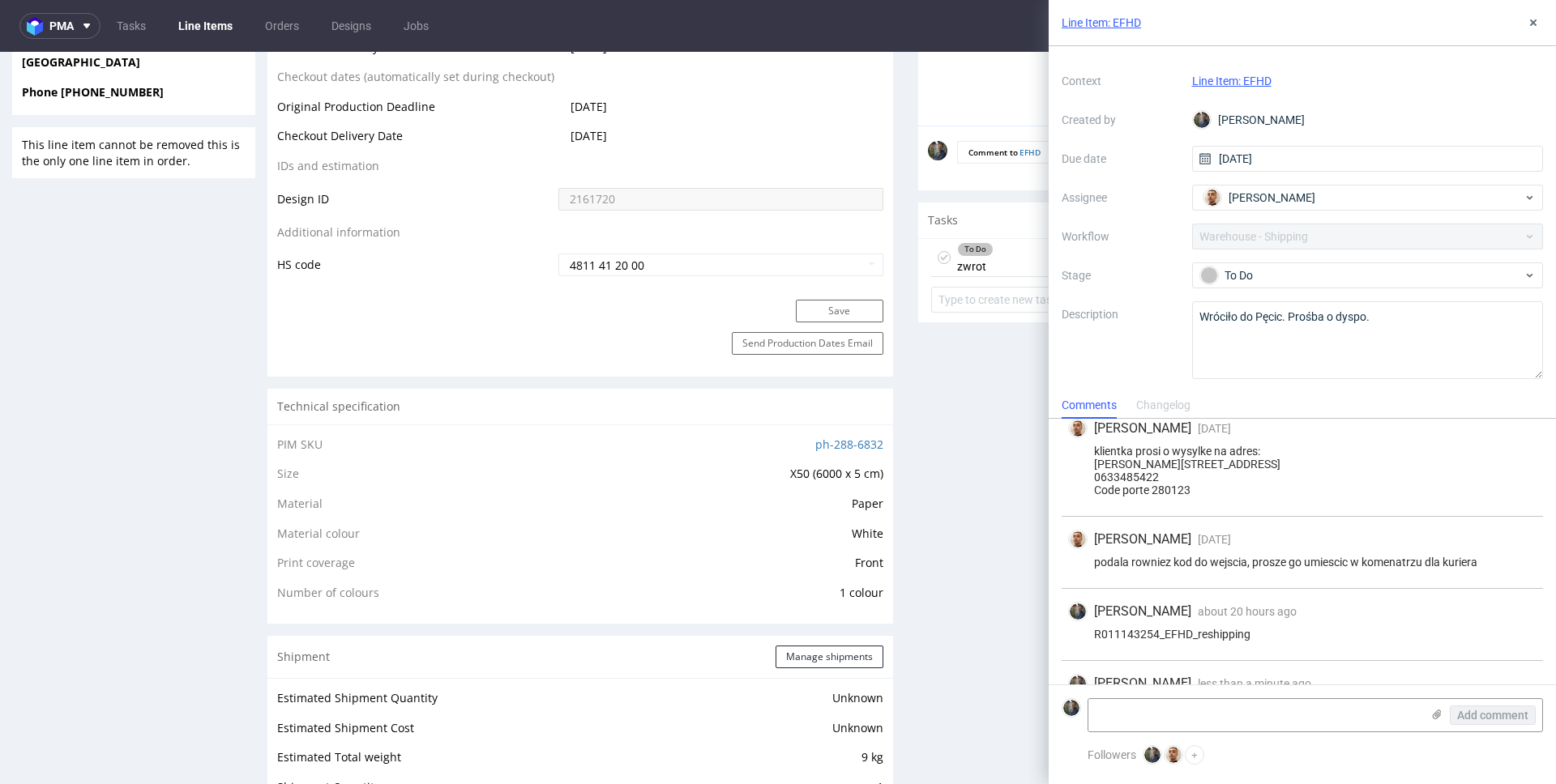
scroll to position [159, 0]
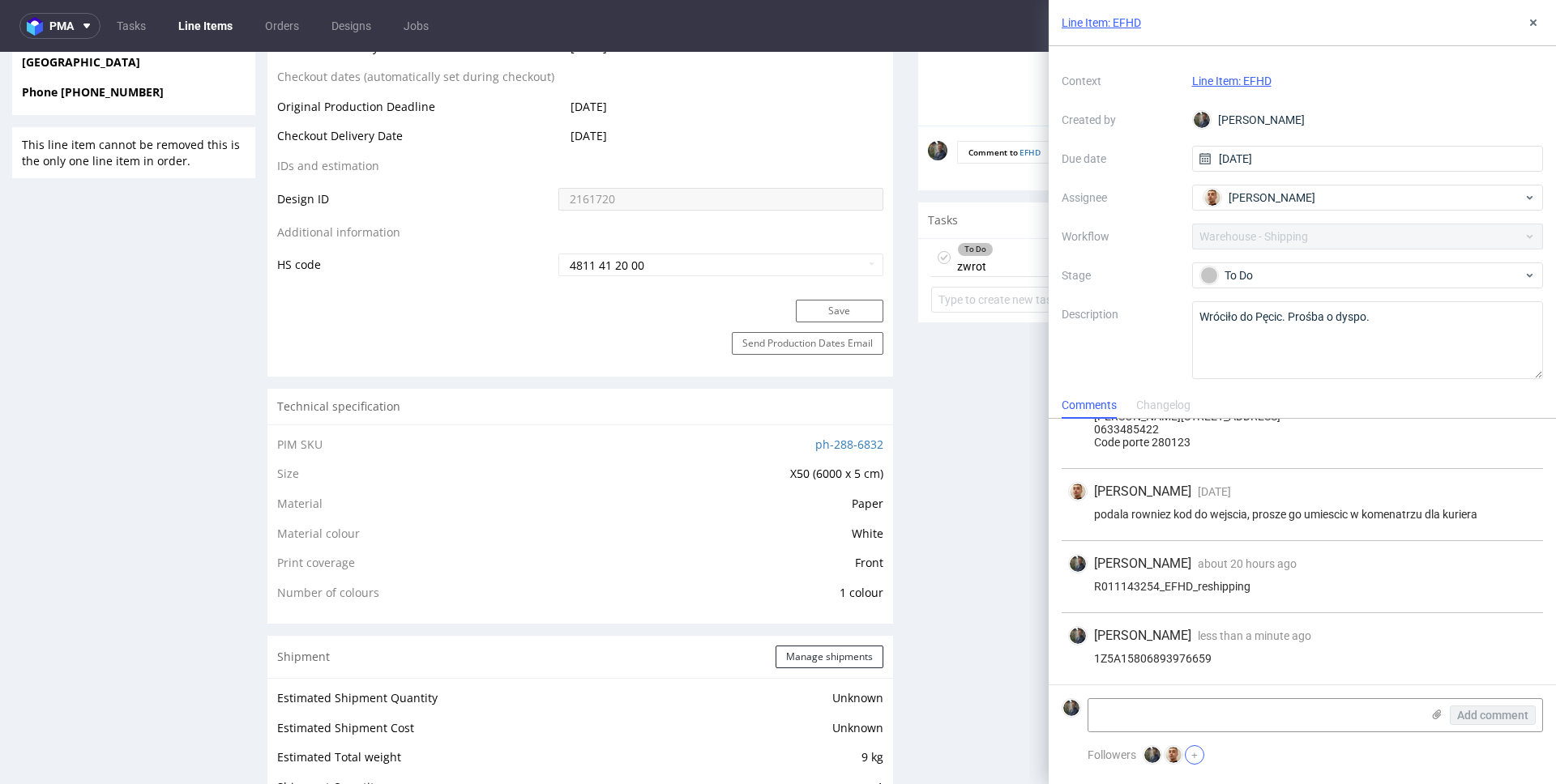
click at [1198, 762] on button "+" at bounding box center [1194, 755] width 20 height 20
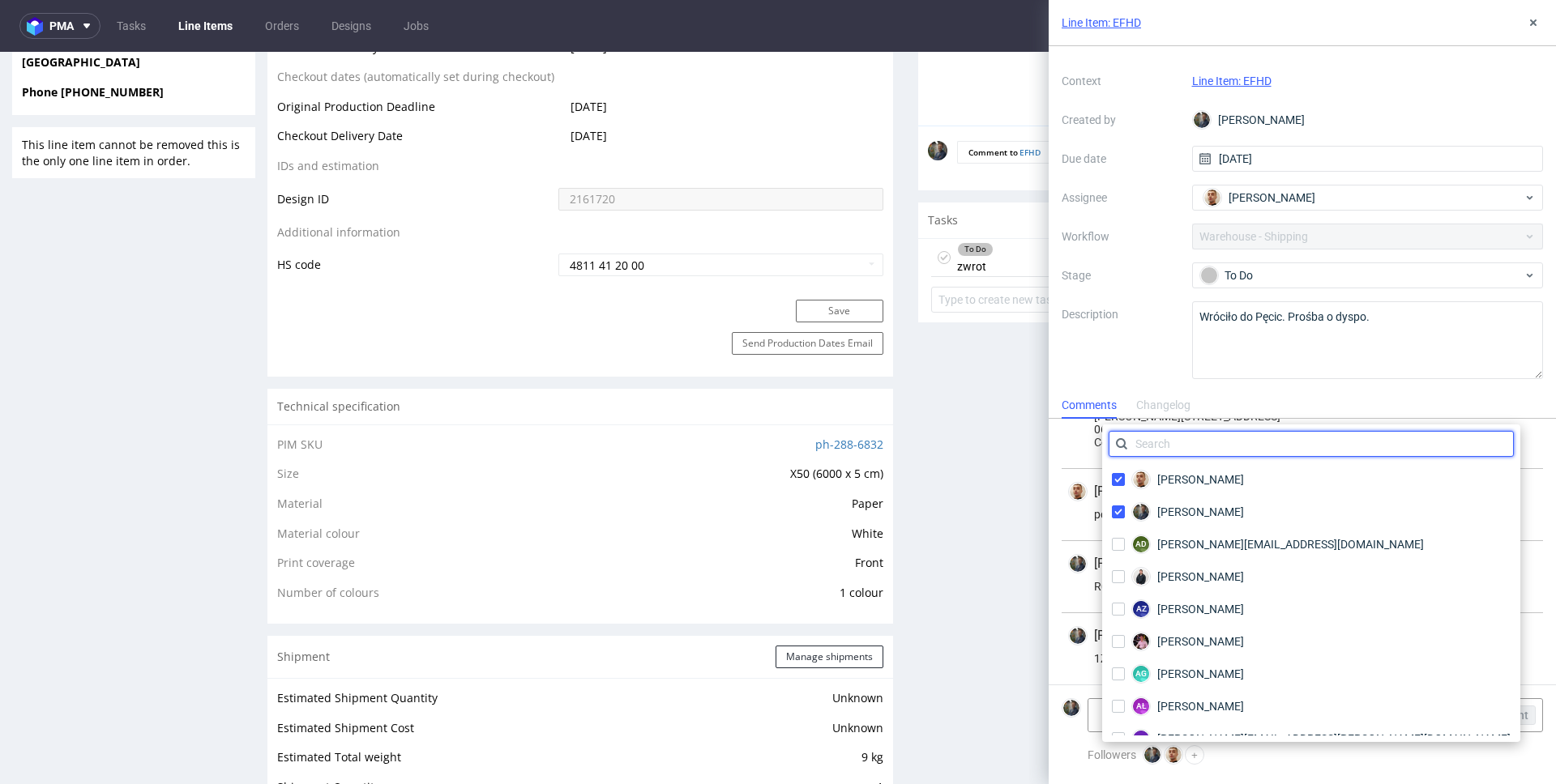
click at [1197, 451] on input "text" at bounding box center [1311, 444] width 405 height 26
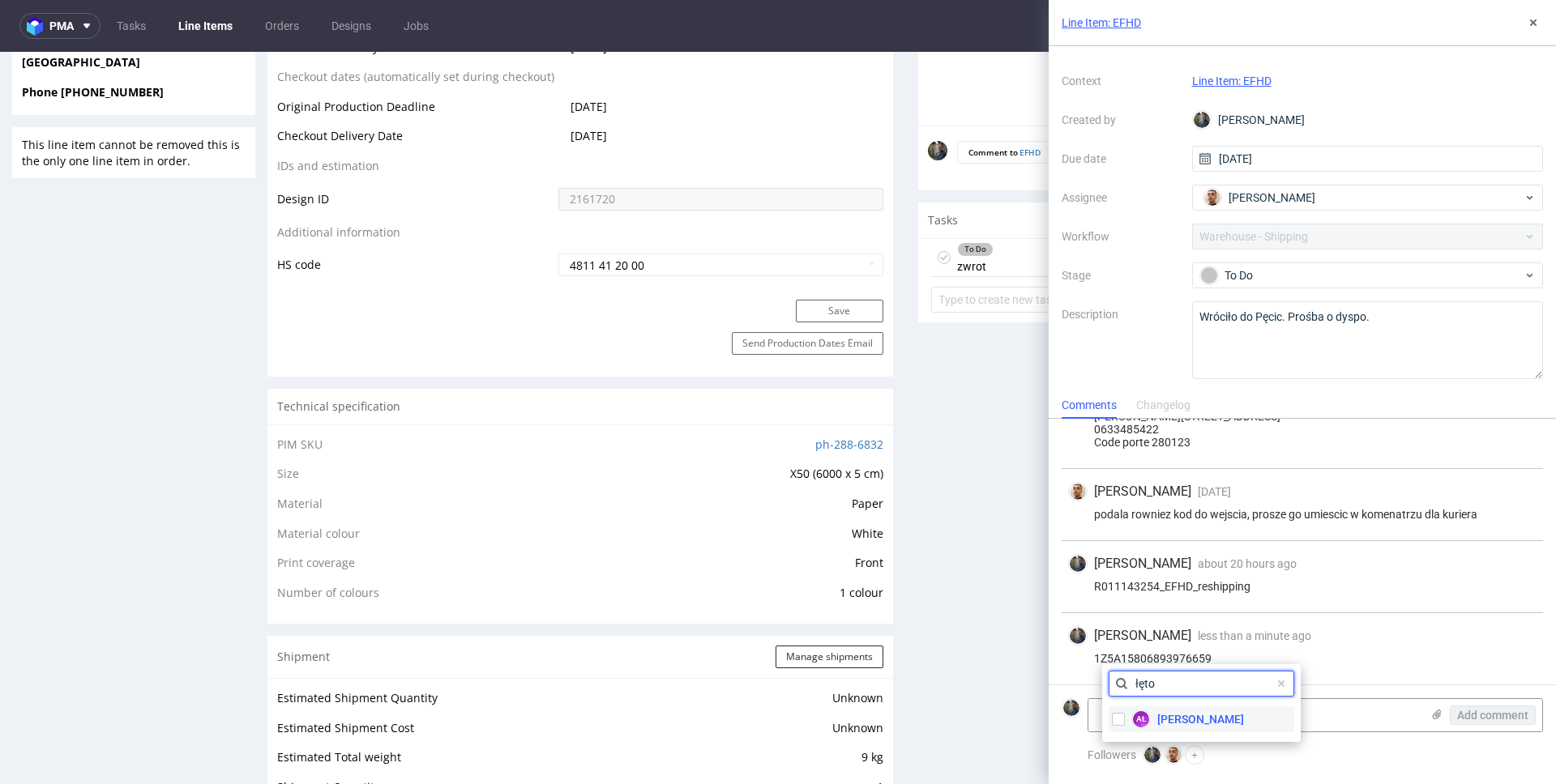
type input "łęto"
click at [1174, 710] on div "AŁ Aleksandra Łętowska" at bounding box center [1177, 719] width 138 height 26
checkbox input "true"
click at [1166, 684] on input "łęto" at bounding box center [1201, 683] width 185 height 26
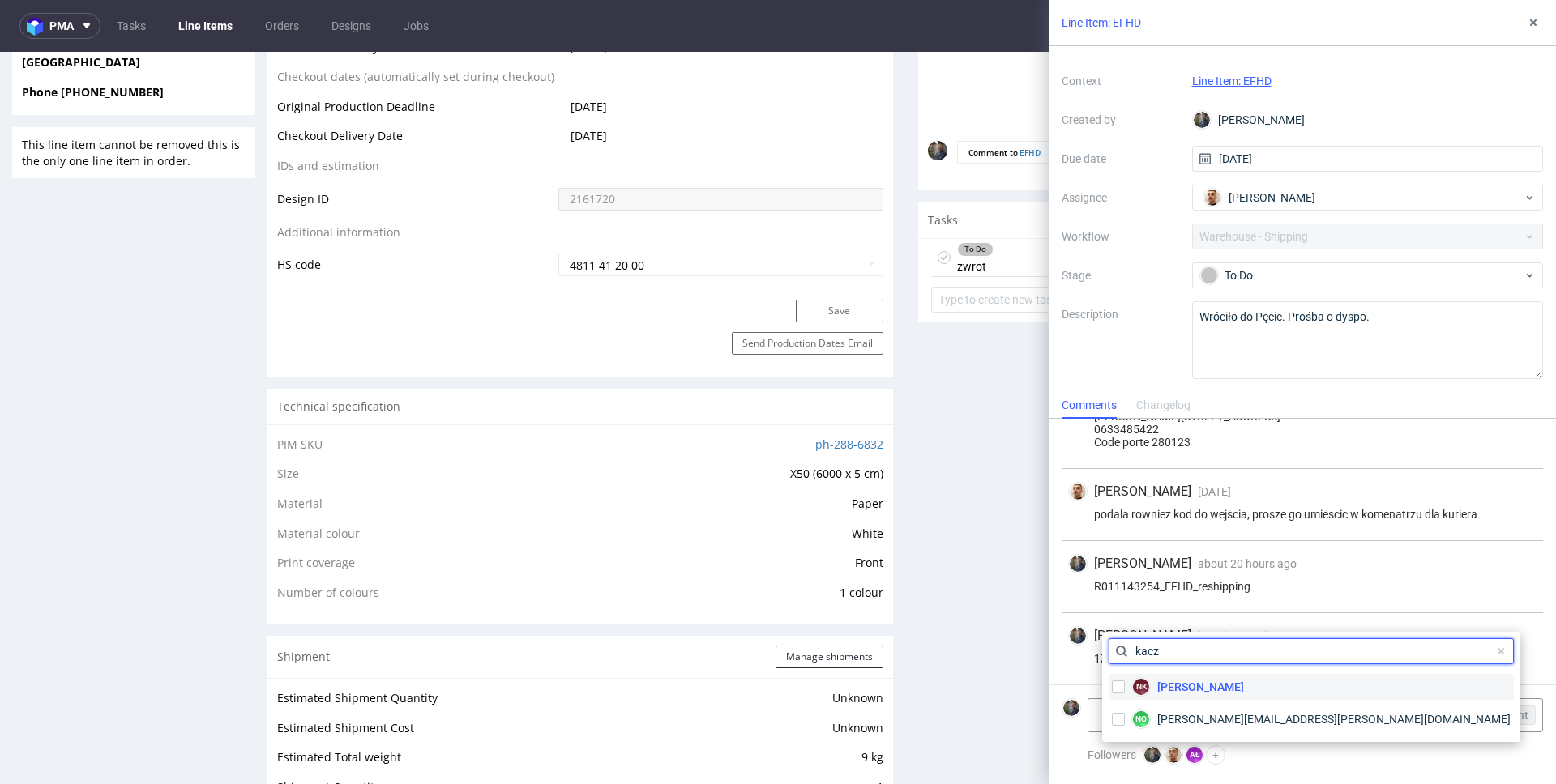
type input "kacz"
click at [1196, 689] on span "[PERSON_NAME]" at bounding box center [1200, 687] width 86 height 16
checkbox input "true"
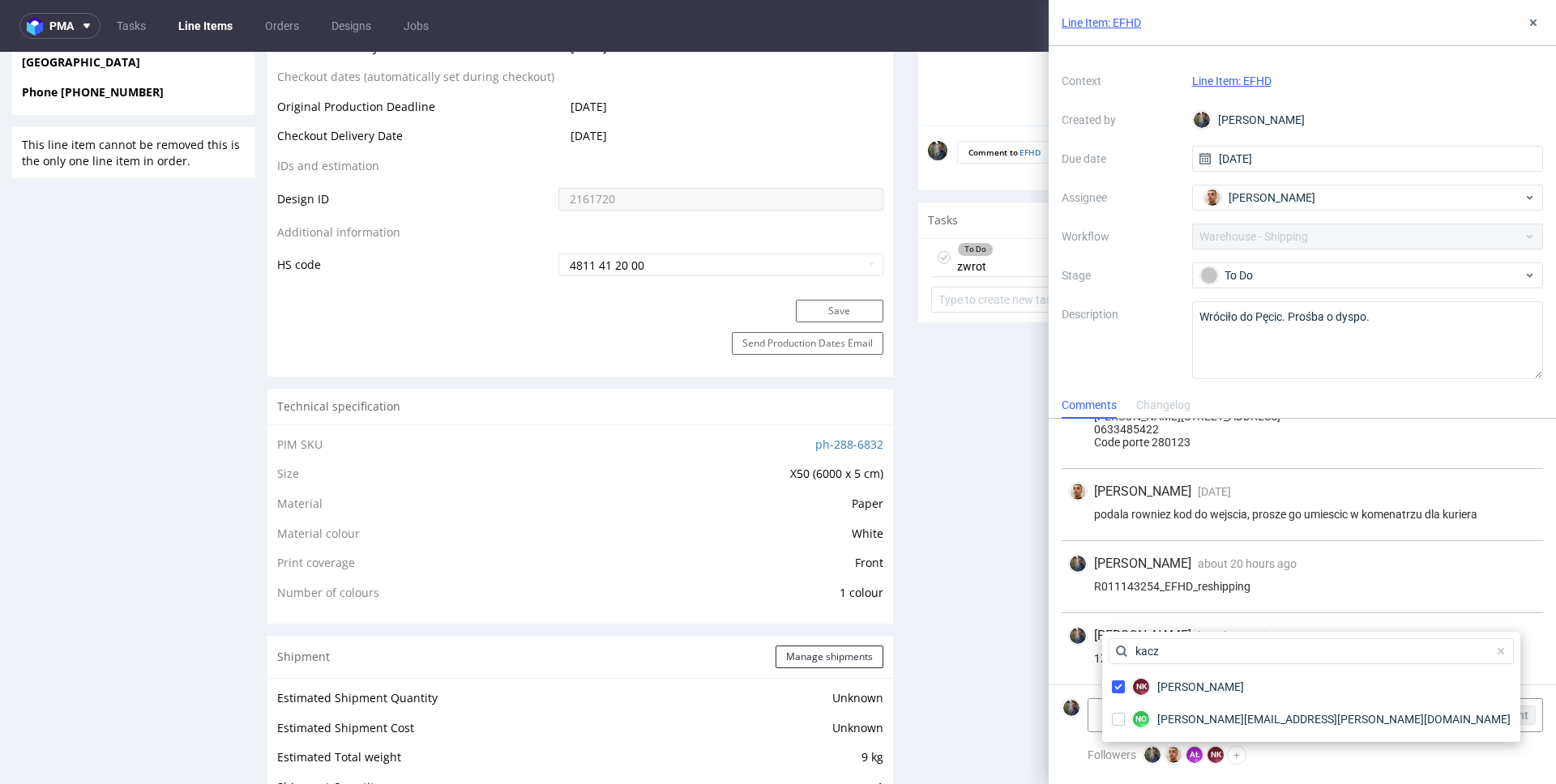
click at [1443, 648] on div "Maciej Sobola less than a minute ago 12th Aug 2025, 11:24 1Z5A15806893976659" at bounding box center [1302, 649] width 481 height 71
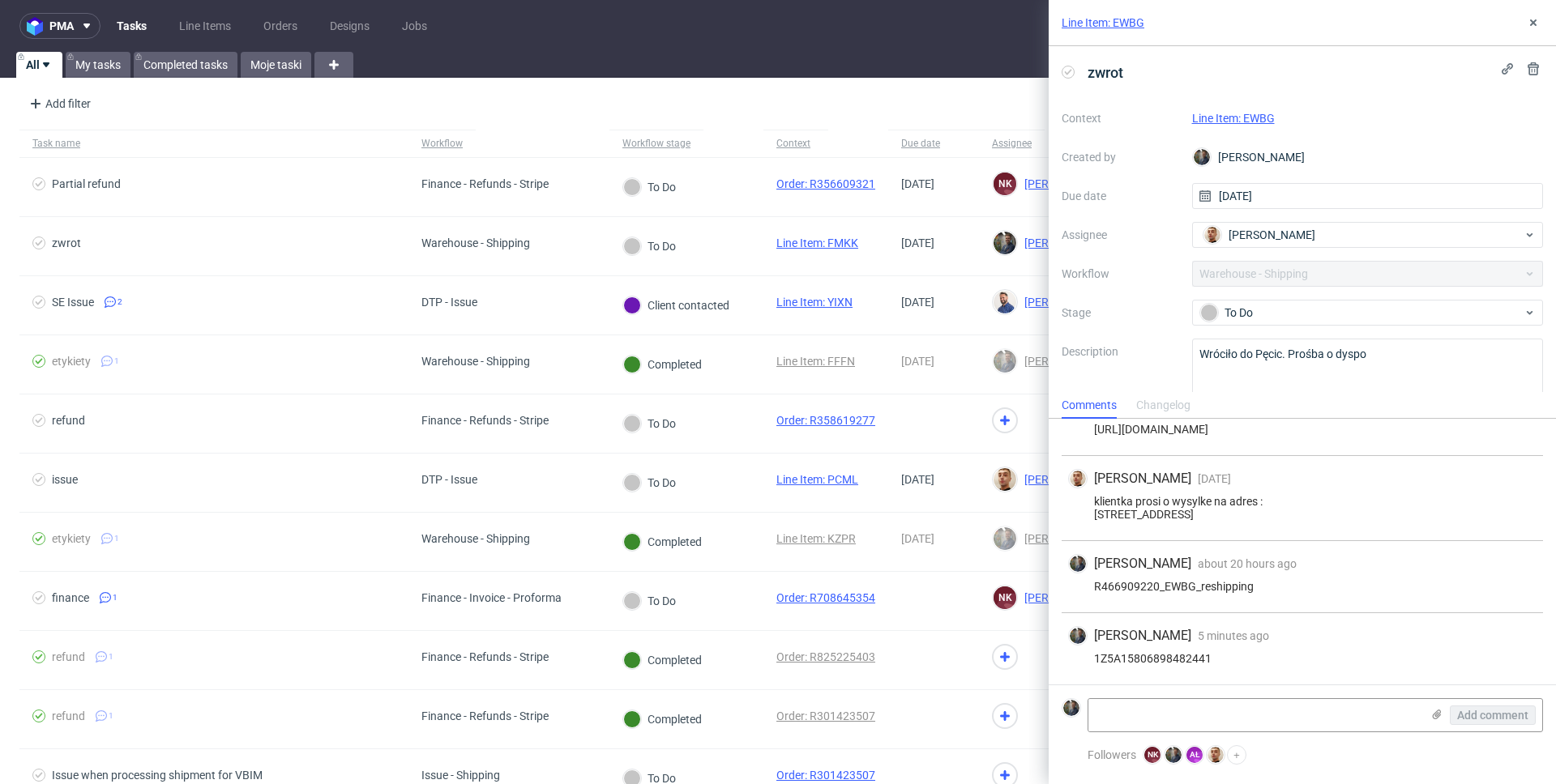
scroll to position [48, 0]
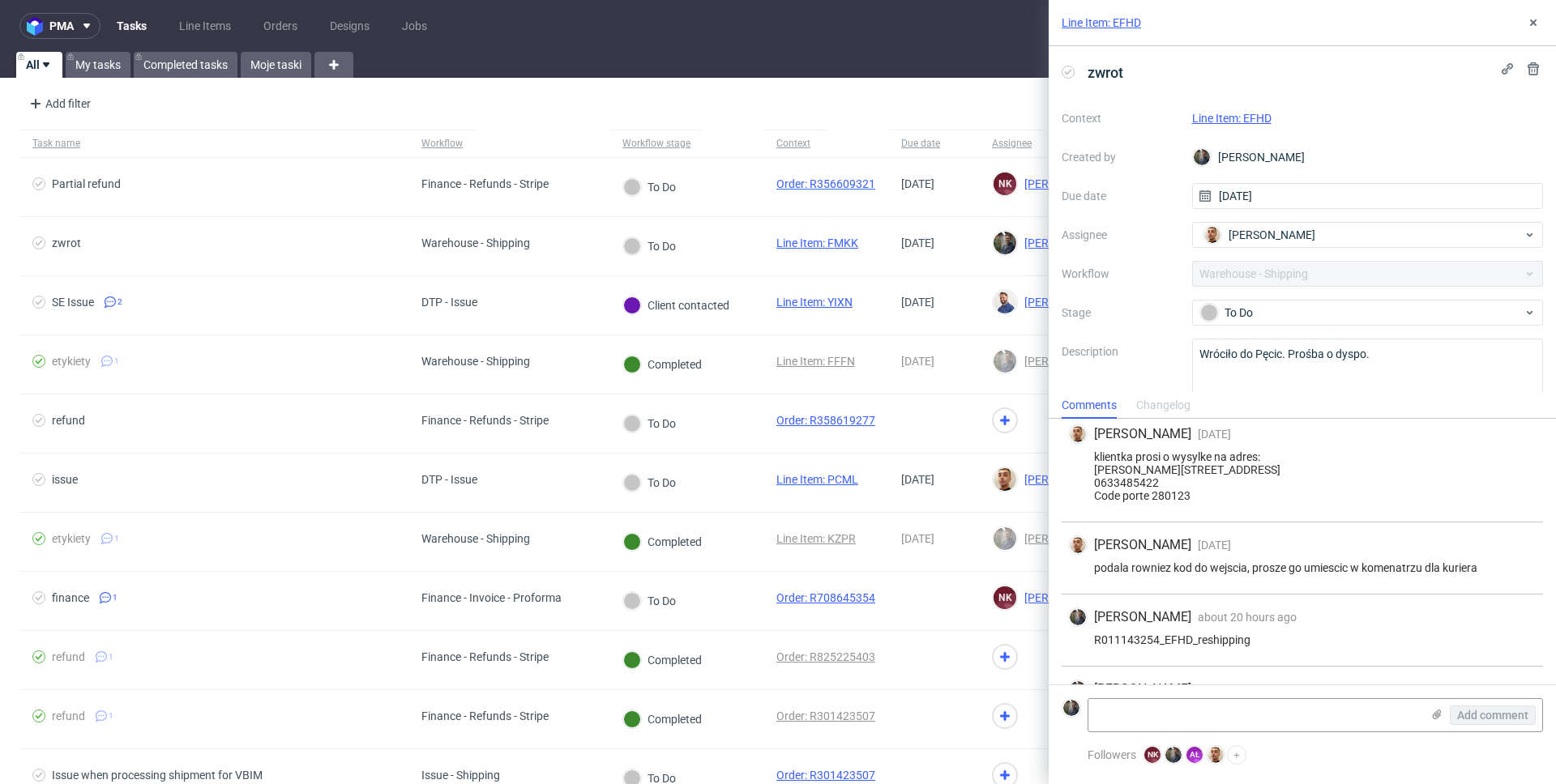
scroll to position [159, 0]
